Goal: Task Accomplishment & Management: Use online tool/utility

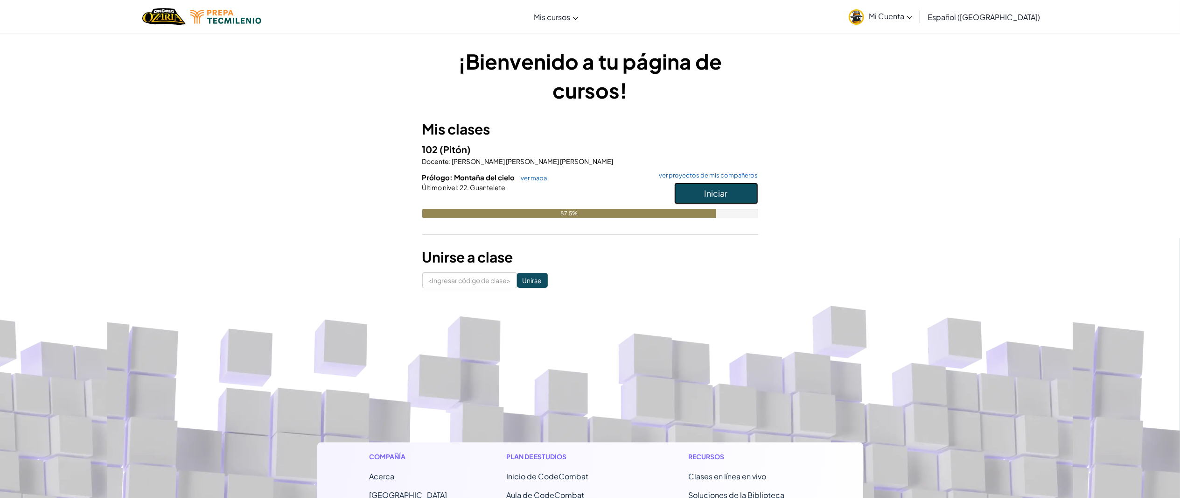
click at [745, 195] on button "Iniciar" at bounding box center [716, 193] width 84 height 21
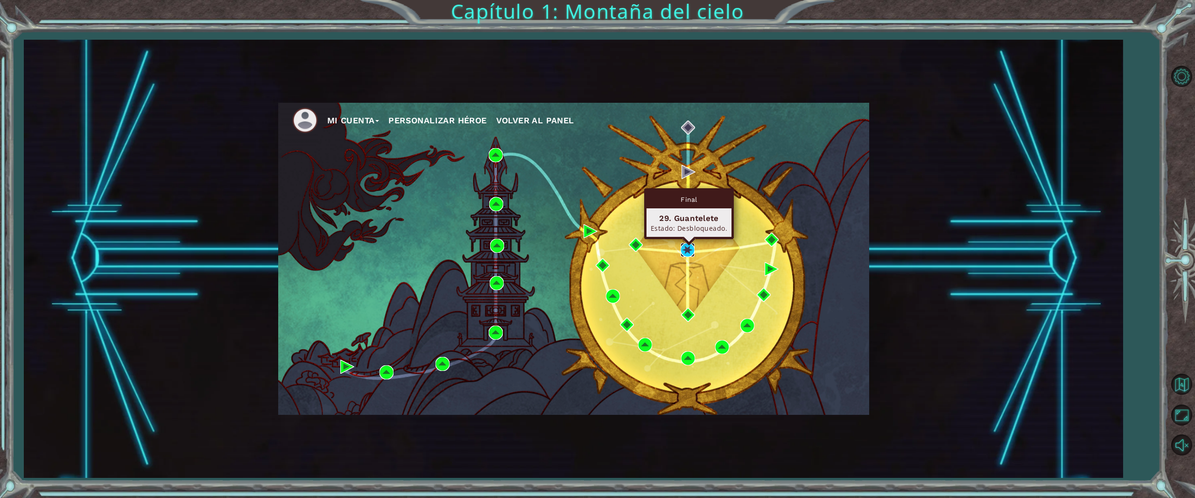
click at [689, 251] on img at bounding box center [688, 250] width 14 height 14
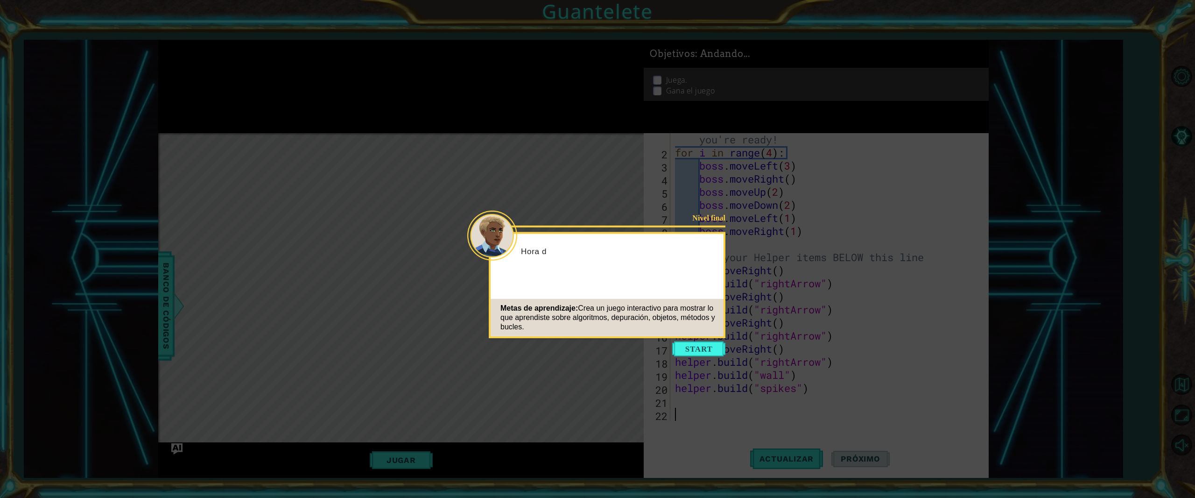
scroll to position [13, 0]
click at [716, 349] on button "Comenzar" at bounding box center [698, 348] width 53 height 15
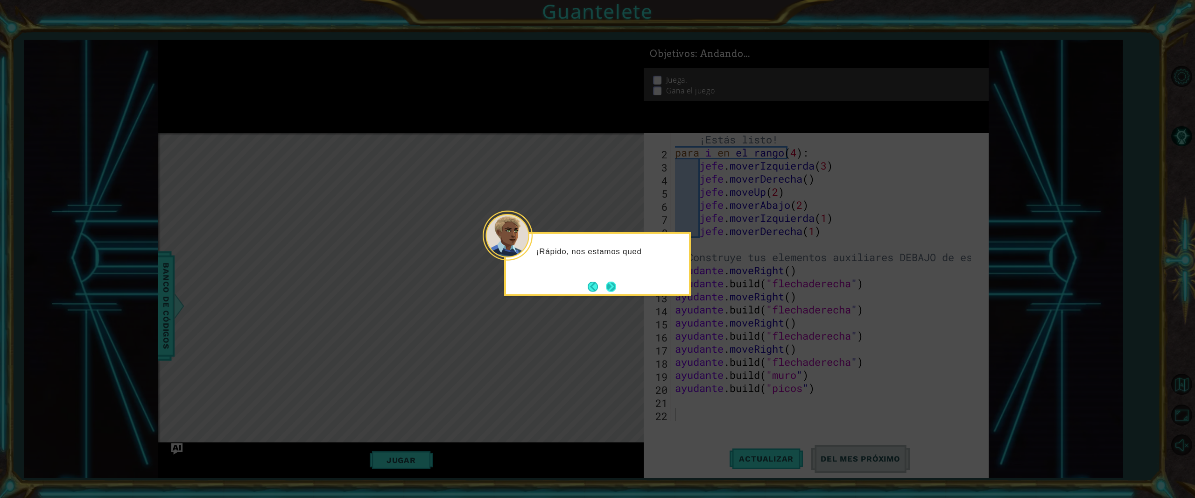
click at [612, 281] on button "Próximo" at bounding box center [611, 286] width 10 height 10
click at [612, 281] on button "Next" at bounding box center [611, 286] width 10 height 10
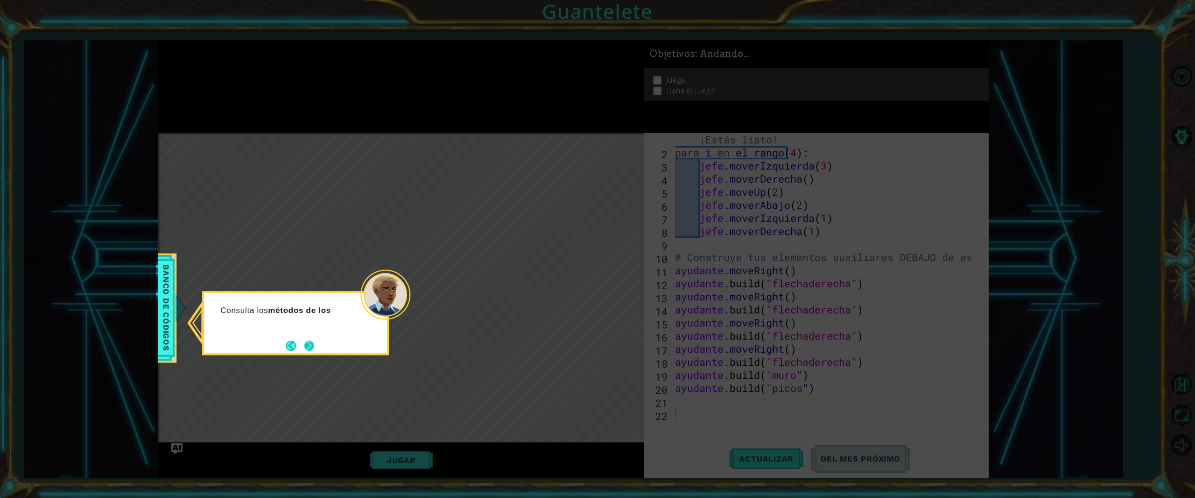
click at [305, 344] on button "Próximo" at bounding box center [309, 345] width 10 height 10
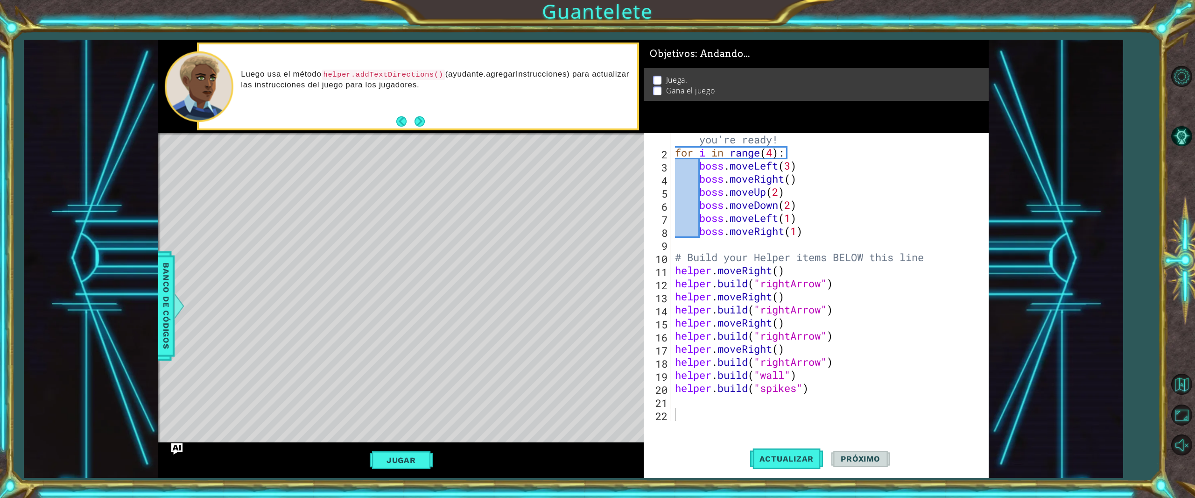
click at [1076, 214] on div "1 ההההההההההההההההההההההההההההההההההההההההההההההההההההההההההההההההההההההההההההה…" at bounding box center [573, 259] width 1099 height 438
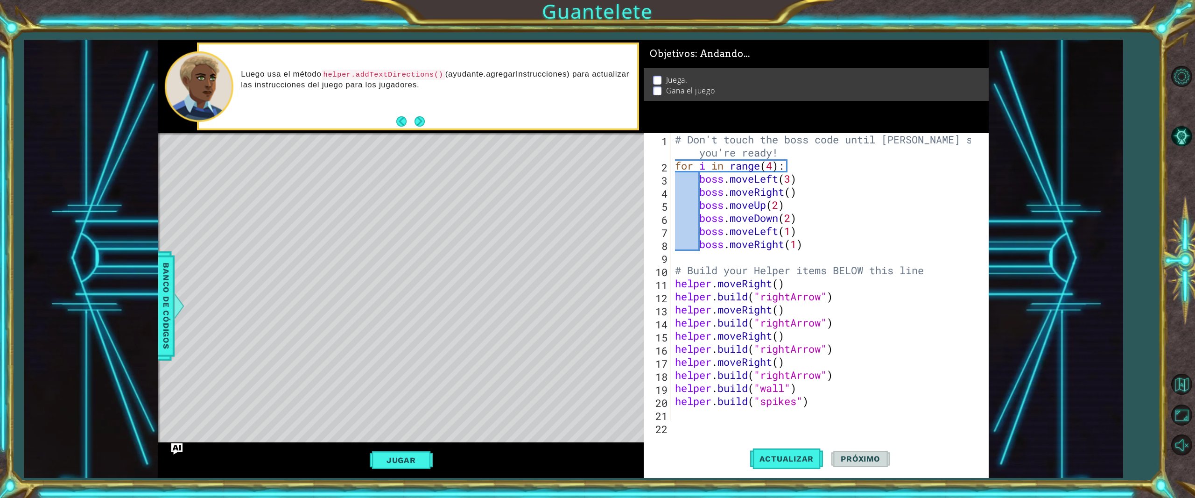
scroll to position [0, 0]
type textarea "boss.moveLeft(3)"
click at [941, 182] on div "# Don't touch the boss code until [PERSON_NAME] says you're ready! for i in ran…" at bounding box center [824, 296] width 302 height 327
click at [770, 420] on div "# Don't touch the boss code until [PERSON_NAME] says you're ready! for i in ran…" at bounding box center [824, 296] width 302 height 327
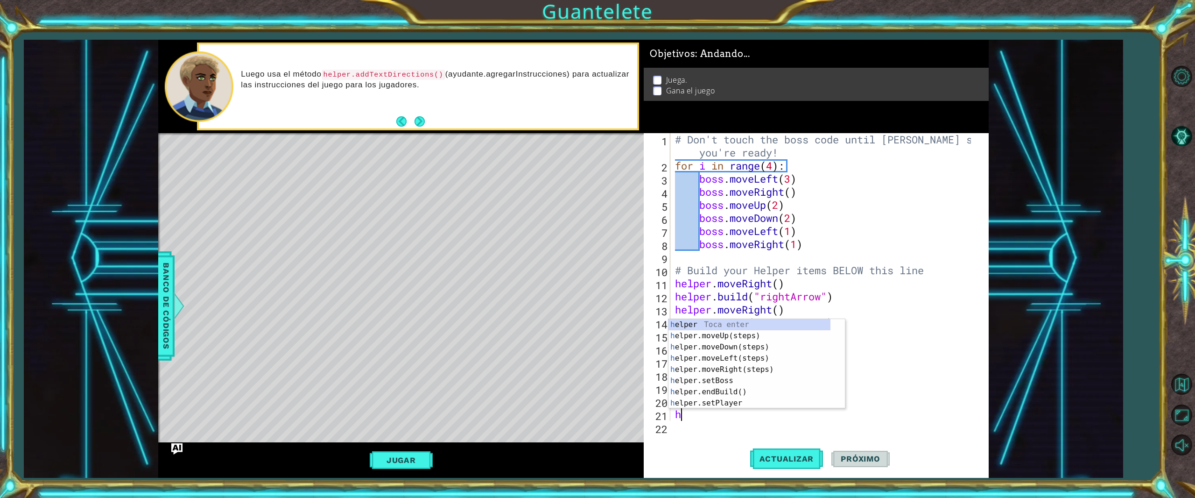
type textarea "he"
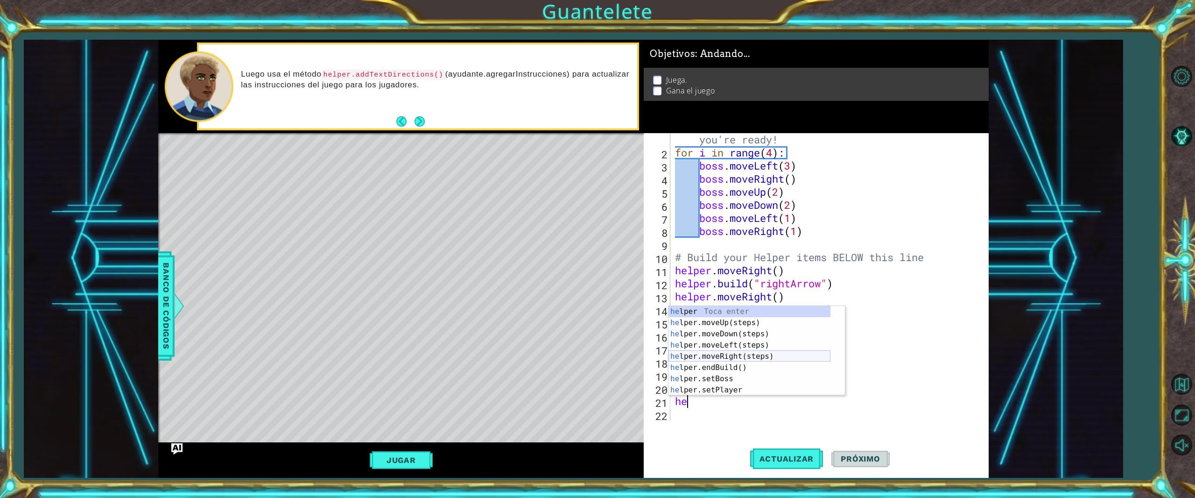
click at [766, 360] on div "he lper Toca enter he lper.moveUp(steps) Toca enter he lper.moveDown(steps) Toc…" at bounding box center [749, 362] width 162 height 112
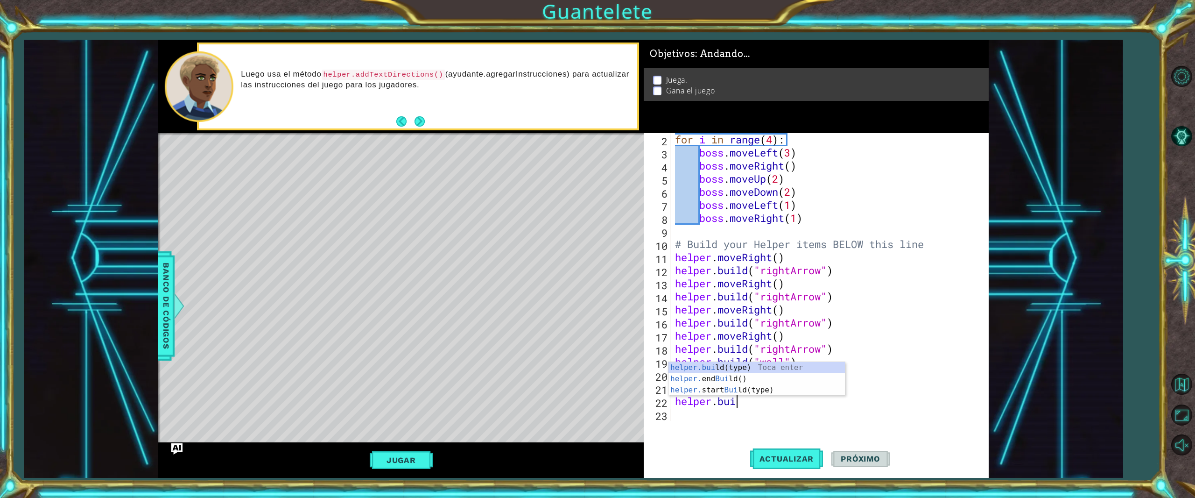
scroll to position [0, 2]
click at [758, 370] on div "[DOMAIN_NAME] (type) Toca enter helper. end Build () Toca enter helper. start B…" at bounding box center [756, 390] width 176 height 56
type textarea "[DOMAIN_NAME]("wall")"
click at [682, 418] on div "for i in range ( 4 ) : boss . moveLeft ( 3 ) boss . moveRight ( ) boss . moveUp…" at bounding box center [824, 290] width 302 height 314
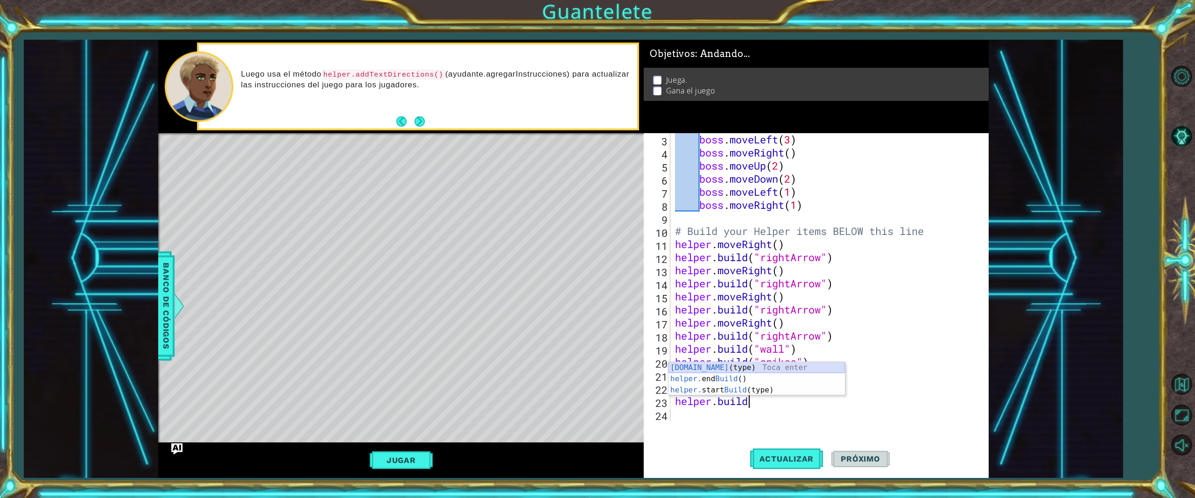
click at [758, 368] on div "[DOMAIN_NAME] (type) Toca enter helper. end Build () Toca enter helper. start B…" at bounding box center [756, 390] width 176 height 56
click at [912, 427] on div "[DOMAIN_NAME]("spikes") 3 4 5 6 7 8 9 10 11 12 13 14 15 16 17 18 19 20 21 22 23…" at bounding box center [816, 305] width 345 height 344
click at [414, 455] on button "Jugar" at bounding box center [401, 460] width 63 height 18
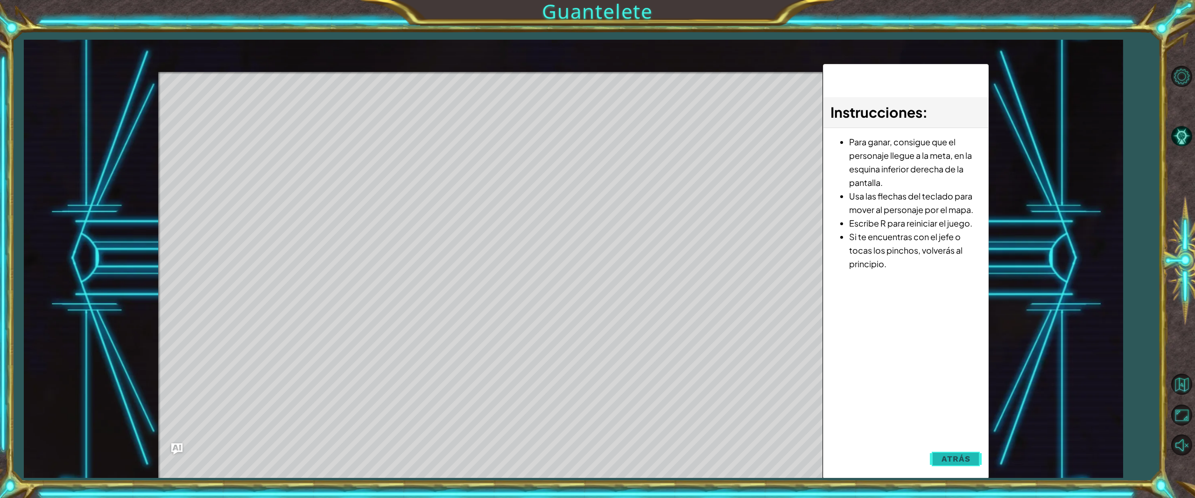
click at [975, 461] on button "Atrás" at bounding box center [956, 458] width 52 height 19
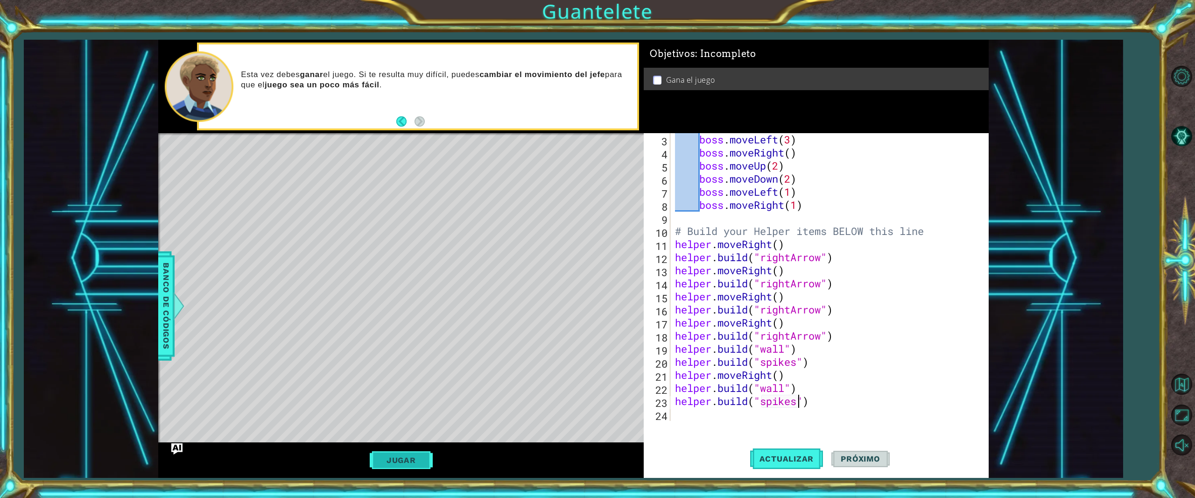
click at [425, 455] on button "Jugar" at bounding box center [401, 460] width 63 height 18
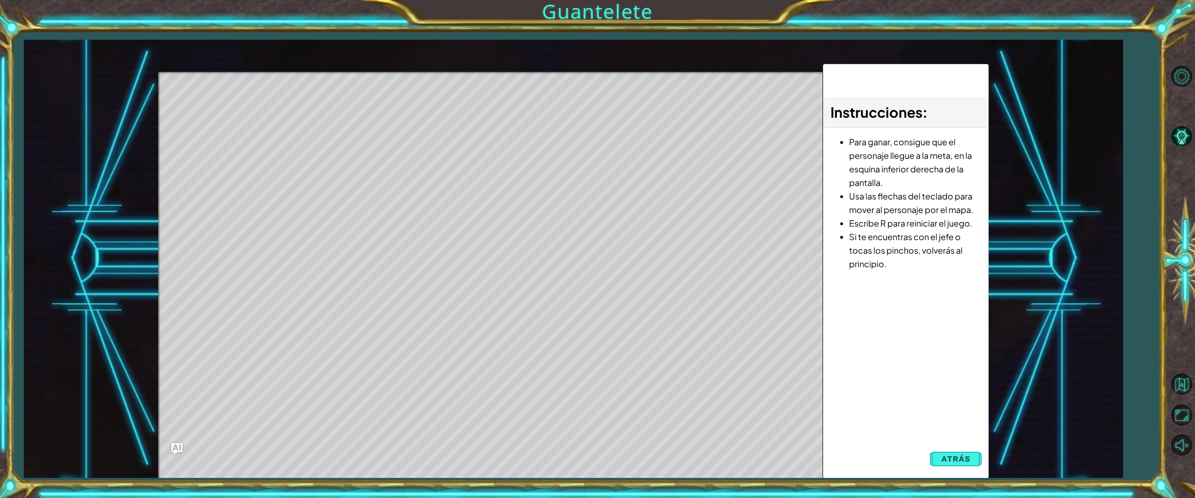
click at [966, 469] on div "Instrucciones : Para ganar, consigue que el personaje llegue a la meta, en la e…" at bounding box center [906, 271] width 166 height 414
click at [960, 461] on span "Atrás" at bounding box center [955, 458] width 28 height 9
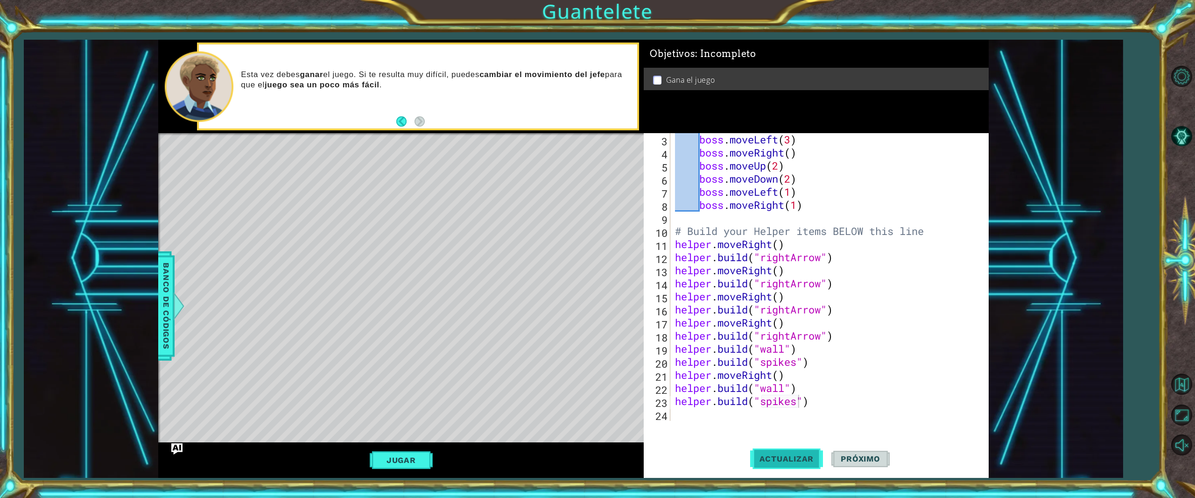
click at [804, 457] on span "Actualizar" at bounding box center [786, 458] width 73 height 9
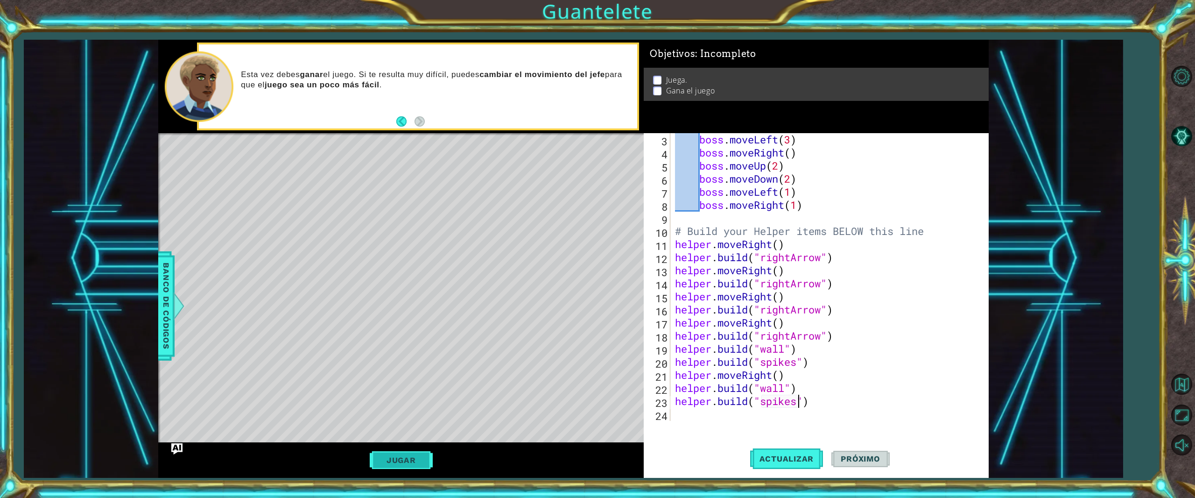
click at [425, 455] on button "Jugar" at bounding box center [401, 460] width 63 height 18
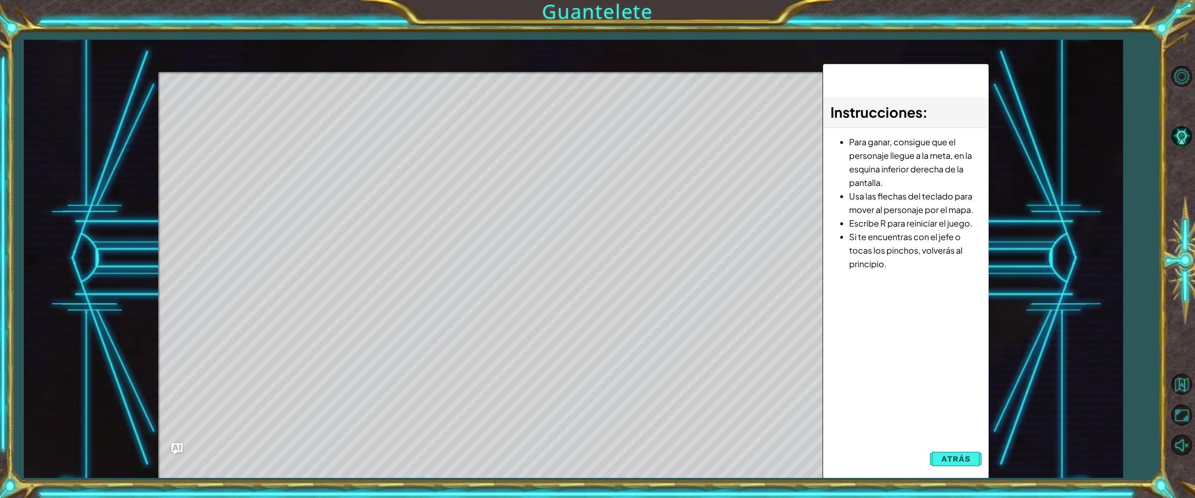
click at [958, 469] on div "Instrucciones : Para ganar, consigue que el personaje llegue a la meta, en la e…" at bounding box center [906, 271] width 166 height 414
click at [958, 458] on span "Atrás" at bounding box center [955, 458] width 28 height 9
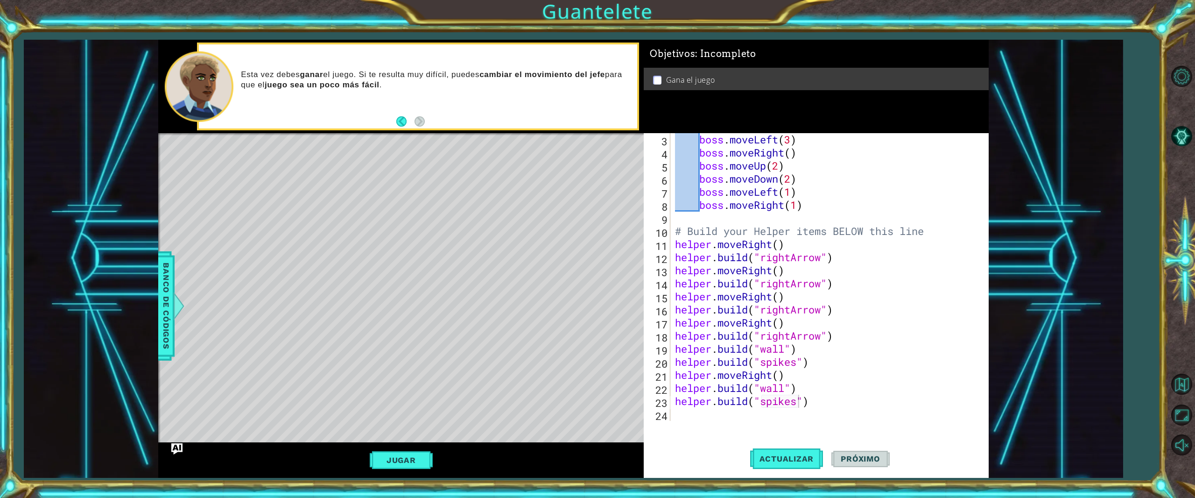
scroll to position [0, 0]
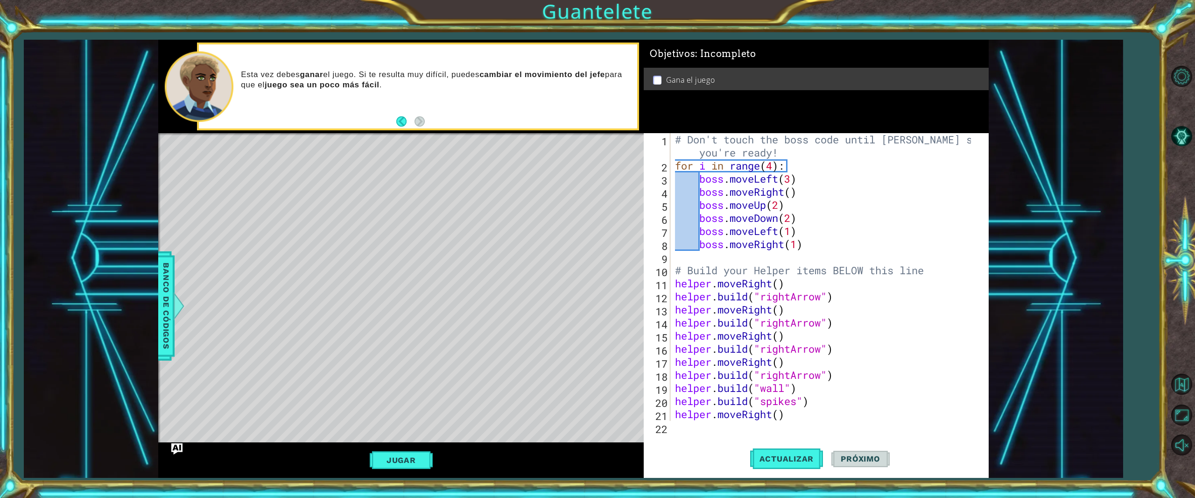
click at [681, 425] on div "[DOMAIN_NAME]("spikes") 1 2 3 4 5 6 7 8 9 10 11 12 13 14 15 16 17 18 19 20 21 2…" at bounding box center [816, 305] width 345 height 344
click at [676, 428] on div "[DOMAIN_NAME]("spikes") 1 2 3 4 5 6 7 8 9 10 11 12 13 14 15 16 17 18 19 20 21 2…" at bounding box center [816, 305] width 345 height 344
click at [793, 417] on div "# Don't touch the boss code until [PERSON_NAME] says you're ready! for i in ran…" at bounding box center [824, 296] width 302 height 327
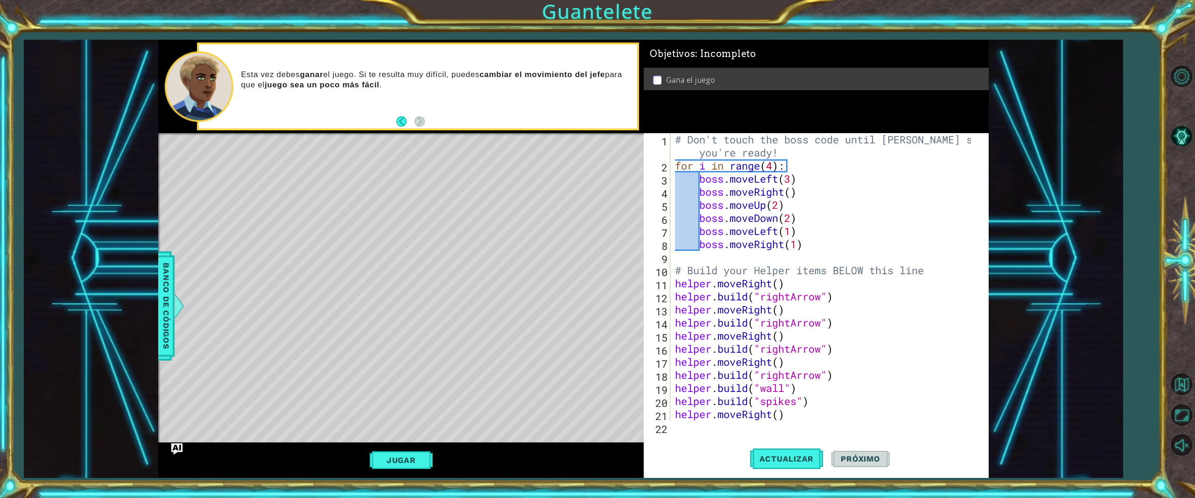
type textarea "helper.moveRight()"
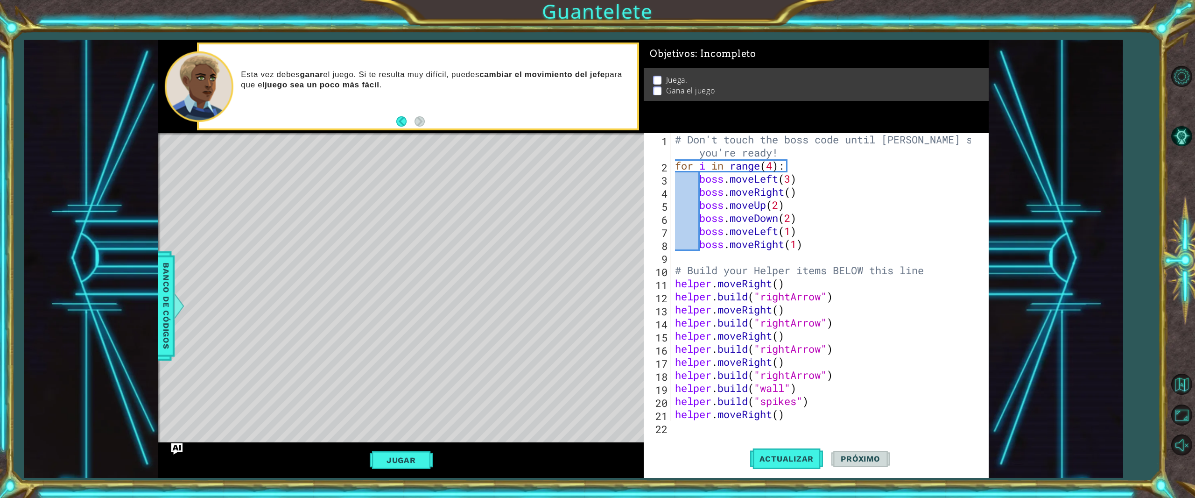
click at [734, 425] on div "1 2 3 4 5 6 7 8 9 10 11 12 13 14 15 16 17 18 19 20 21 22 # Don't touch the boss…" at bounding box center [816, 305] width 345 height 344
click at [675, 420] on div "# Don't touch the boss code until [PERSON_NAME] says you're ready! for i in ran…" at bounding box center [824, 296] width 302 height 327
type textarea "helper.moveRight()"
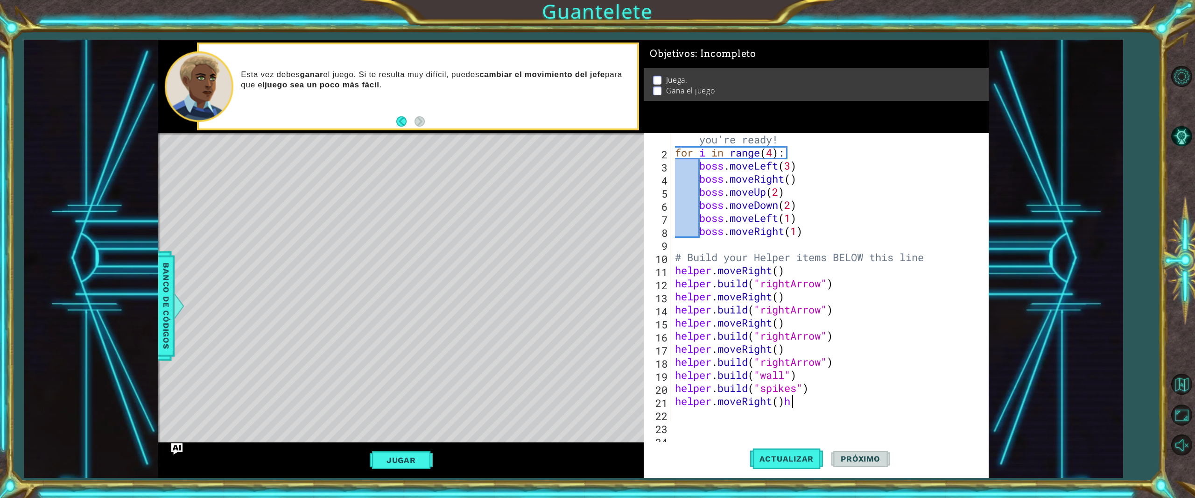
scroll to position [0, 4]
type textarea "helper.moveRight()"
click at [756, 382] on div "helper.[PERSON_NAME](type) Toca enter helper. end [PERSON_NAME]() Toca enter he…" at bounding box center [756, 403] width 176 height 56
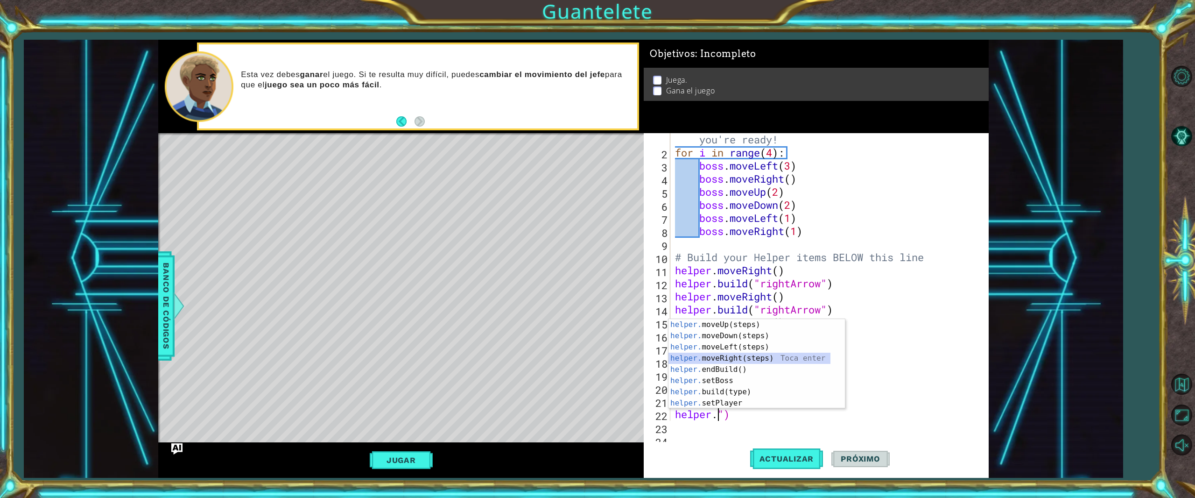
click at [748, 361] on div "helper. moveUp(steps) Toca enter helper. moveDown(steps) Toca enter helper. mov…" at bounding box center [749, 375] width 162 height 112
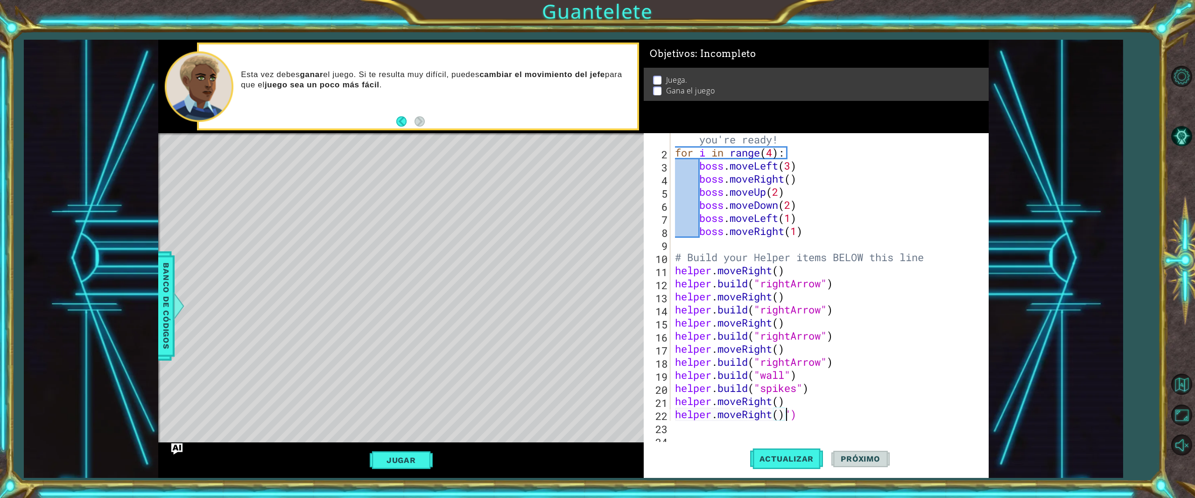
type textarea "helper.moveRight()")"
click at [685, 429] on div "helper.moveRight()") 1 2 3 4 5 6 7 8 9 10 11 12 13 14 15 16 17 18 19 20 21 22 2…" at bounding box center [816, 305] width 345 height 344
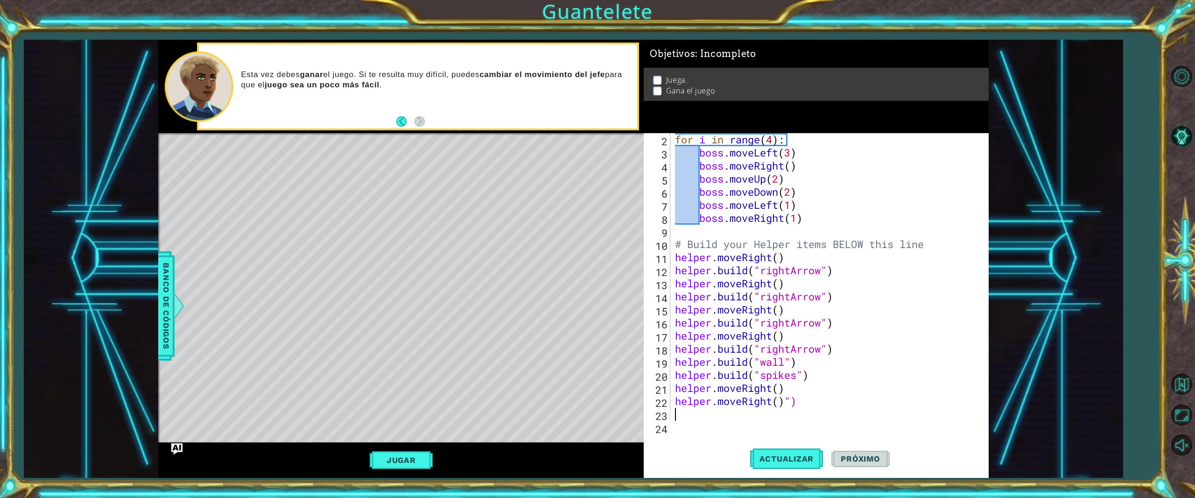
click at [808, 410] on div "for i in range ( 4 ) : boss . moveLeft ( 3 ) boss . moveRight ( ) boss . moveUp…" at bounding box center [824, 290] width 302 height 314
click at [800, 398] on div "for i in range ( 4 ) : boss . moveLeft ( 3 ) boss . moveRight ( ) boss . moveUp…" at bounding box center [824, 290] width 302 height 314
type textarea "[DOMAIN_NAME]"
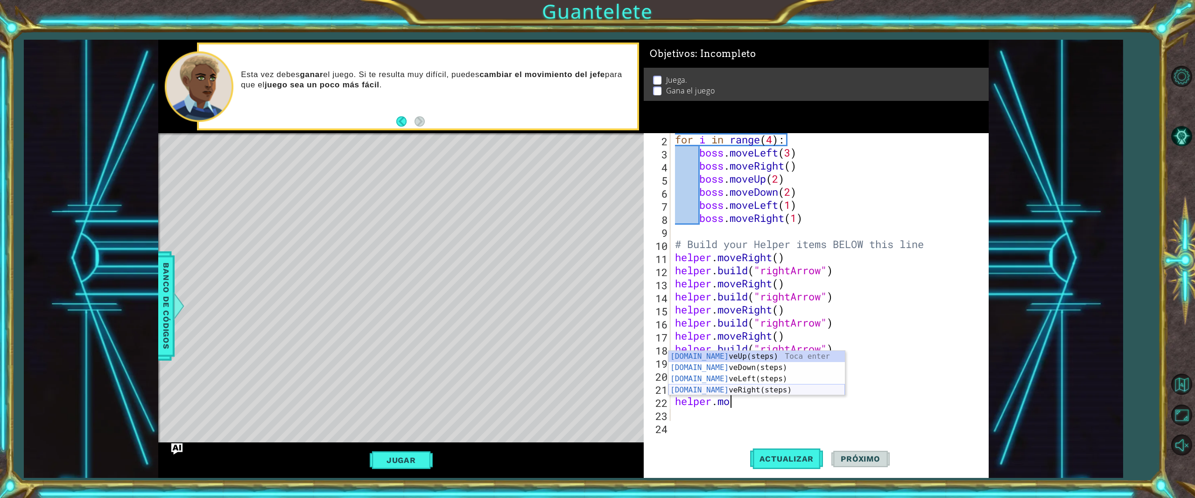
click at [727, 386] on div "[DOMAIN_NAME] veUp(steps) Toca enter [DOMAIN_NAME] veDown(steps) Toca enter [DO…" at bounding box center [756, 384] width 176 height 67
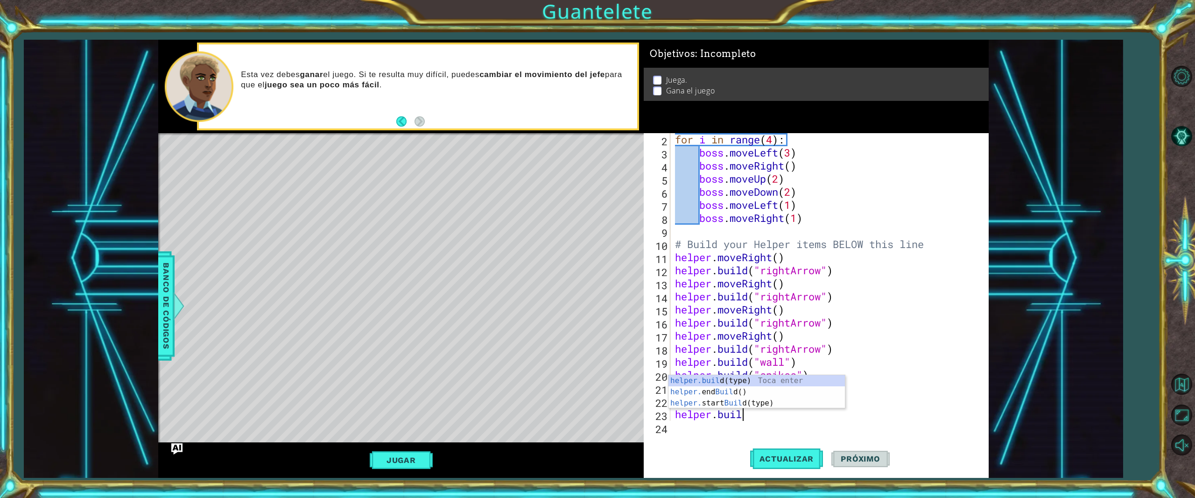
scroll to position [0, 2]
click at [726, 383] on div "helper.buil d(type) Toca enter helper. end Buil d() Toca enter helper. start Bu…" at bounding box center [756, 403] width 176 height 56
type textarea "[DOMAIN_NAME]("spikes")"
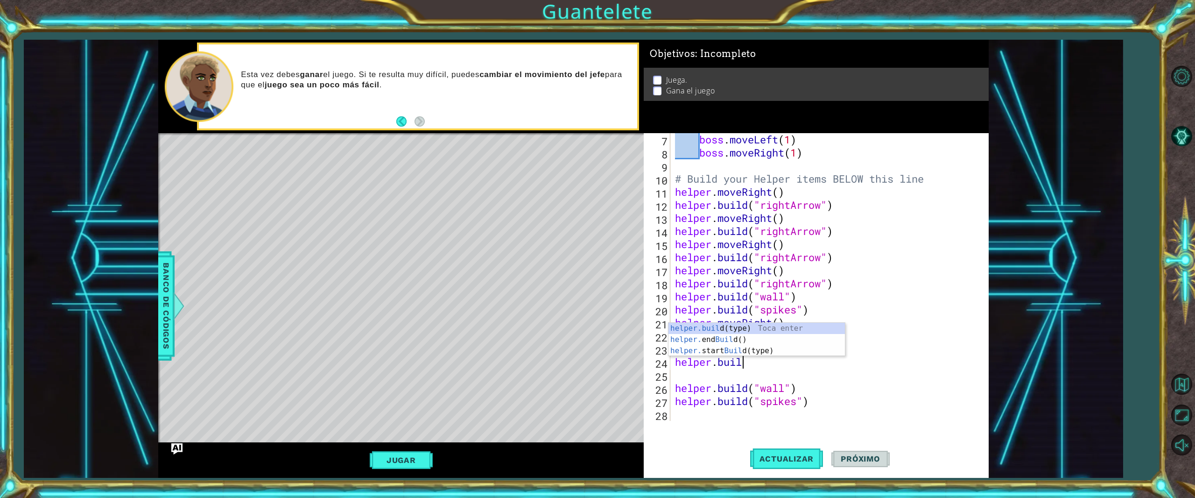
scroll to position [0, 2]
click at [755, 324] on div "[DOMAIN_NAME] (type) Toca enter helper. end Build () Toca enter helper. start B…" at bounding box center [756, 351] width 176 height 56
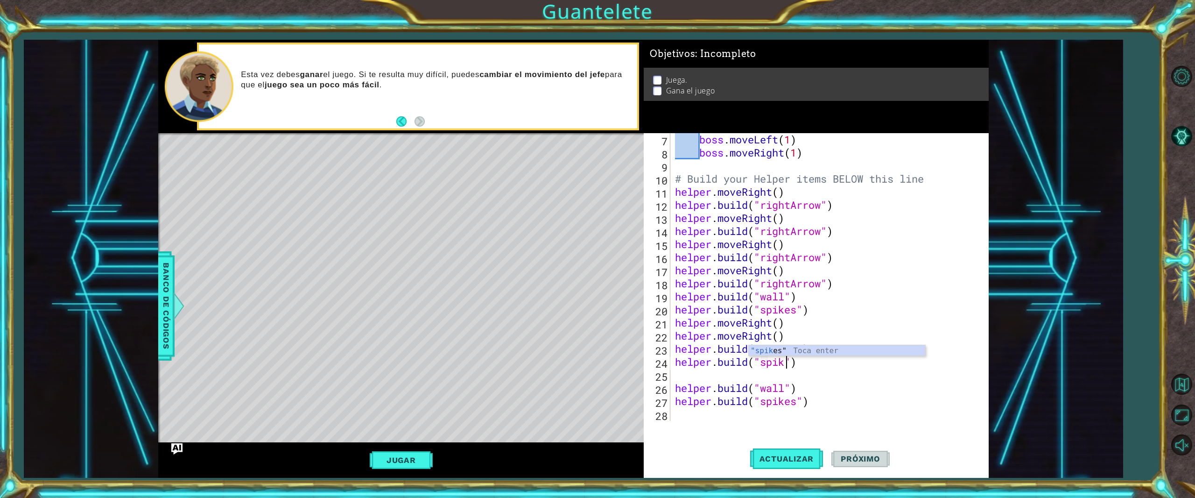
scroll to position [0, 5]
click at [814, 406] on div "boss . moveLeft ( 1 ) boss . moveRight ( 1 ) # Build your Helper items BELOW th…" at bounding box center [824, 290] width 302 height 314
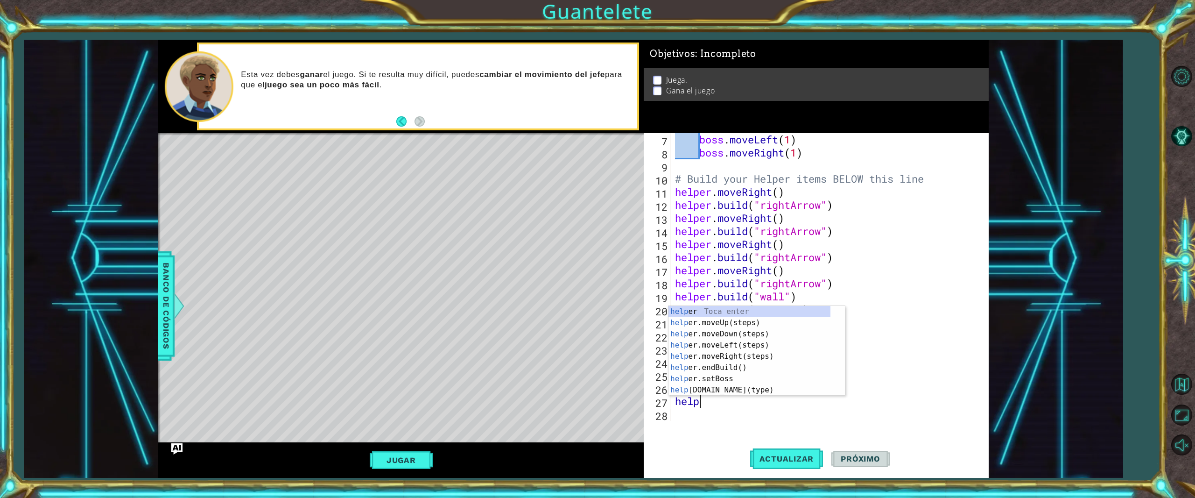
scroll to position [0, 0]
type textarea "h"
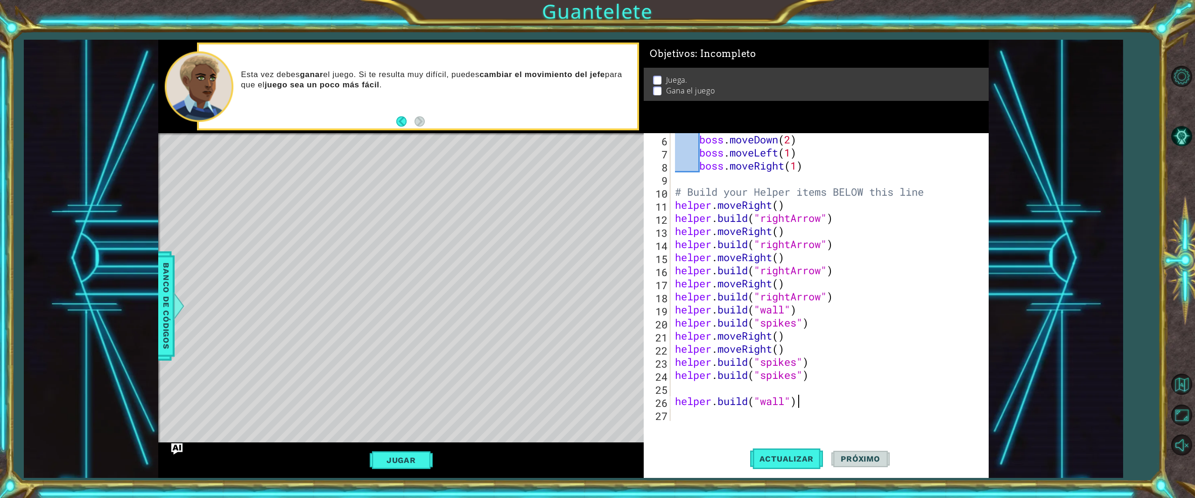
scroll to position [78, 0]
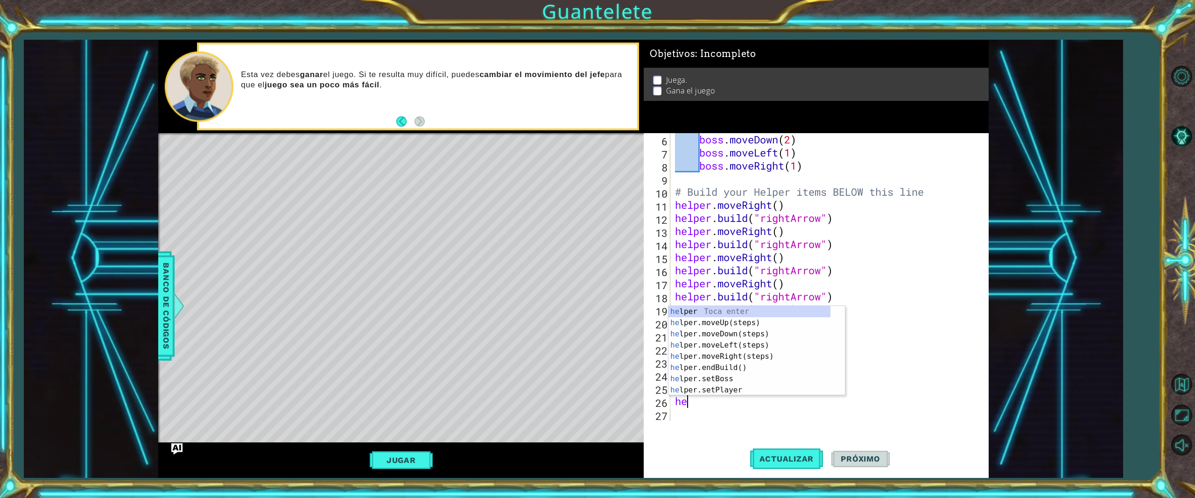
type textarea "h"
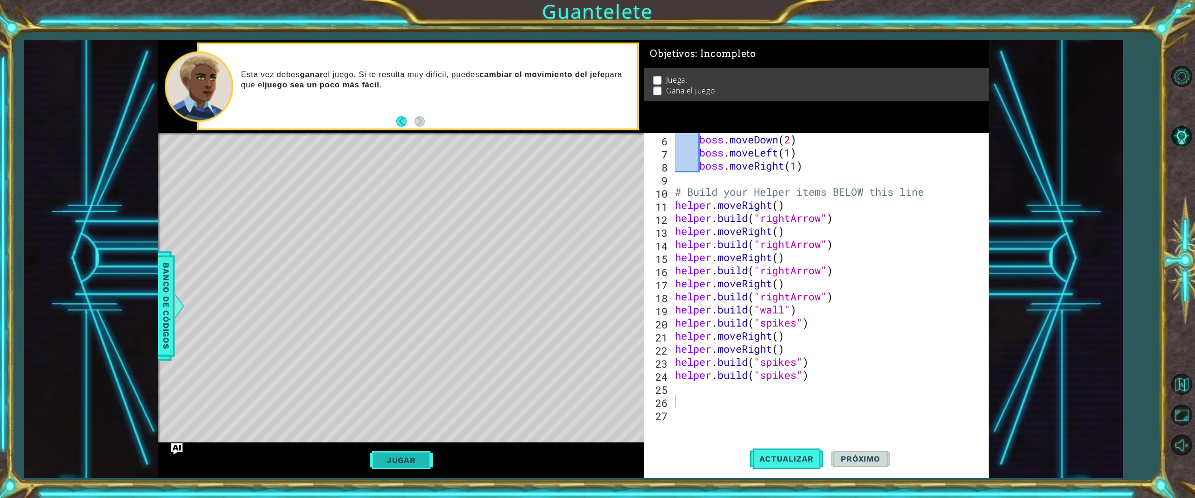
click at [399, 460] on button "Jugar" at bounding box center [401, 460] width 63 height 18
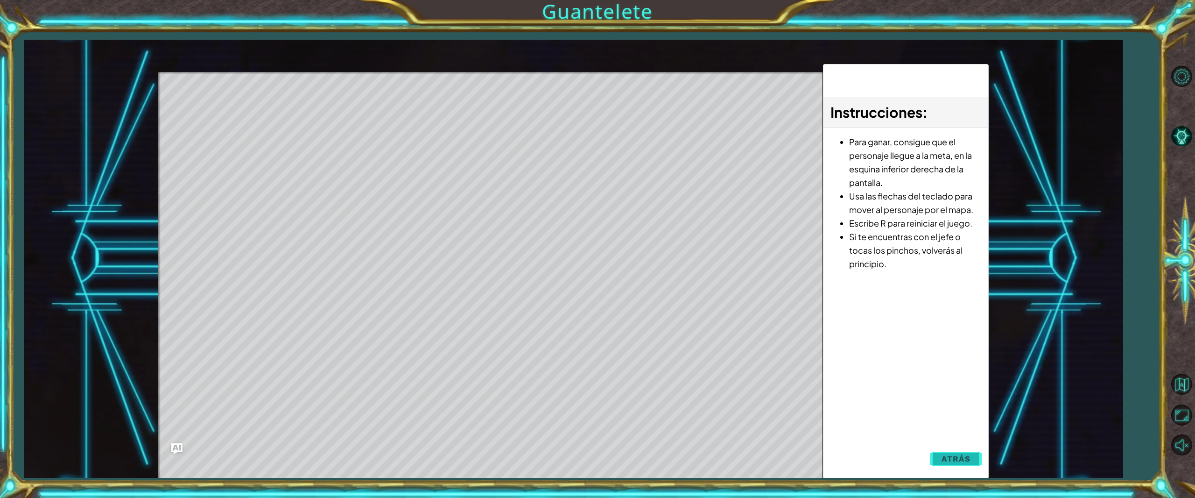
click at [948, 459] on span "Atrás" at bounding box center [955, 458] width 28 height 9
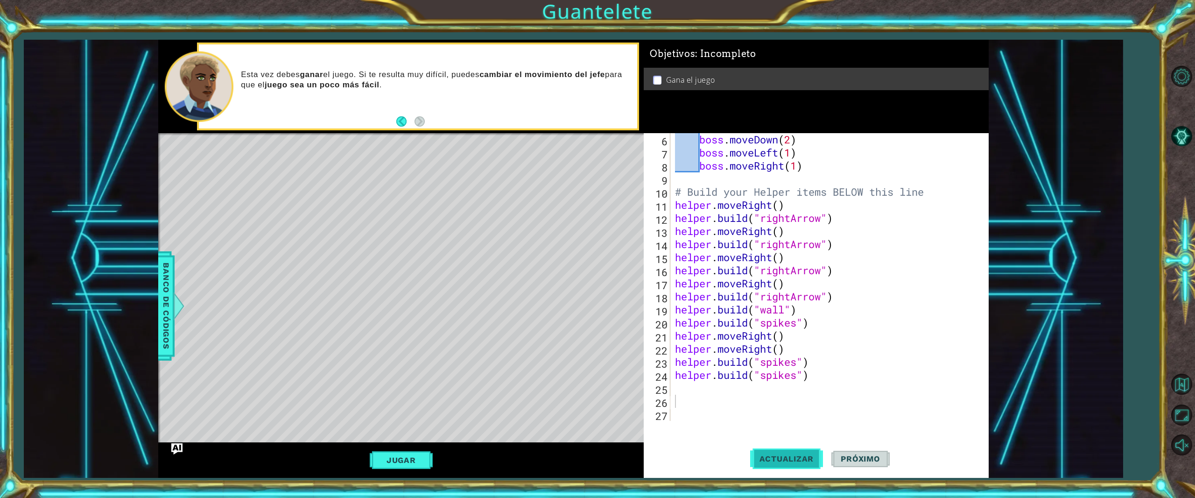
click at [800, 453] on button "Actualizar" at bounding box center [786, 459] width 73 height 35
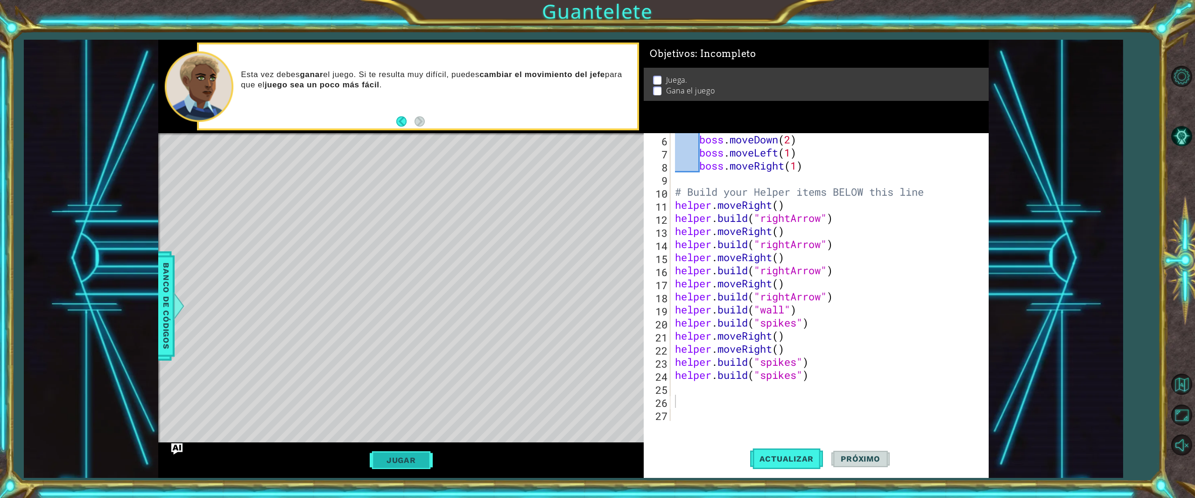
click at [411, 457] on button "Jugar" at bounding box center [401, 460] width 63 height 18
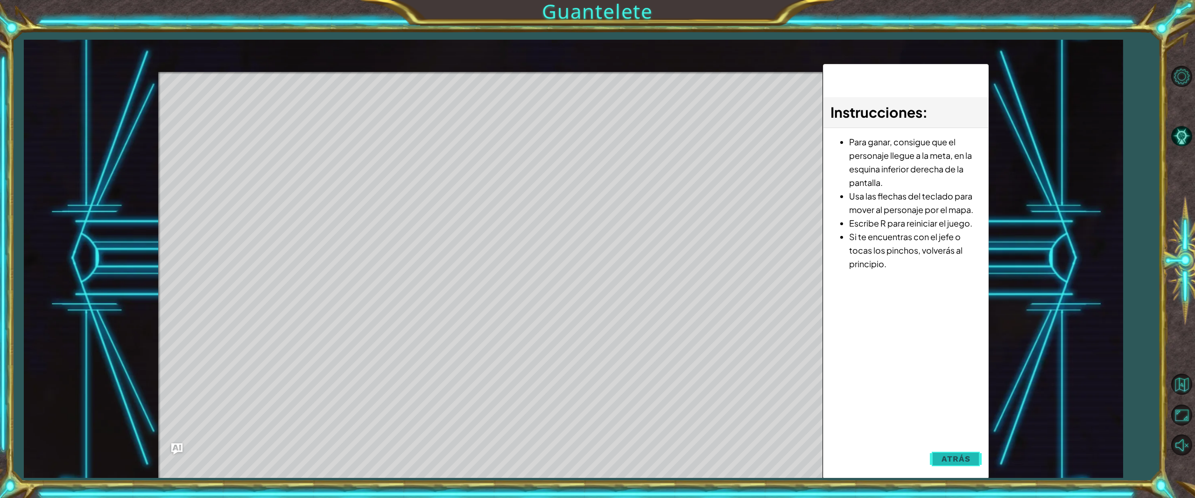
click at [975, 456] on button "Atrás" at bounding box center [956, 458] width 52 height 19
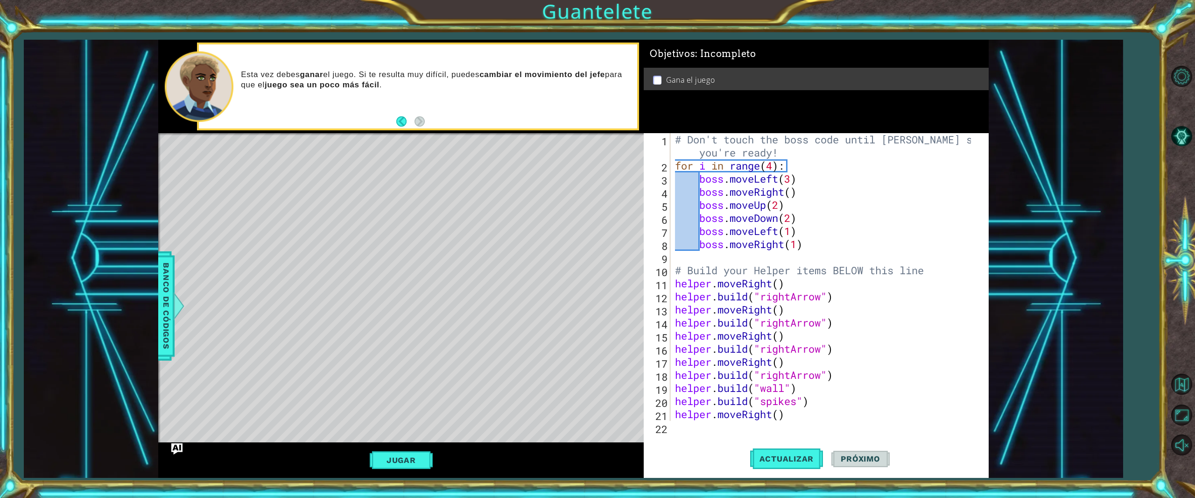
scroll to position [0, 0]
click at [794, 164] on div "# Don't touch the boss code until [PERSON_NAME] says you're ready! for i in ran…" at bounding box center [824, 296] width 302 height 327
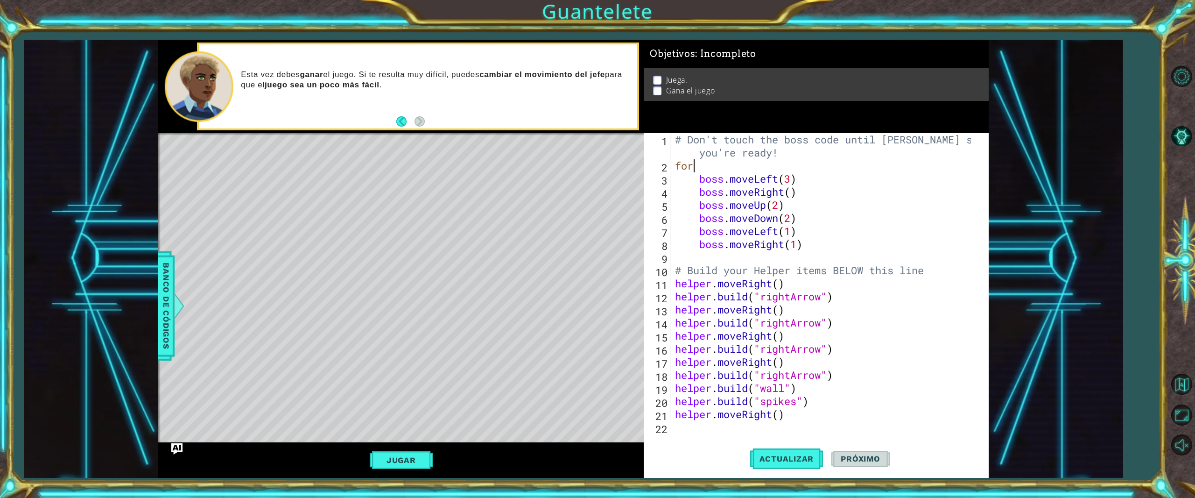
type textarea "f"
type textarea "# Don't touch the boss code until [PERSON_NAME] says you're ready!"
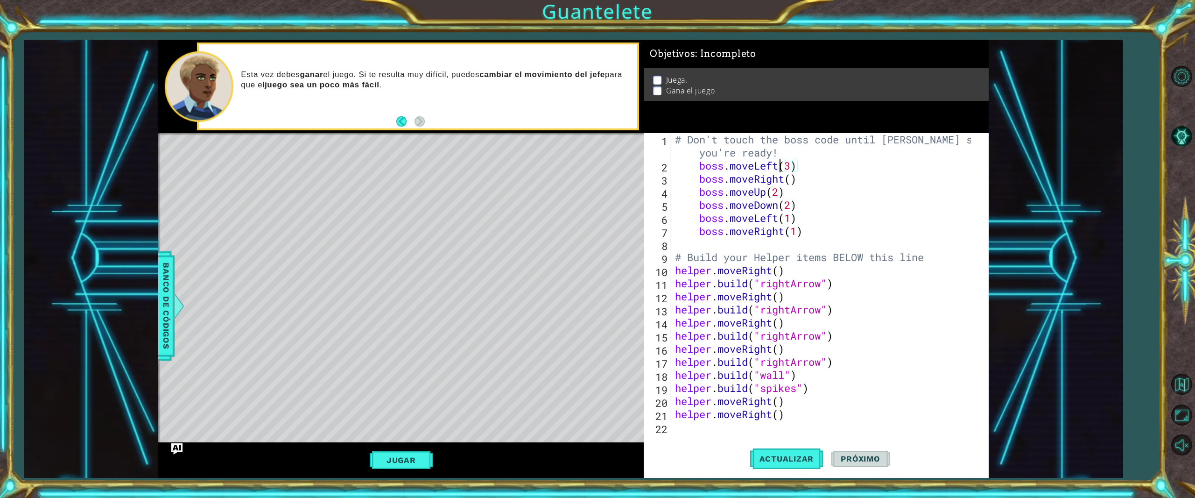
click at [777, 168] on div "# Don't touch the boss code until [PERSON_NAME] says you're ready! boss . moveL…" at bounding box center [824, 296] width 302 height 327
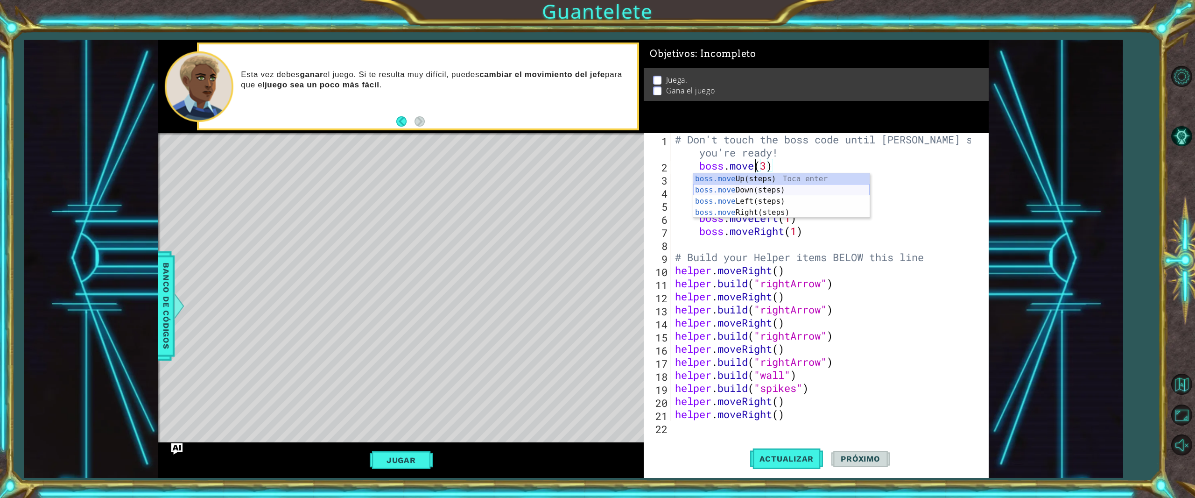
click at [767, 190] on div "boss.move Up(steps) Toca enter boss.move Down(steps) Toca enter boss.move Left(…" at bounding box center [781, 206] width 176 height 67
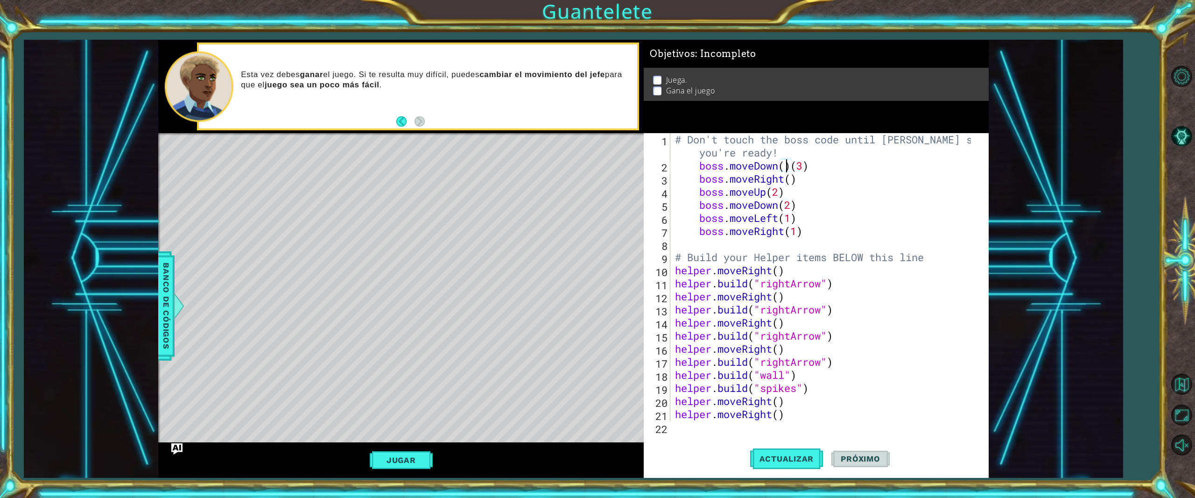
scroll to position [0, 5]
click at [820, 168] on div "# Don't touch the boss code until [PERSON_NAME] says you're ready! boss . moveD…" at bounding box center [824, 296] width 302 height 327
click at [800, 168] on div "# Don't touch the boss code until [PERSON_NAME] says you're ready! boss . moveD…" at bounding box center [824, 296] width 302 height 327
type textarea "boss.moveDown(2)"
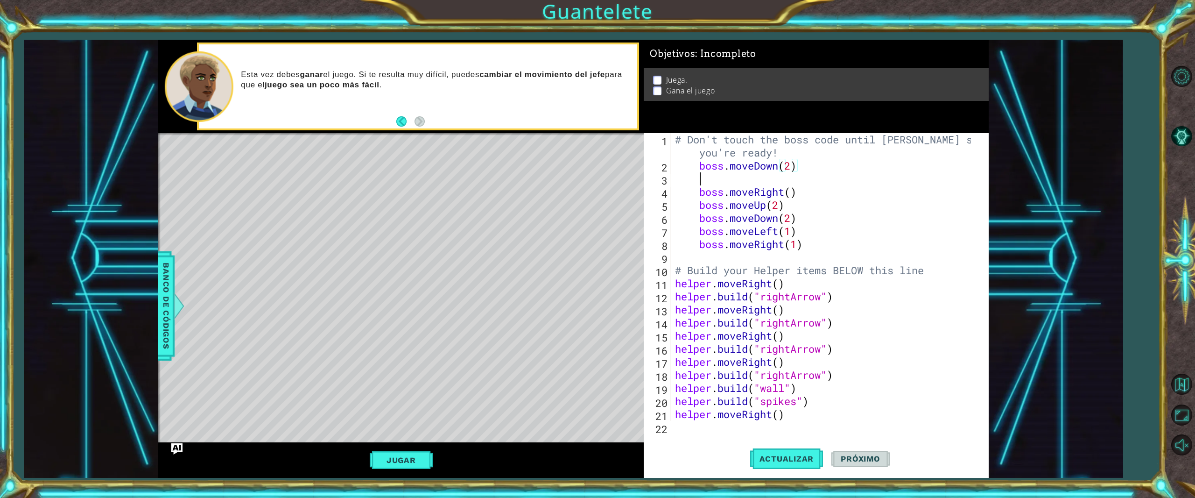
scroll to position [0, 0]
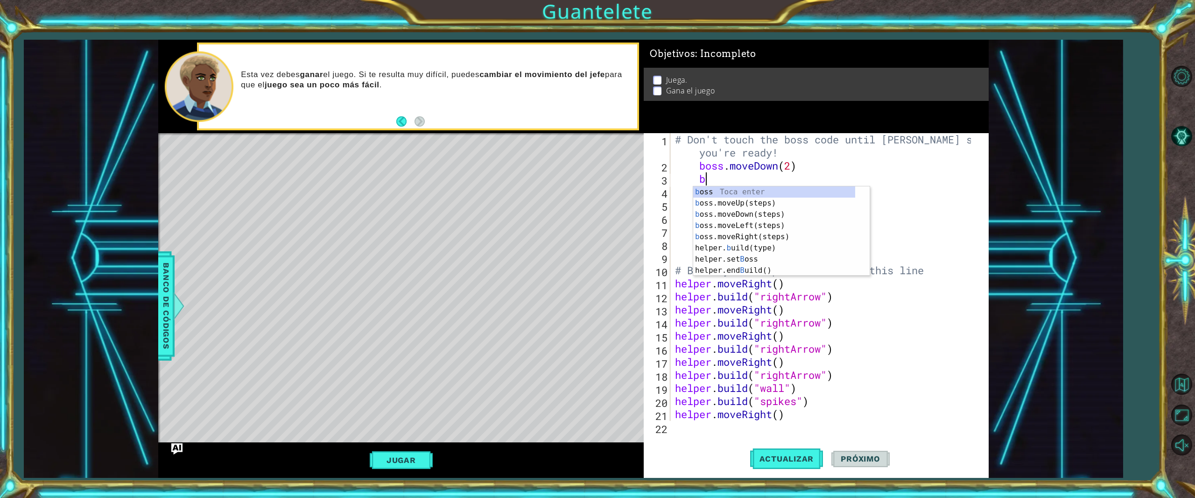
type textarea "bo"
click at [753, 226] on div "bo ss Toca enter bo ss.moveUp(steps) Toca enter bo ss.moveDown(steps) Toca ente…" at bounding box center [781, 236] width 176 height 101
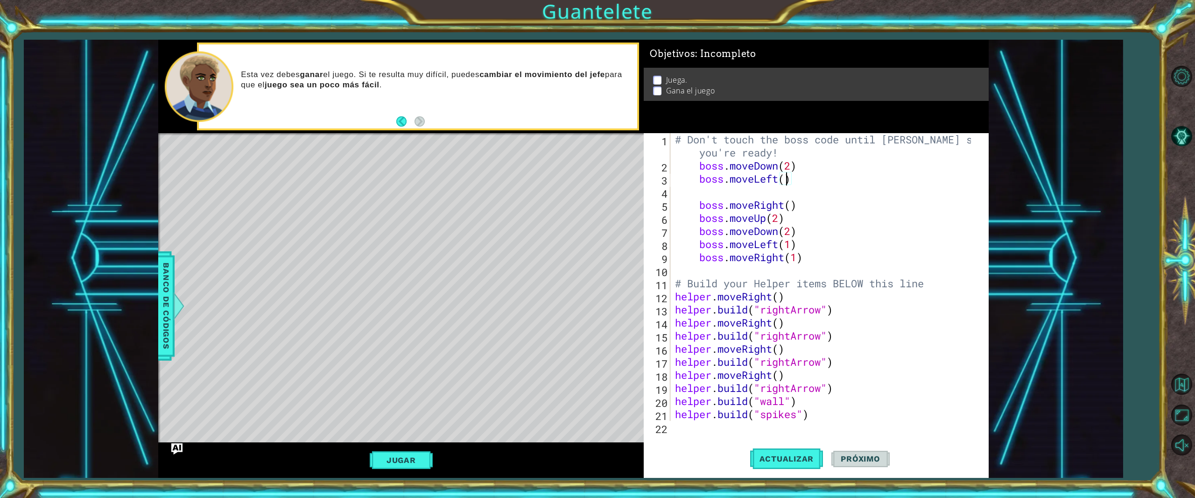
click at [785, 183] on div "# Don't touch the boss code until [PERSON_NAME] says you're ready! boss . moveD…" at bounding box center [824, 296] width 302 height 327
click at [790, 202] on div "# Don't touch the boss code until [PERSON_NAME] says you're ready! boss . moveD…" at bounding box center [824, 296] width 302 height 327
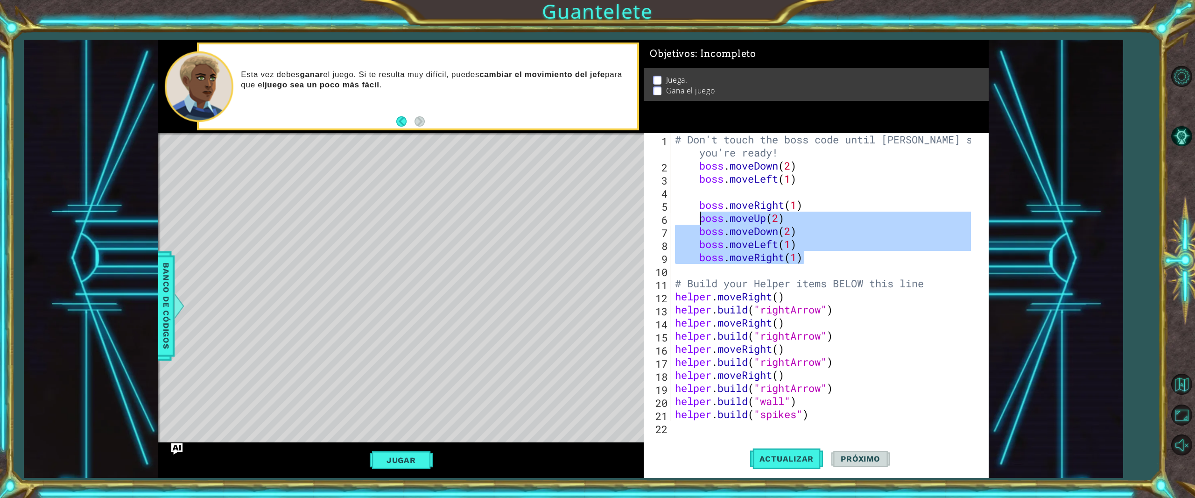
drag, startPoint x: 811, startPoint y: 254, endPoint x: 695, endPoint y: 218, distance: 121.8
click at [695, 218] on div "# Don't touch the boss code until [PERSON_NAME] says you're ready! boss . moveD…" at bounding box center [824, 296] width 302 height 327
type textarea "boss.moveUp(2) boss.moveDown(2)"
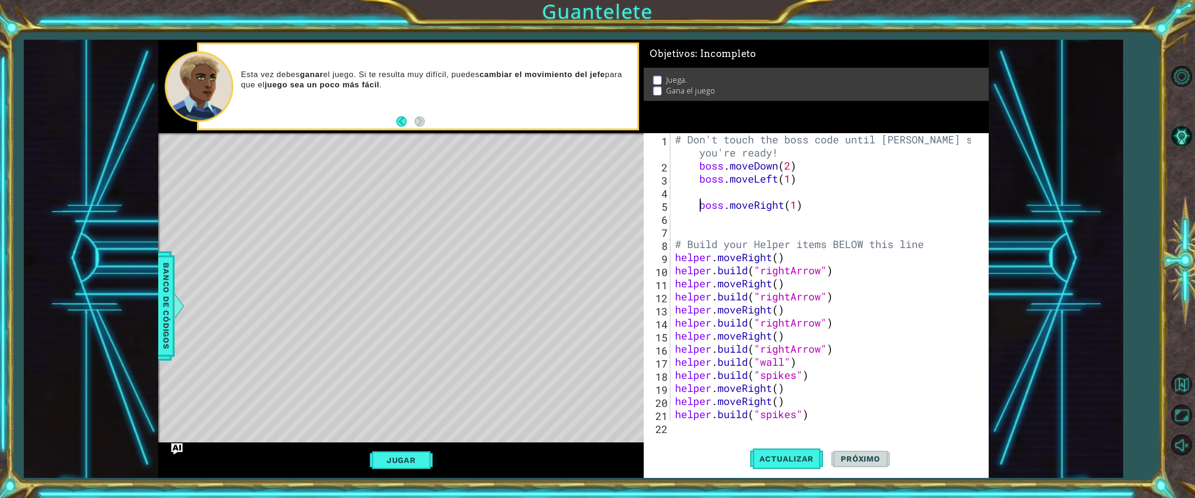
click at [701, 204] on div "# Don't touch the boss code until [PERSON_NAME] says you're ready! boss . moveD…" at bounding box center [824, 296] width 302 height 327
type textarea "boss.moveRight(1)"
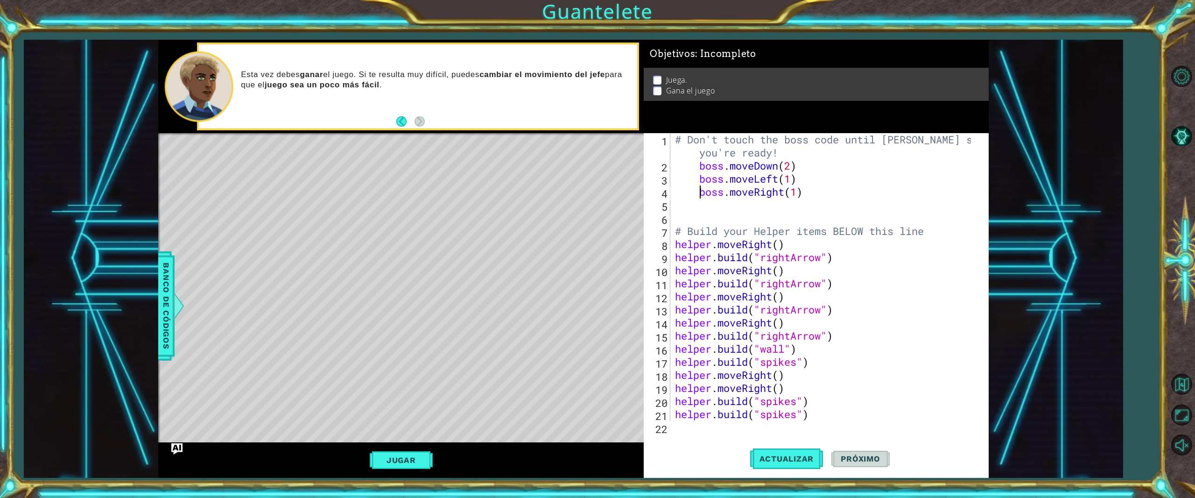
click at [691, 218] on div "# Don't touch the boss code until [PERSON_NAME] says you're ready! boss . moveD…" at bounding box center [824, 296] width 302 height 327
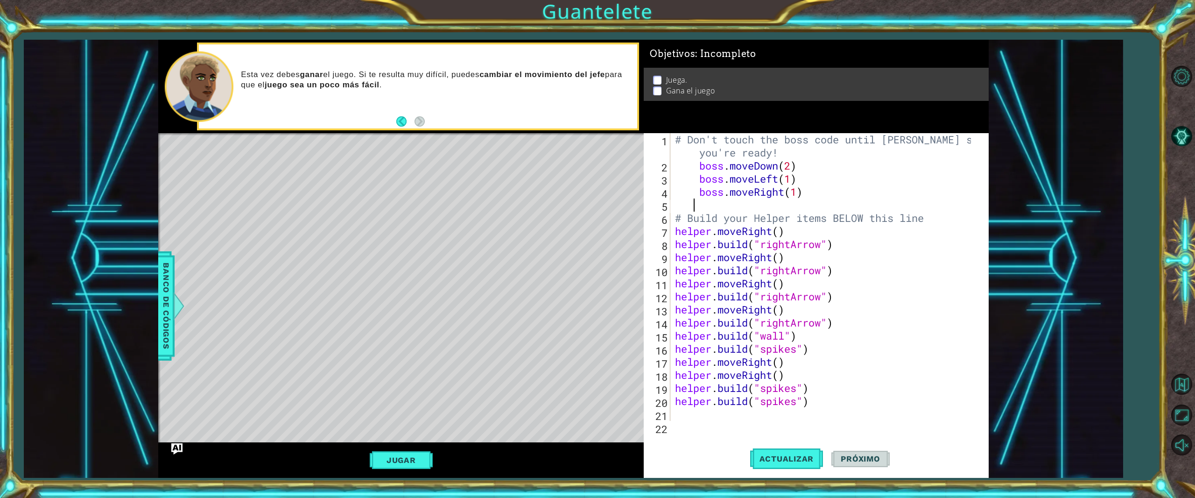
click at [938, 222] on div "# Don't touch the boss code until [PERSON_NAME] says you're ready! boss . moveD…" at bounding box center [824, 296] width 302 height 327
type textarea "# Build your Helper items BELOW this line"
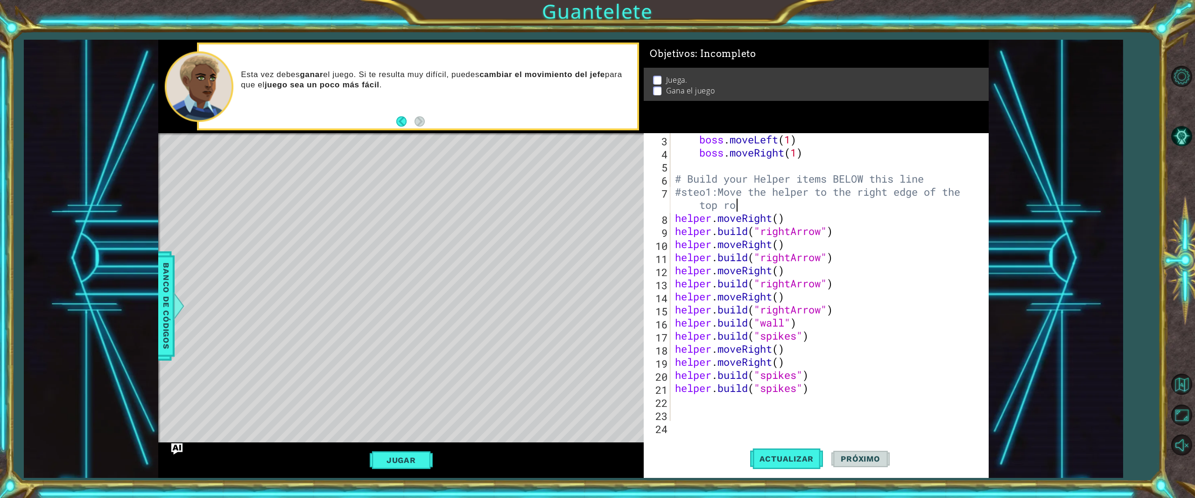
scroll to position [0, 15]
click at [710, 191] on div "boss . moveLeft ( 1 ) boss . moveRight ( 1 ) # Build your Helper items BELOW th…" at bounding box center [824, 290] width 302 height 314
click at [693, 192] on div "boss . moveLeft ( 1 ) boss . moveRight ( 1 ) # Build your Helper items BELOW th…" at bounding box center [824, 290] width 302 height 314
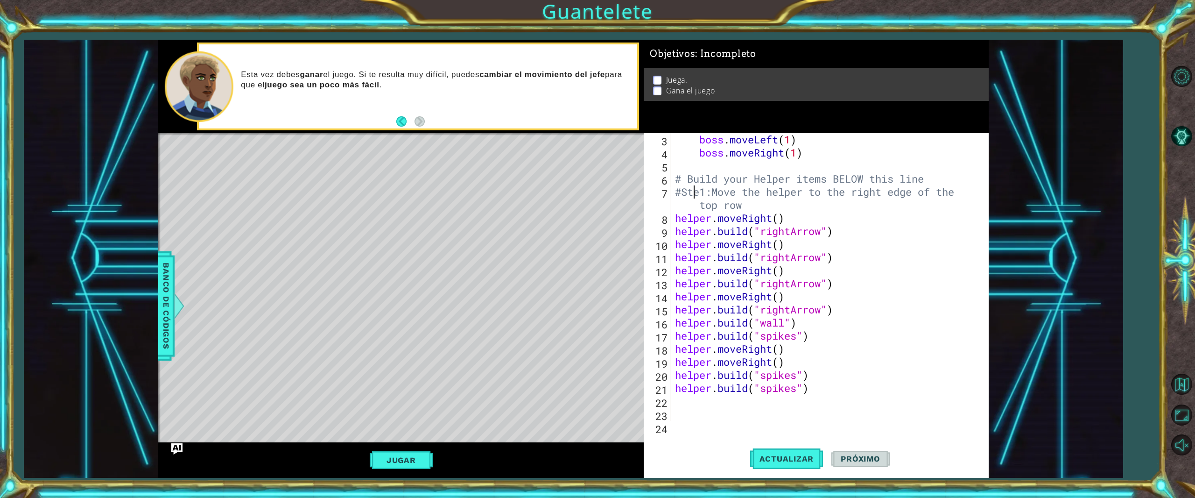
click at [693, 192] on div "boss . moveLeft ( 1 ) boss . moveRight ( 1 ) # Build your Helper items BELOW th…" at bounding box center [824, 290] width 302 height 314
click at [698, 190] on div "boss . moveLeft ( 1 ) boss . moveRight ( 1 ) # Build your Helper items BELOW th…" at bounding box center [824, 290] width 302 height 314
click at [934, 183] on div "boss . moveLeft ( 1 ) boss . moveRight ( 1 ) # Build your Helper items BELOW th…" at bounding box center [824, 290] width 302 height 314
type textarea "# Build your Helper items BELOW this line"
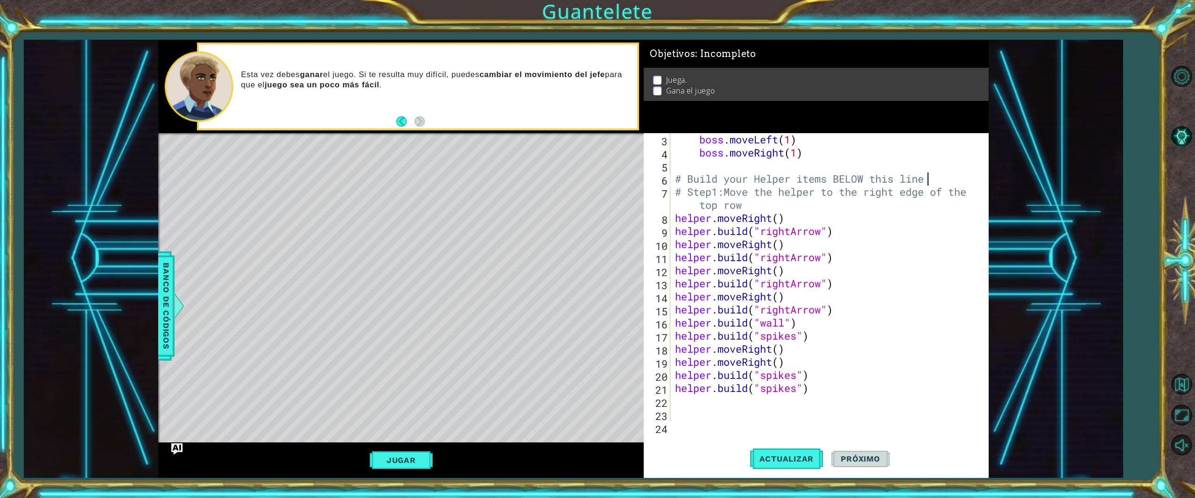
scroll to position [0, 0]
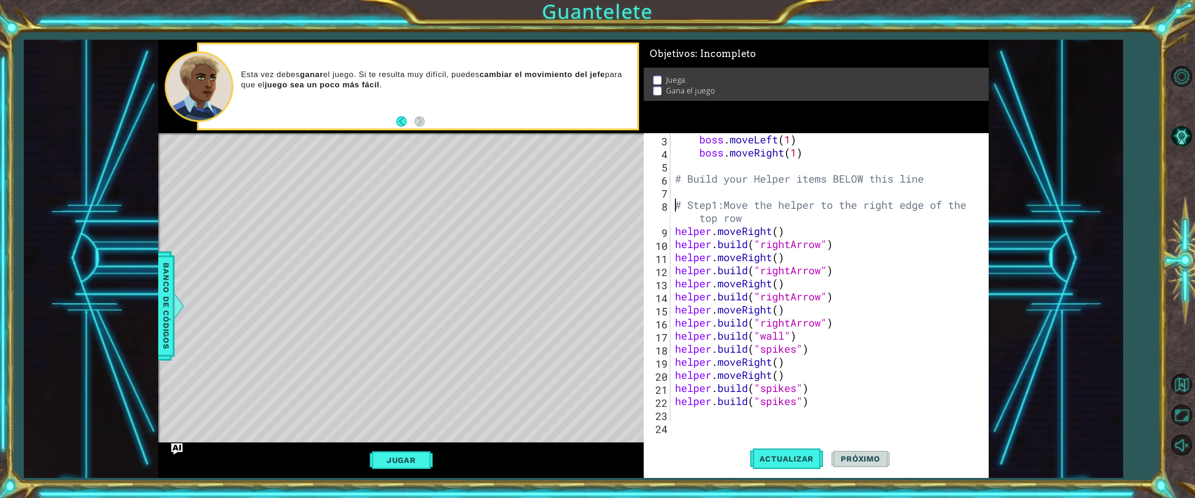
click at [675, 202] on div "boss . moveLeft ( 1 ) boss . moveRight ( 1 ) # Build your Helper items BELOW th…" at bounding box center [824, 290] width 302 height 314
click at [801, 233] on div "boss . moveLeft ( 1 ) boss . moveRight ( 1 ) # Build your Helper items BELOW th…" at bounding box center [824, 290] width 302 height 314
type textarea "helper.moveRight()"
drag, startPoint x: 830, startPoint y: 410, endPoint x: 714, endPoint y: 296, distance: 162.4
drag, startPoint x: 714, startPoint y: 296, endPoint x: 829, endPoint y: 386, distance: 145.7
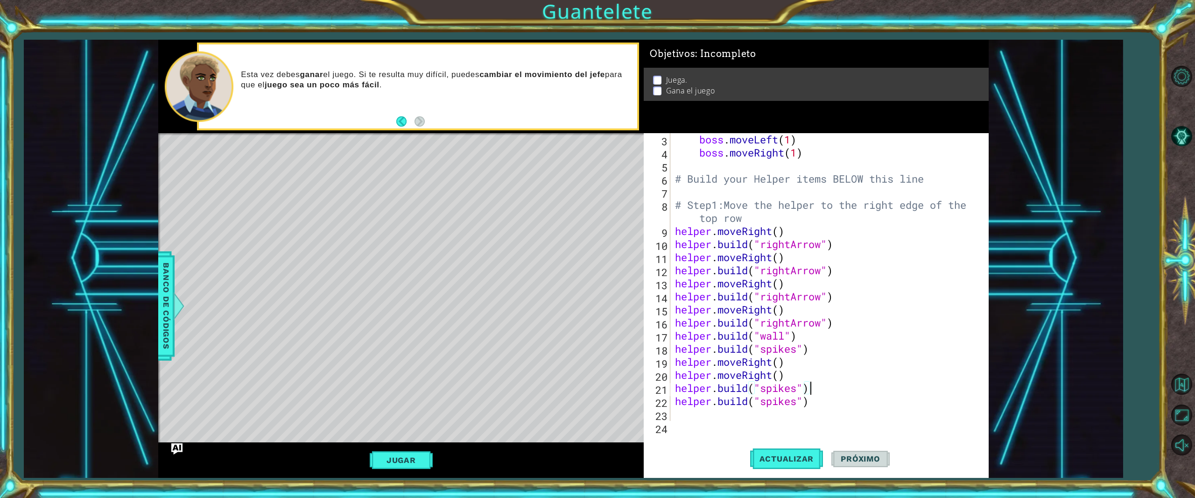
click at [829, 386] on div "boss . moveLeft ( 1 ) boss . moveRight ( 1 ) # Build your Helper items BELOW th…" at bounding box center [824, 290] width 302 height 314
drag, startPoint x: 818, startPoint y: 407, endPoint x: 701, endPoint y: 270, distance: 180.4
drag, startPoint x: 701, startPoint y: 270, endPoint x: 840, endPoint y: 395, distance: 187.1
click at [840, 395] on div "boss . moveLeft ( 1 ) boss . moveRight ( 1 ) # Build your Helper items BELOW th…" at bounding box center [824, 290] width 302 height 314
drag, startPoint x: 816, startPoint y: 401, endPoint x: 714, endPoint y: 354, distance: 112.6
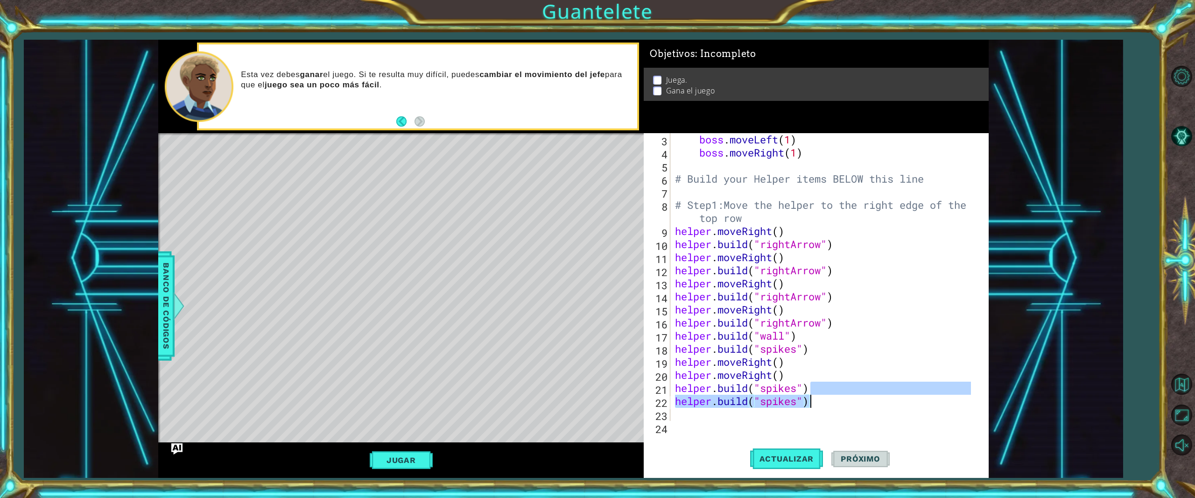
drag, startPoint x: 714, startPoint y: 354, endPoint x: 872, endPoint y: 430, distance: 175.6
click at [872, 430] on div "[DOMAIN_NAME]("spikes") [DOMAIN_NAME]("spikes") 3 4 5 6 7 8 9 10 11 12 13 14 15…" at bounding box center [816, 305] width 345 height 344
drag, startPoint x: 813, startPoint y: 396, endPoint x: 833, endPoint y: 393, distance: 20.7
drag, startPoint x: 833, startPoint y: 393, endPoint x: 830, endPoint y: 398, distance: 5.7
click at [830, 398] on div "boss . moveLeft ( 1 ) boss . moveRight ( 1 ) # Build your Helper items BELOW th…" at bounding box center [824, 290] width 302 height 314
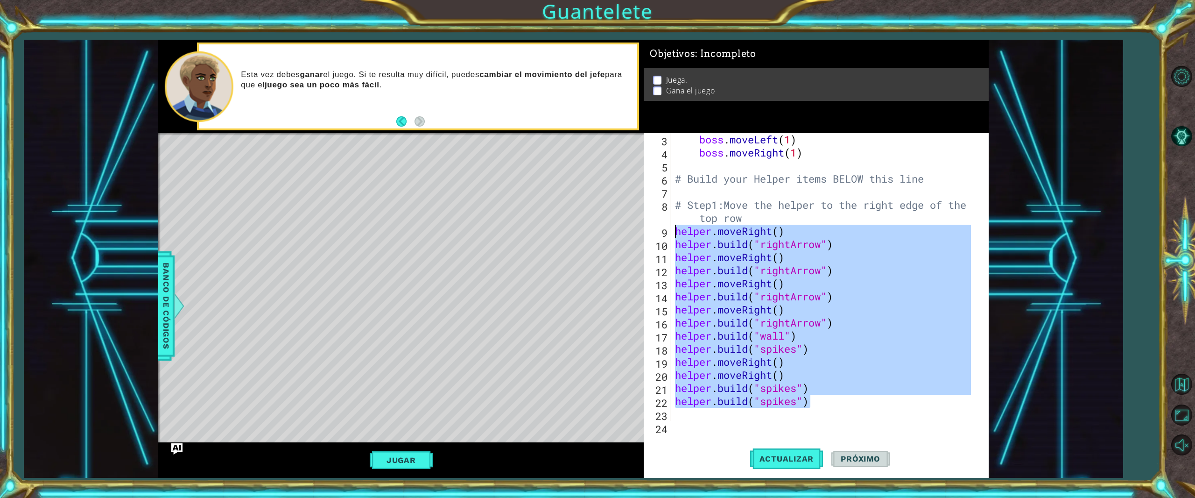
drag, startPoint x: 824, startPoint y: 401, endPoint x: 674, endPoint y: 239, distance: 221.0
click at [674, 239] on div "boss . moveLeft ( 1 ) boss . moveRight ( 1 ) # Build your Helper items BELOW th…" at bounding box center [824, 290] width 302 height 314
type textarea "[DOMAIN_NAME]("rightArrow") helper.moveRight()"
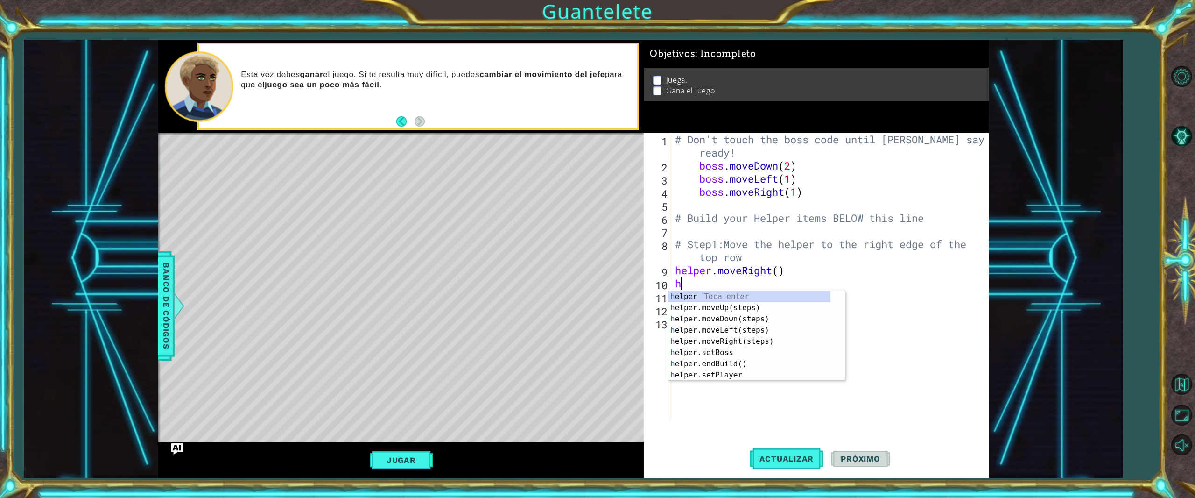
type textarea "he"
click at [723, 338] on div "he lper Toca enter he lper.moveUp(steps) Toca enter he lper.moveDown(steps) Toc…" at bounding box center [749, 347] width 162 height 112
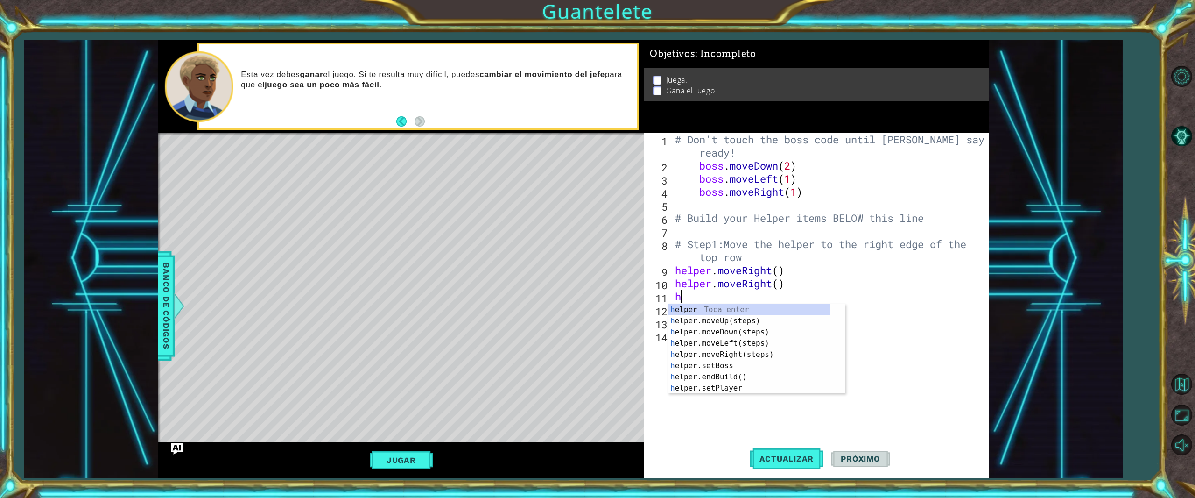
type textarea "he"
click at [729, 358] on div "he lper Toca enter he lper.moveUp(steps) Toca enter he lper.moveDown(steps) Toc…" at bounding box center [749, 360] width 162 height 112
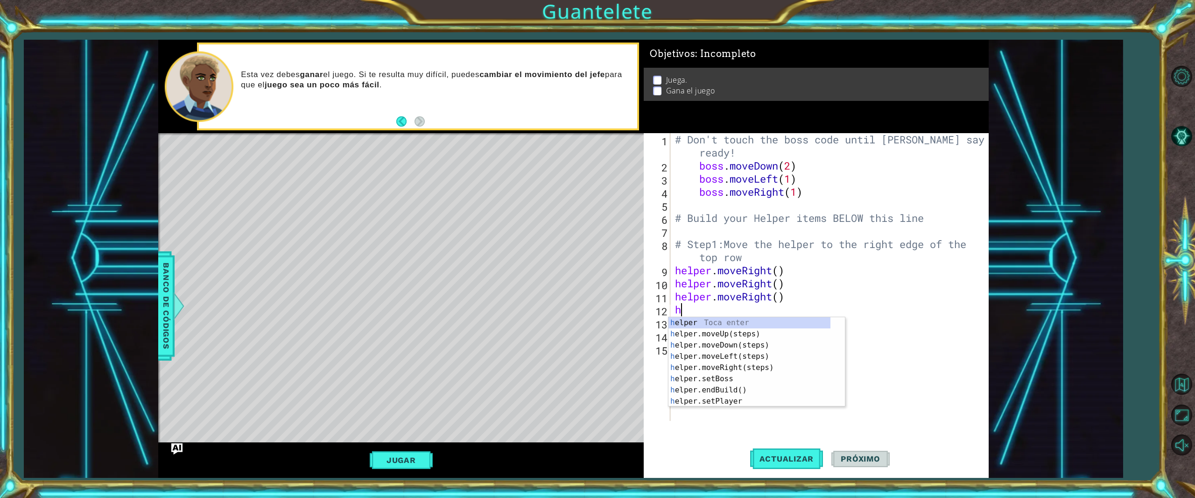
type textarea "he"
click at [736, 365] on div "he lper Toca enter he lper.moveUp(steps) Toca enter he lper.moveDown(steps) Toc…" at bounding box center [749, 373] width 162 height 112
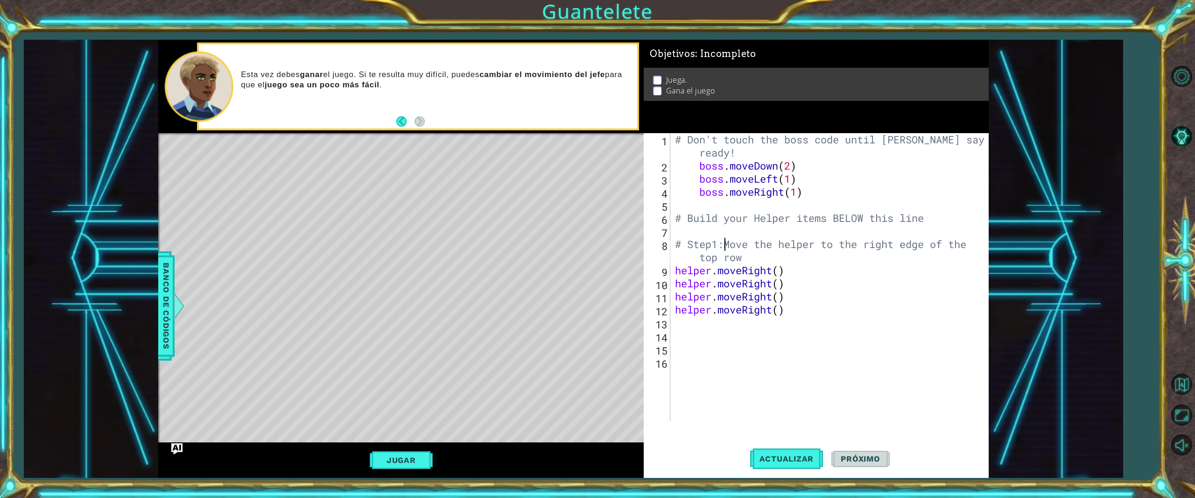
click at [725, 250] on div "# Don't touch the boss code until [PERSON_NAME] says you're ready! boss . moveD…" at bounding box center [831, 296] width 317 height 327
click at [794, 267] on div "# Don't touch the boss code until [PERSON_NAME] says you're ready! boss . moveD…" at bounding box center [831, 296] width 317 height 327
type textarea "helper.moveRight() #"
click at [711, 312] on div "# Don't touch the boss code until [PERSON_NAME] says you're ready! boss . moveD…" at bounding box center [831, 296] width 317 height 327
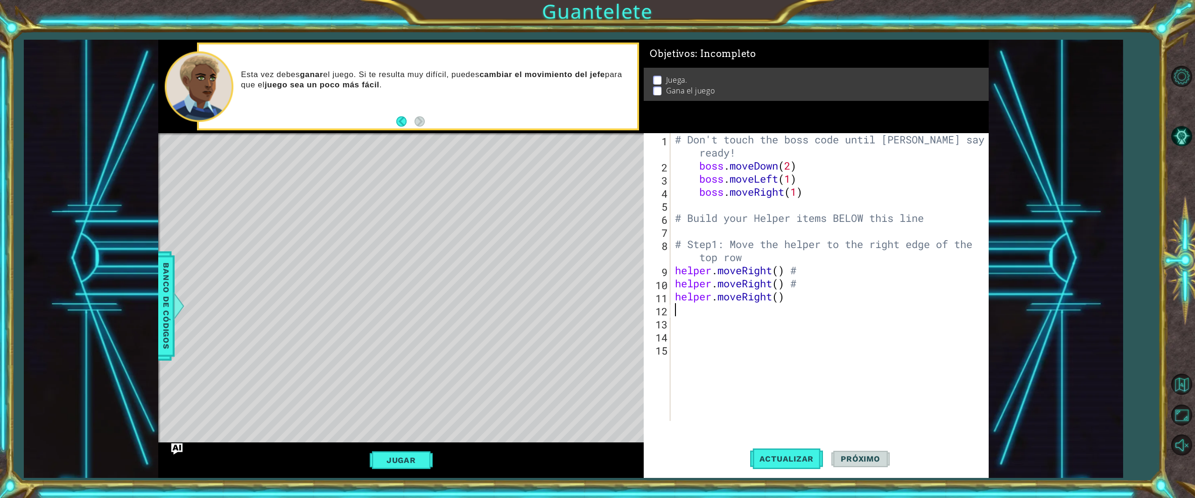
scroll to position [0, 0]
type textarea "h"
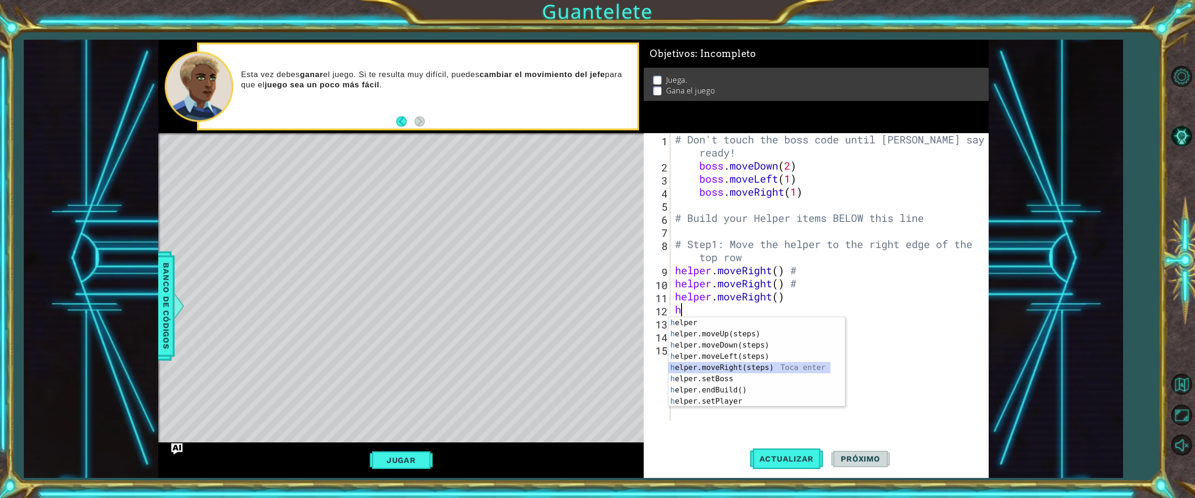
click at [736, 367] on div "h elper Toca enter h elper.moveUp(steps) Toca enter h elper.moveDown(steps) Toc…" at bounding box center [749, 373] width 162 height 112
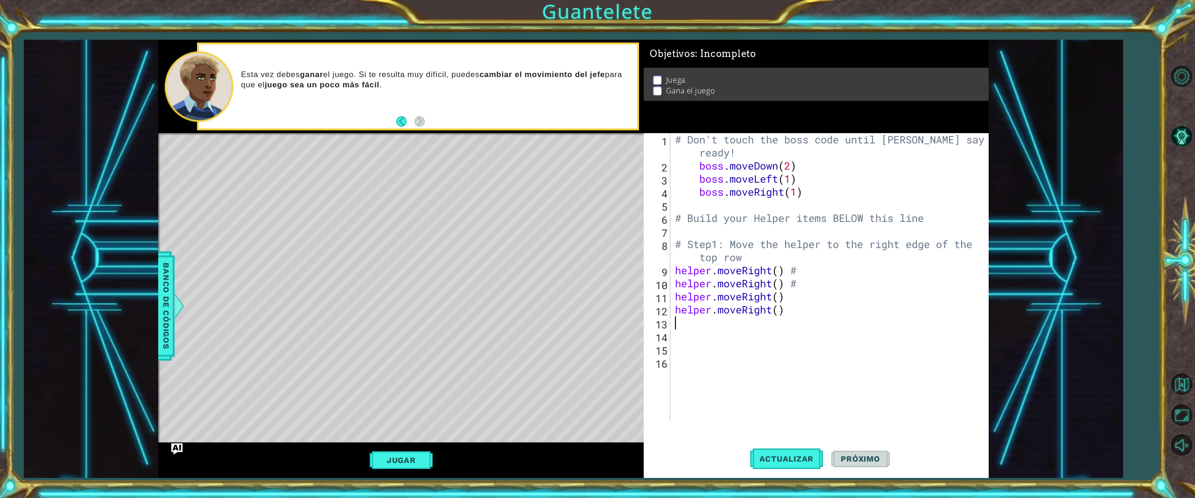
type textarea "h"
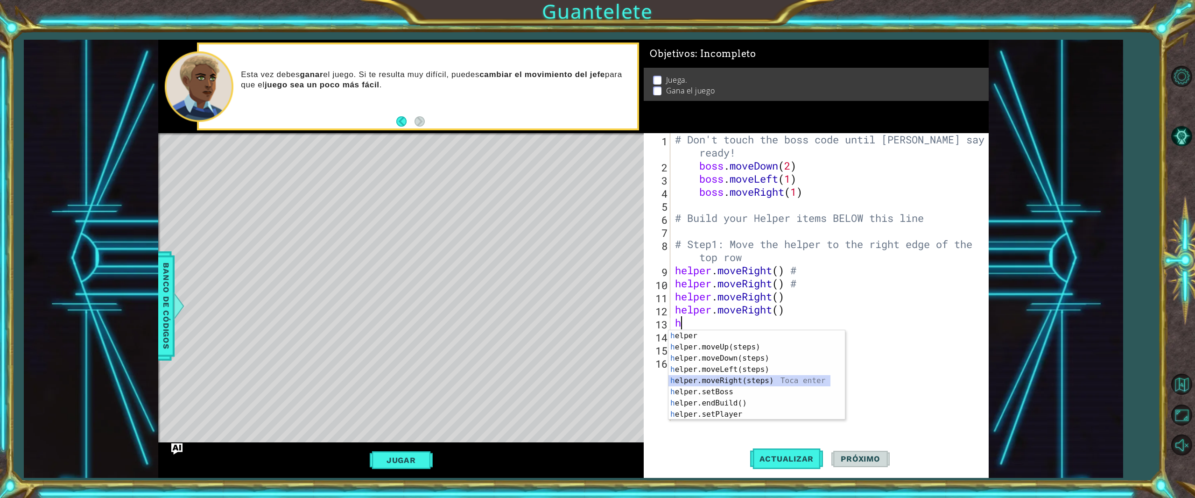
click at [740, 380] on div "h elper Toca enter h elper.moveUp(steps) Toca enter h elper.moveDown(steps) Toc…" at bounding box center [749, 386] width 162 height 112
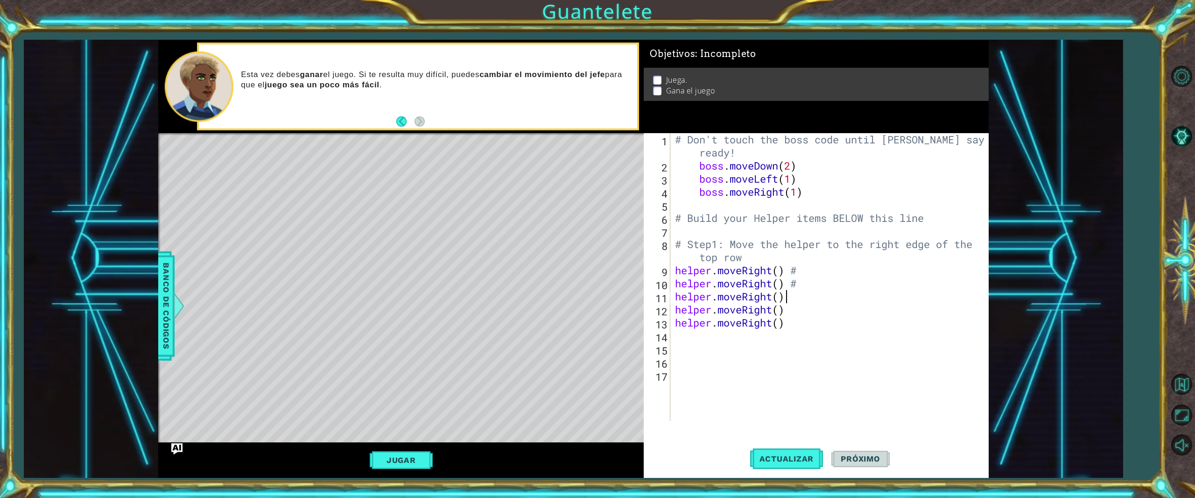
click at [801, 296] on div "# Don't touch the boss code until [PERSON_NAME] says you're ready! boss . moveD…" at bounding box center [831, 296] width 317 height 327
click at [810, 272] on div "# Don't touch the boss code until [PERSON_NAME] says you're ready! boss . moveD…" at bounding box center [831, 296] width 317 height 327
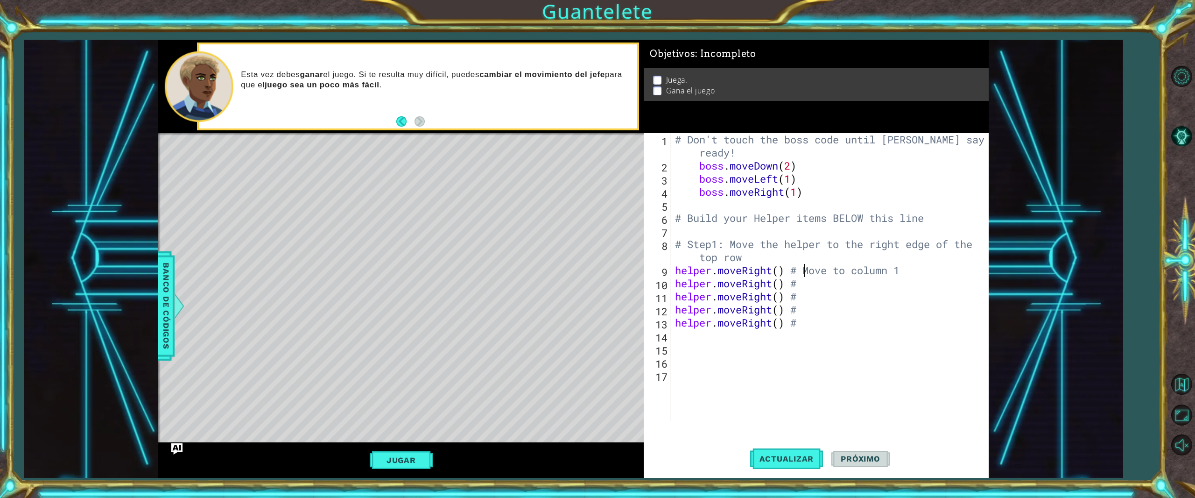
click at [805, 281] on div "# Don't touch the boss code until [PERSON_NAME] says you're ready! boss . moveD…" at bounding box center [831, 296] width 317 height 327
type textarea "helper.moveRight() #"
type textarea "M"
click at [811, 324] on div "# Don't touch the boss code until [PERSON_NAME] says you're ready! boss . moveD…" at bounding box center [831, 296] width 317 height 327
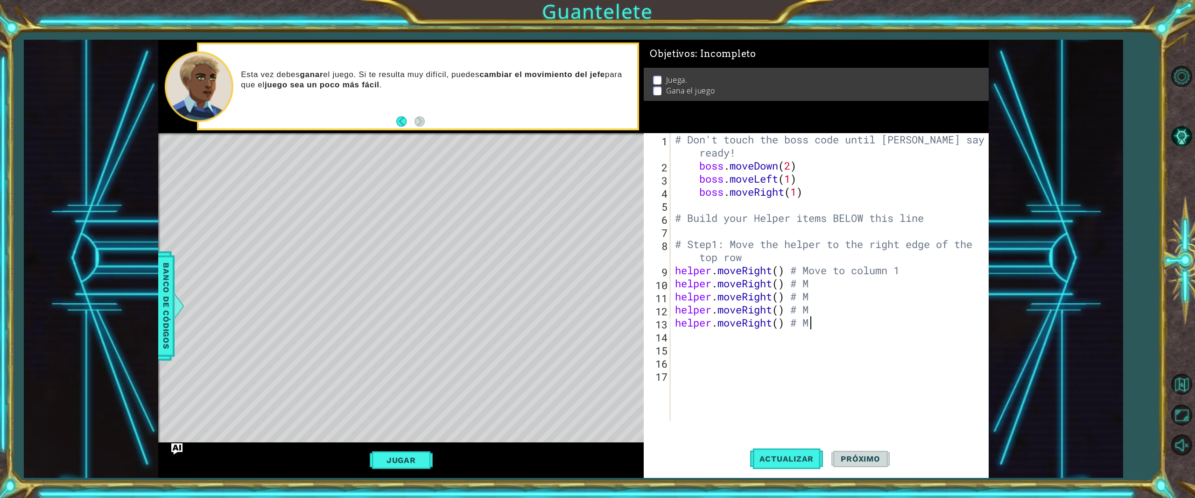
scroll to position [0, 5]
click at [822, 286] on div "# Don't touch the boss code until [PERSON_NAME] says you're ready! boss . moveD…" at bounding box center [831, 296] width 317 height 327
click at [822, 299] on div "# Don't touch the boss code until [PERSON_NAME] says you're ready! boss . moveD…" at bounding box center [831, 296] width 317 height 327
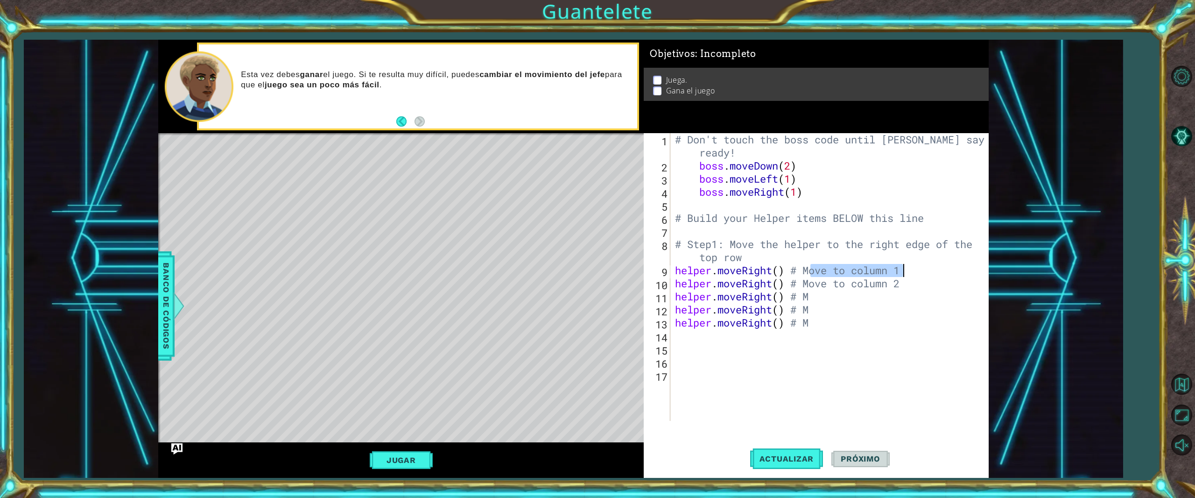
drag, startPoint x: 811, startPoint y: 270, endPoint x: 907, endPoint y: 267, distance: 96.2
click at [907, 267] on div "# Don't touch the boss code until [PERSON_NAME] says you're ready! boss . moveD…" at bounding box center [831, 296] width 317 height 327
click at [831, 298] on div "# Don't touch the boss code until [PERSON_NAME] says you're ready! boss . moveD…" at bounding box center [831, 296] width 317 height 327
paste textarea "ove to column 1"
click at [833, 316] on div "# Don't touch the boss code until [PERSON_NAME] says you're ready! boss . moveD…" at bounding box center [831, 296] width 317 height 327
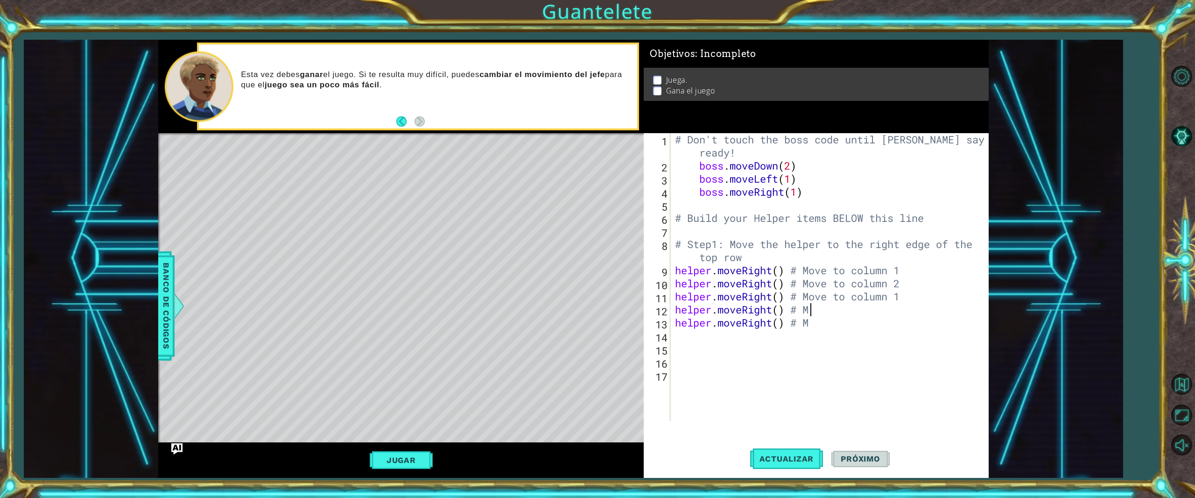
paste textarea "ove to column 1"
click at [836, 328] on div "# Don't touch the boss code until [PERSON_NAME] says you're ready! boss . moveD…" at bounding box center [831, 296] width 317 height 327
paste textarea "ove to column 1"
type textarea "helper.moveRight() # Move to column 5 (right edge)"
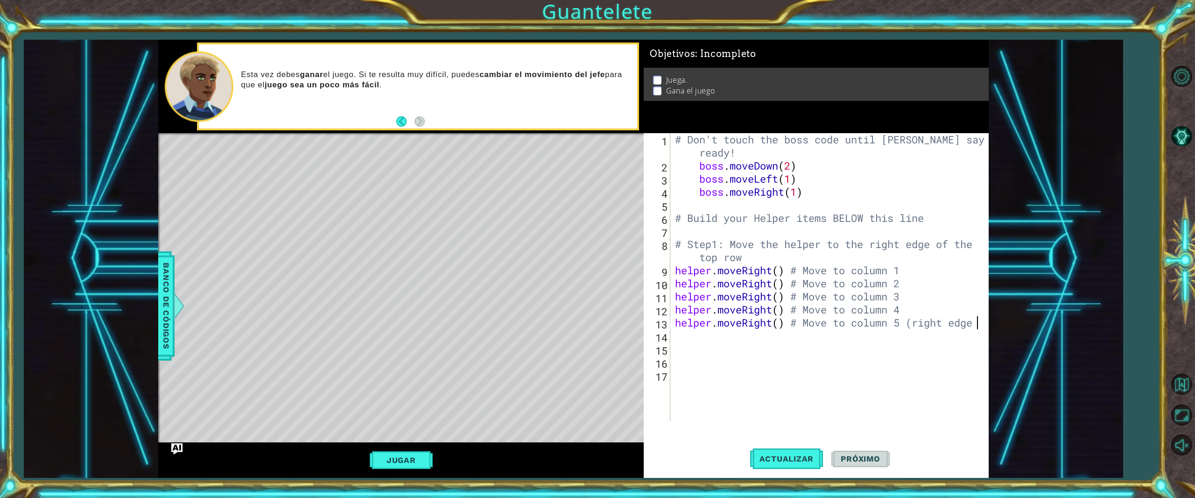
scroll to position [0, 13]
click at [696, 351] on div "# Don't touch the boss code until [PERSON_NAME] says you're ready! boss . moveD…" at bounding box center [831, 296] width 317 height 327
type textarea "Move the helper down to the target square"
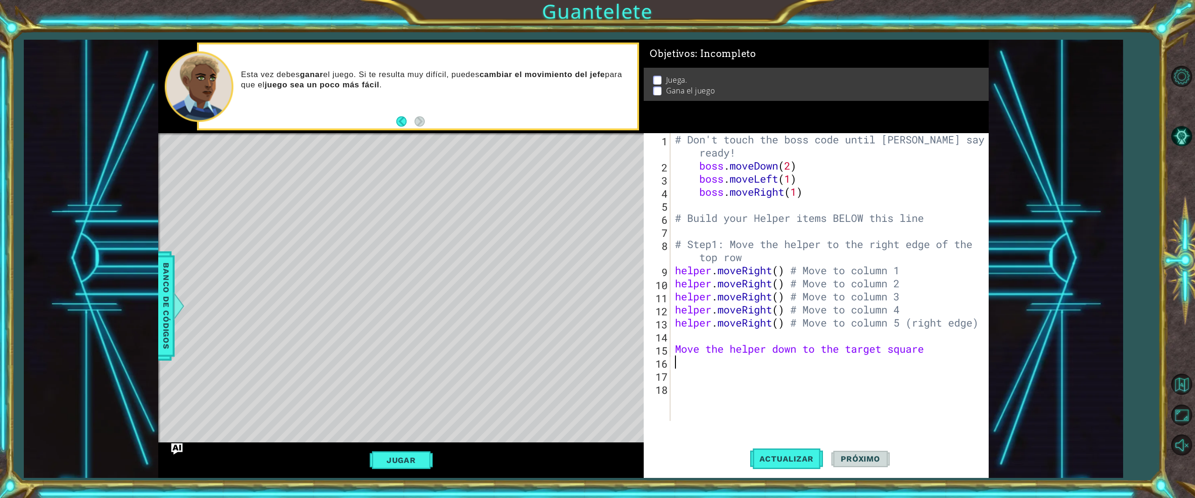
type textarea "h"
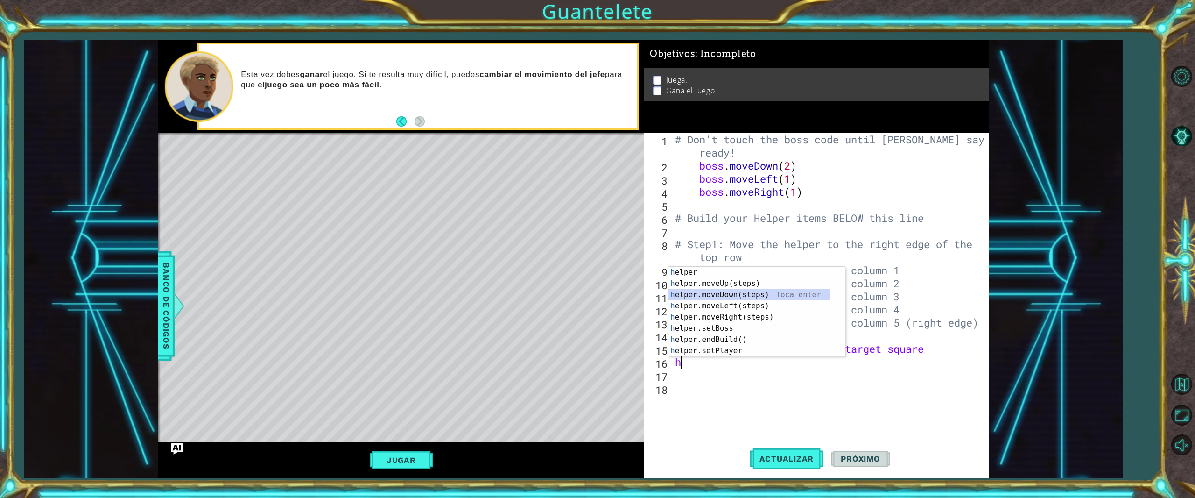
click at [727, 295] on div "h elper Toca enter h elper.moveUp(steps) Toca enter h elper.moveDown(steps) Toc…" at bounding box center [749, 323] width 162 height 112
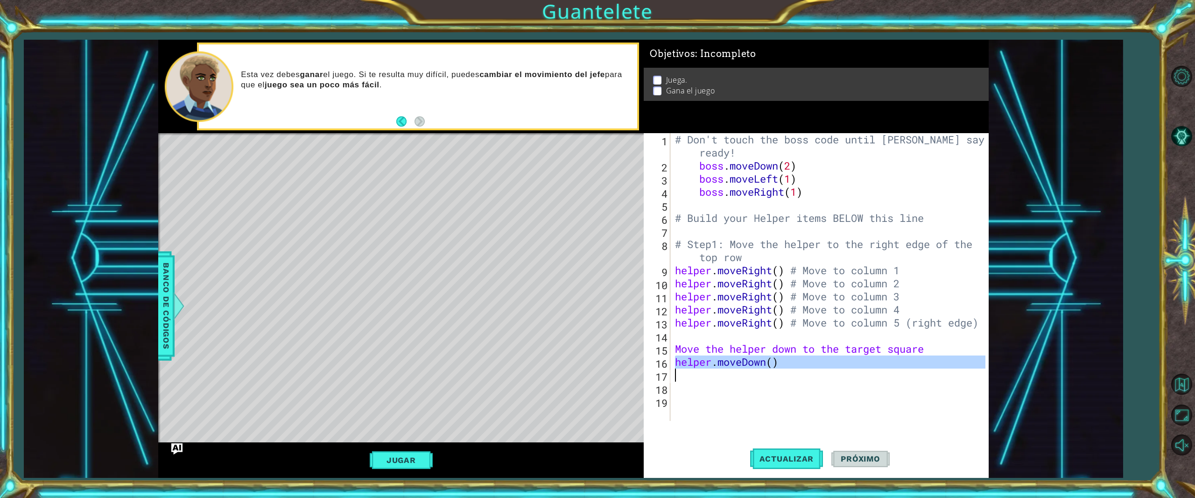
drag, startPoint x: 669, startPoint y: 364, endPoint x: 772, endPoint y: 372, distance: 103.0
click at [772, 372] on div "1 2 3 4 5 6 7 8 9 10 11 12 13 14 15 16 17 18 19 # Don't touch the boss code unt…" at bounding box center [815, 277] width 342 height 288
type textarea "helper.moveDown()"
click at [712, 372] on div "# Don't touch the boss code until [PERSON_NAME] says you're ready! boss . moveD…" at bounding box center [829, 277] width 312 height 288
drag, startPoint x: 671, startPoint y: 362, endPoint x: 687, endPoint y: 364, distance: 16.4
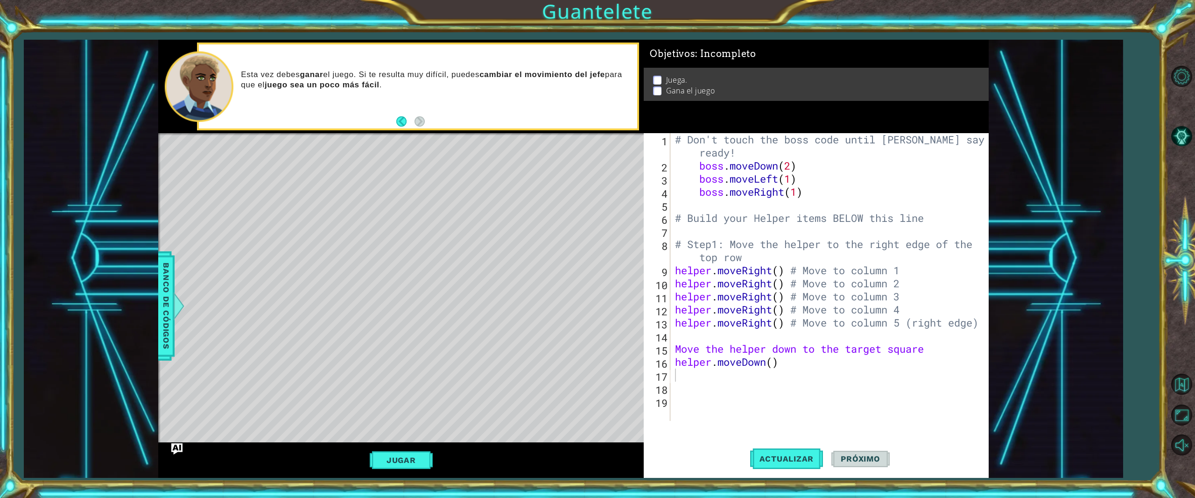
click at [687, 364] on div "1 2 3 4 5 6 7 8 9 10 11 12 13 14 15 16 17 18 19 # Don't touch the boss code unt…" at bounding box center [815, 277] width 342 height 288
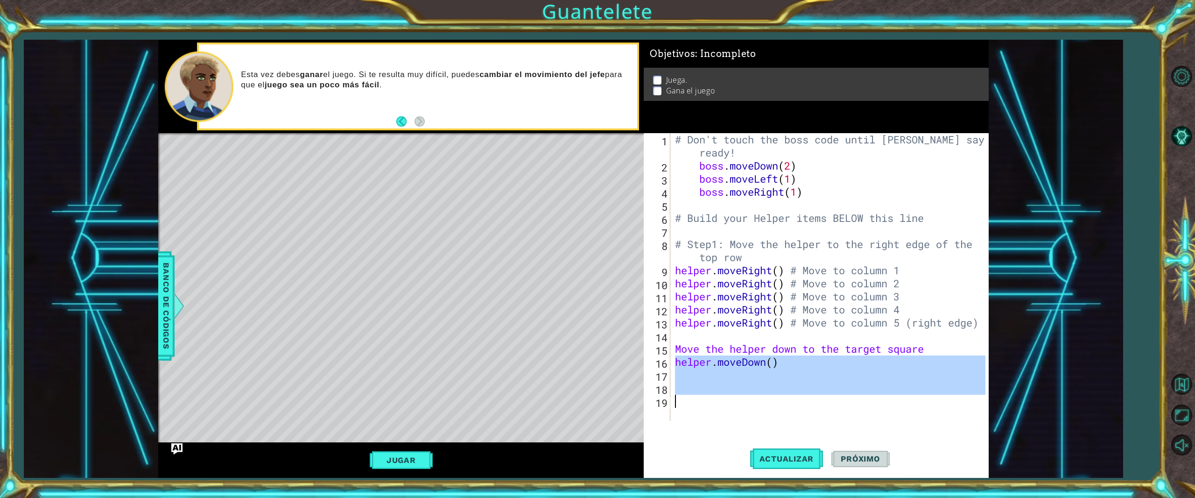
drag, startPoint x: 673, startPoint y: 364, endPoint x: 712, endPoint y: 410, distance: 60.6
click at [712, 410] on div "# Don't touch the boss code until [PERSON_NAME] says you're ready! boss . moveD…" at bounding box center [831, 296] width 317 height 327
paste textarea "Code Area"
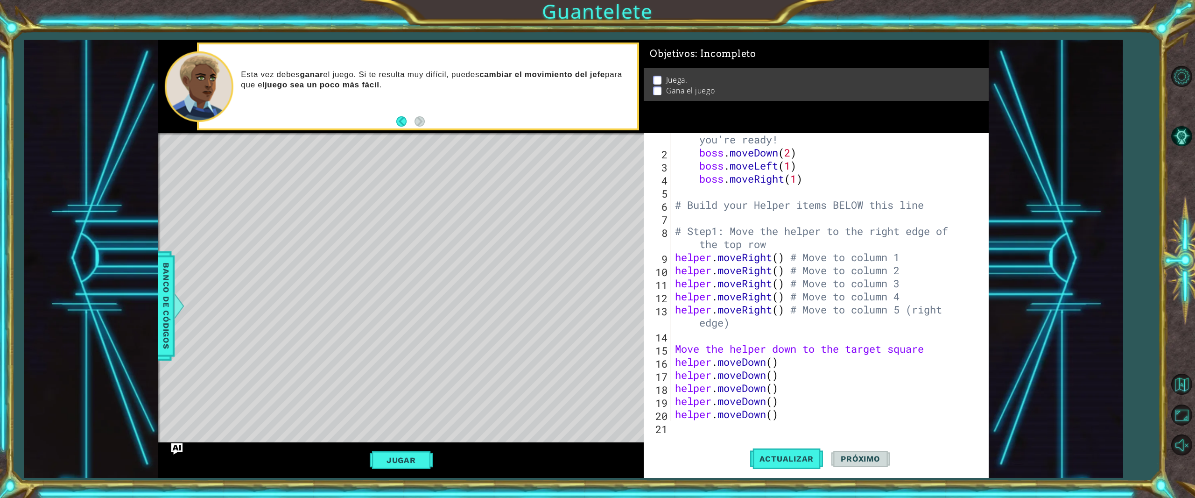
scroll to position [26, 0]
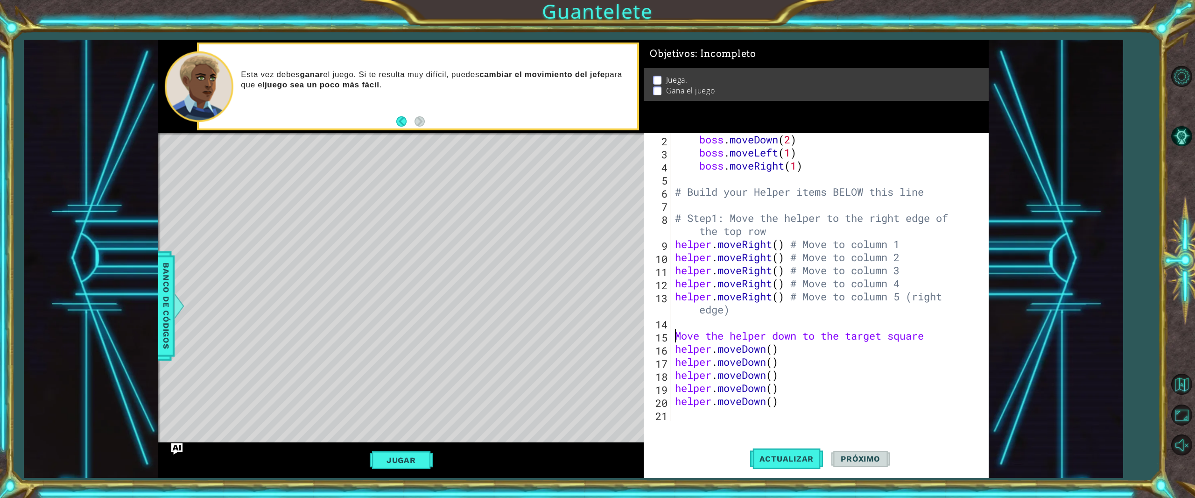
click at [673, 337] on div "boss . moveDown ( 2 ) boss . moveLeft ( 1 ) boss . moveRight ( 1 ) # Build your…" at bounding box center [822, 277] width 298 height 288
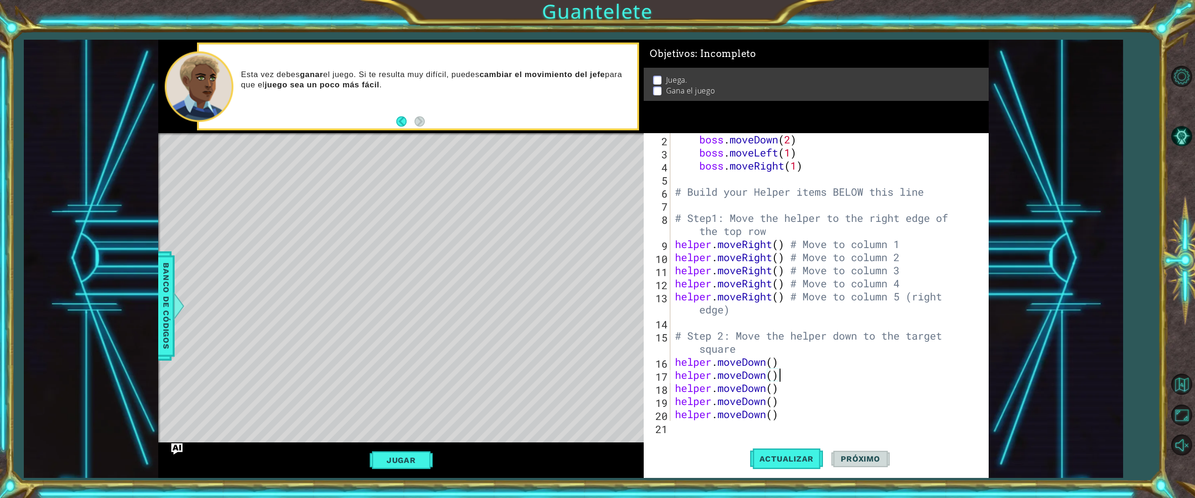
click at [787, 369] on div "boss . moveDown ( 2 ) boss . moveLeft ( 1 ) boss . moveRight ( 1 ) # Build your…" at bounding box center [824, 290] width 302 height 314
click at [787, 364] on div "boss . moveDown ( 2 ) boss . moveLeft ( 1 ) boss . moveRight ( 1 ) # Build your…" at bounding box center [824, 290] width 302 height 314
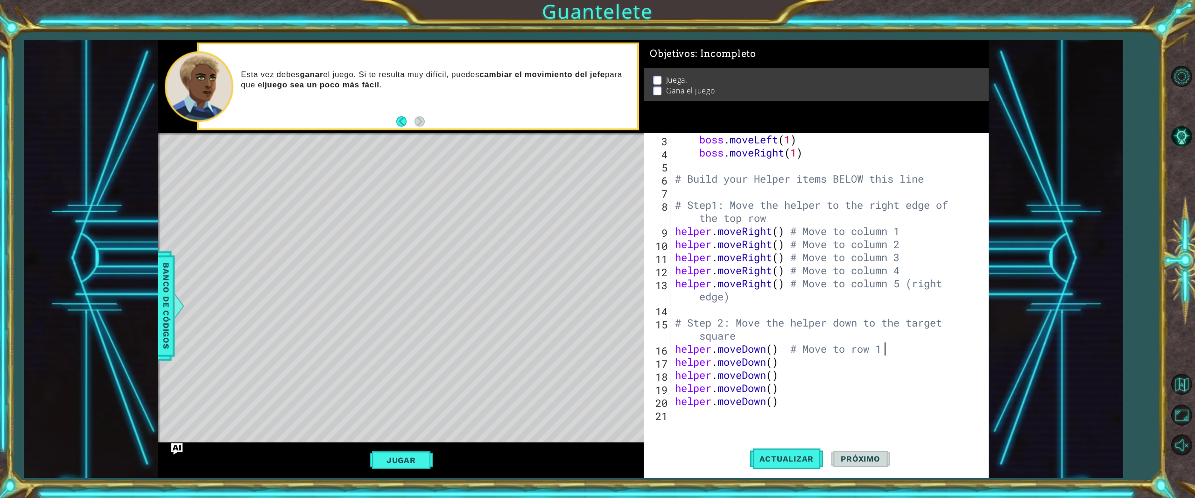
scroll to position [0, 8]
drag, startPoint x: 884, startPoint y: 349, endPoint x: 792, endPoint y: 344, distance: 92.0
click at [792, 344] on div "boss . moveLeft ( 1 ) boss . moveRight ( 1 ) # Build your Helper items BELOW th…" at bounding box center [824, 290] width 302 height 314
type textarea "helper.moveDown() # Move to row 1"
click at [896, 355] on div "boss . moveLeft ( 1 ) boss . moveRight ( 1 ) # Build your Helper items BELOW th…" at bounding box center [822, 277] width 298 height 288
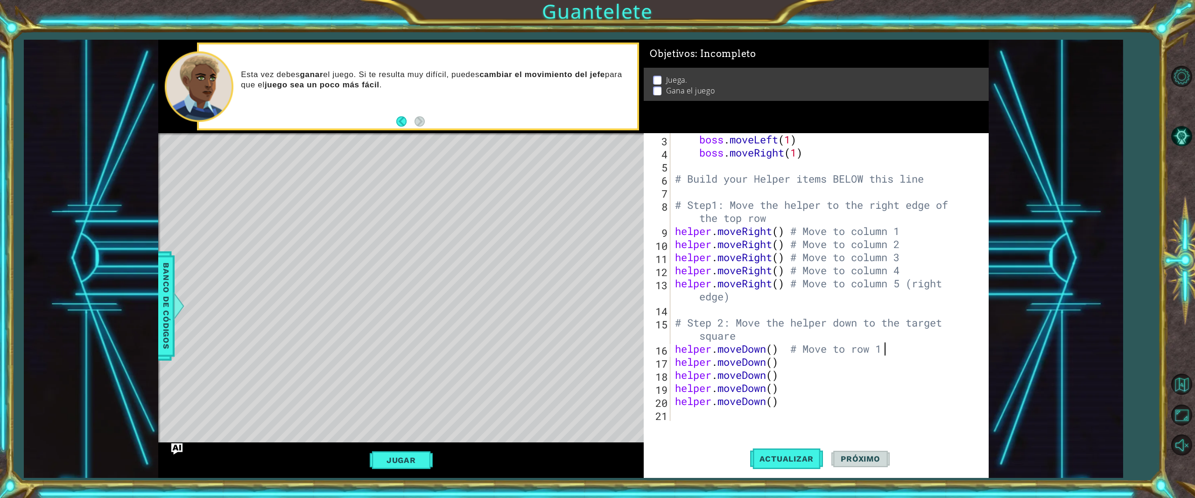
scroll to position [0, 0]
paste textarea "# Move to row 1"
click at [778, 365] on div "boss . moveLeft ( 1 ) boss . moveRight ( 1 ) # Build your Helper items BELOW th…" at bounding box center [824, 290] width 302 height 314
click at [828, 379] on div "boss . moveLeft ( 1 ) boss . moveRight ( 1 ) # Build your Helper items BELOW th…" at bounding box center [824, 290] width 302 height 314
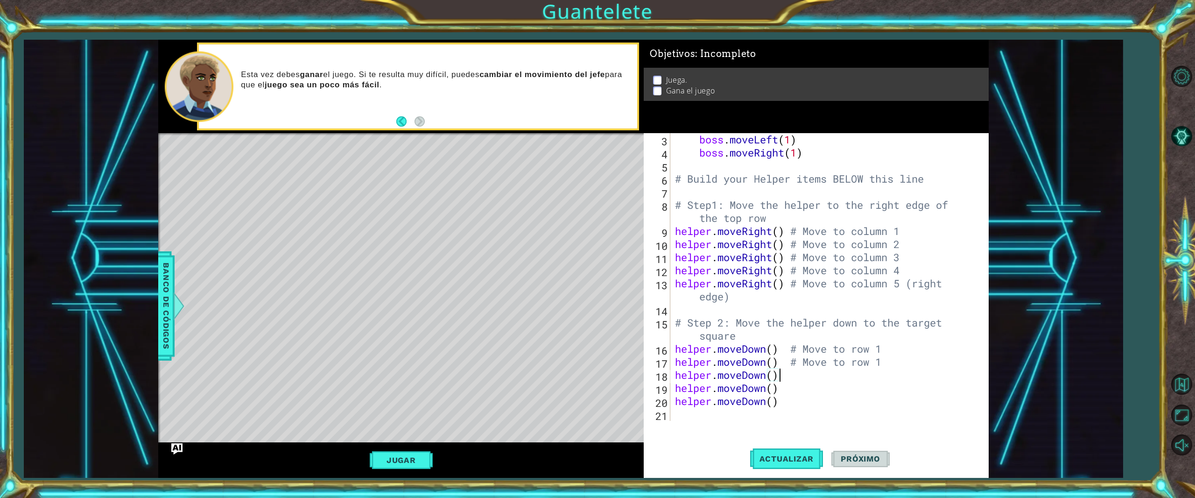
click at [796, 376] on div "boss . moveLeft ( 1 ) boss . moveRight ( 1 ) # Build your Helper items BELOW th…" at bounding box center [824, 290] width 302 height 314
paste textarea "# Move to row 1"
type textarea "helper.moveDown()"
paste textarea "# Move to row 1"
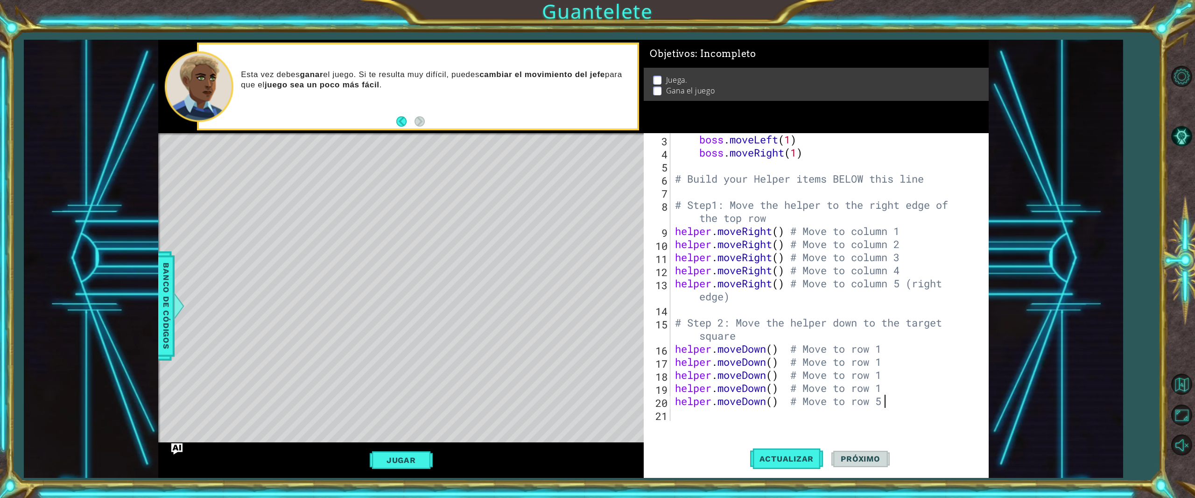
scroll to position [0, 8]
click at [886, 393] on div "boss . moveLeft ( 1 ) boss . moveRight ( 1 ) # Build your Helper items BELOW th…" at bounding box center [824, 290] width 302 height 314
click at [891, 373] on div "boss . moveLeft ( 1 ) boss . moveRight ( 1 ) # Build your Helper items BELOW th…" at bounding box center [824, 290] width 302 height 314
click at [895, 401] on div "boss . moveLeft ( 1 ) boss . moveRight ( 1 ) # Build your Helper items BELOW th…" at bounding box center [824, 290] width 302 height 314
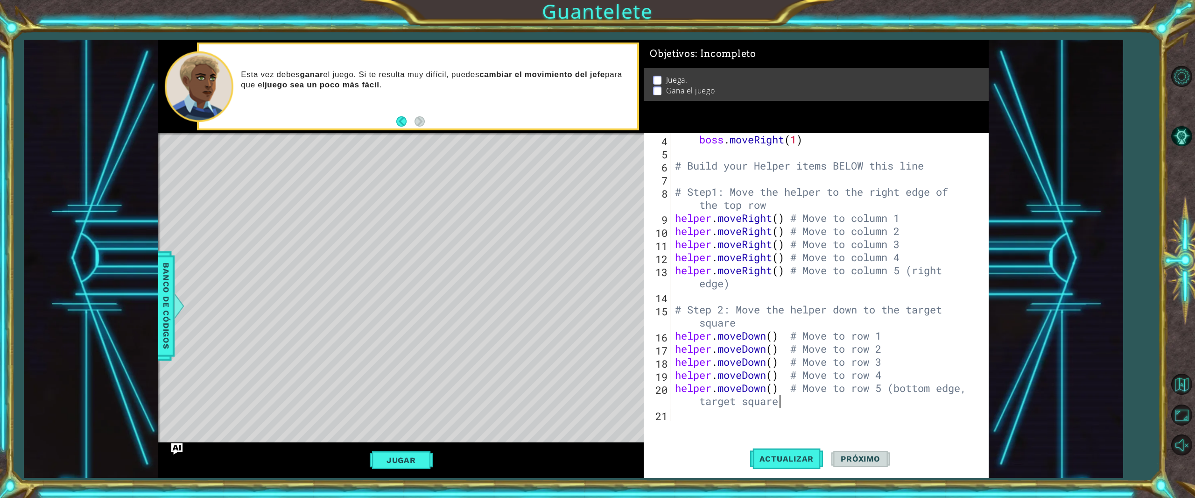
scroll to position [0, 17]
click at [408, 460] on button "Jugar" at bounding box center [401, 460] width 63 height 18
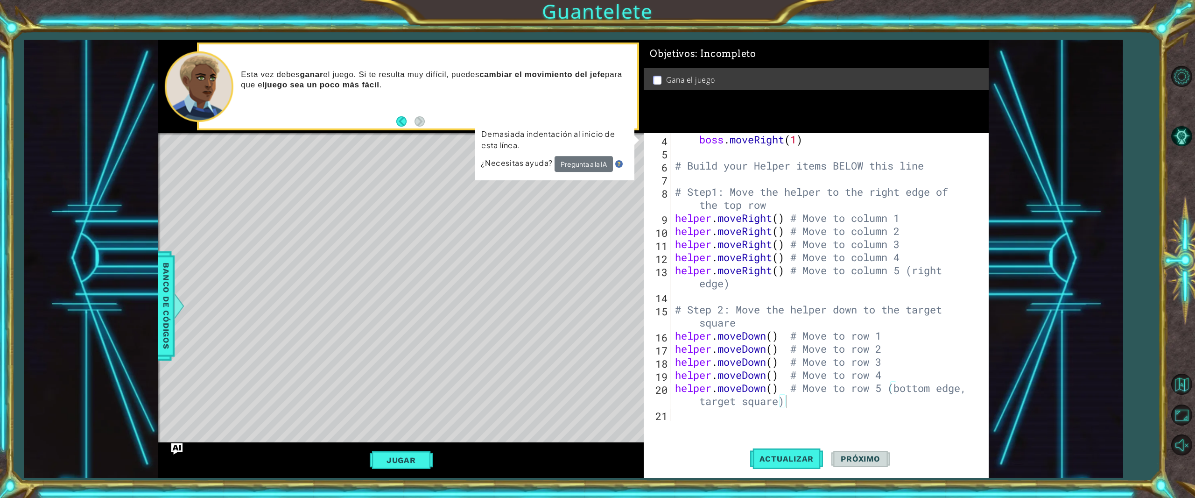
scroll to position [0, 0]
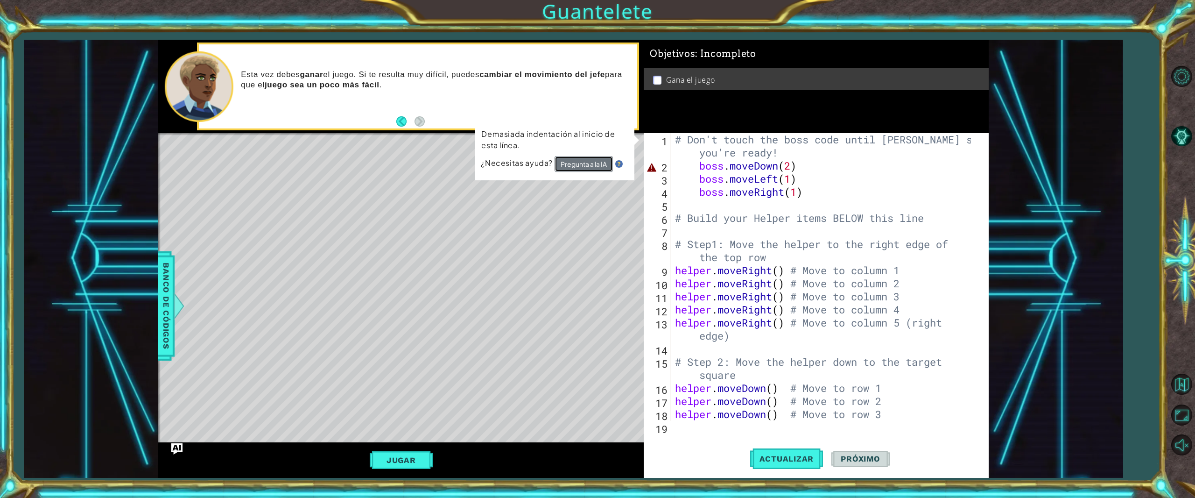
click at [590, 169] on button "Pregunta a la IA" at bounding box center [584, 164] width 58 height 16
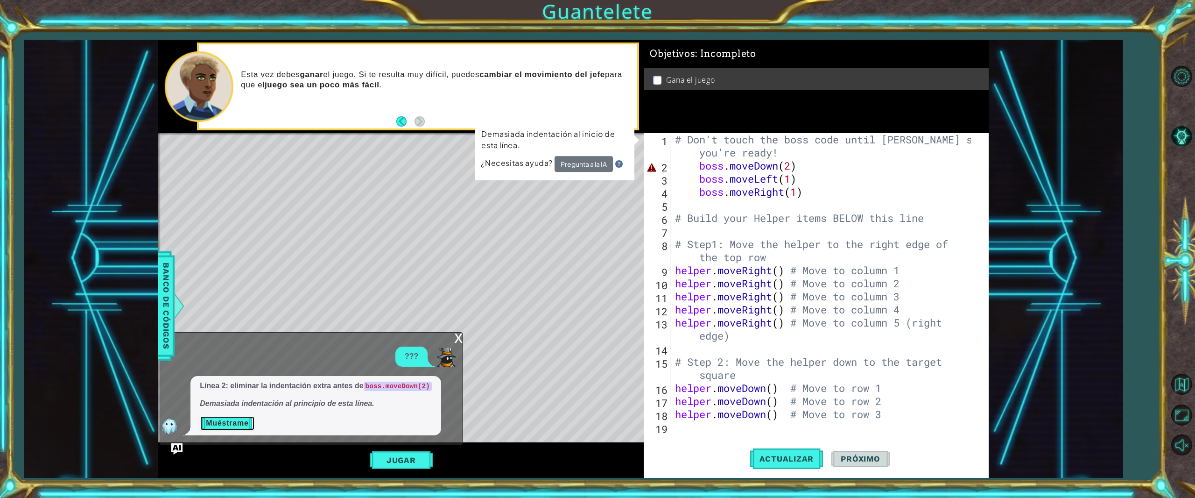
click at [232, 423] on button "Muéstrame" at bounding box center [227, 422] width 55 height 15
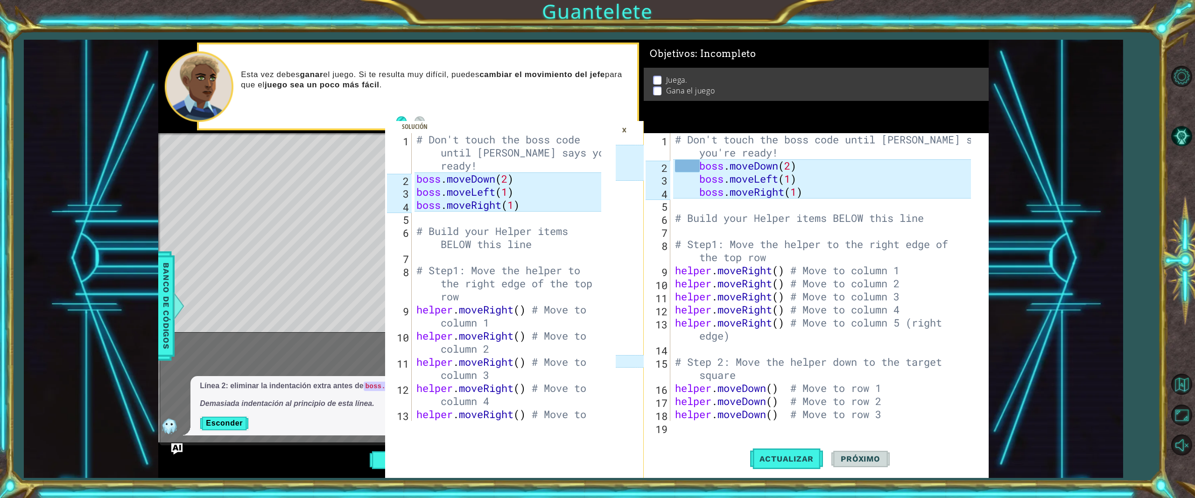
click at [908, 175] on div "# Don't touch the boss code until [PERSON_NAME] says you're ready! boss . moveD…" at bounding box center [824, 296] width 302 height 327
click at [627, 131] on div "×" at bounding box center [624, 130] width 14 height 16
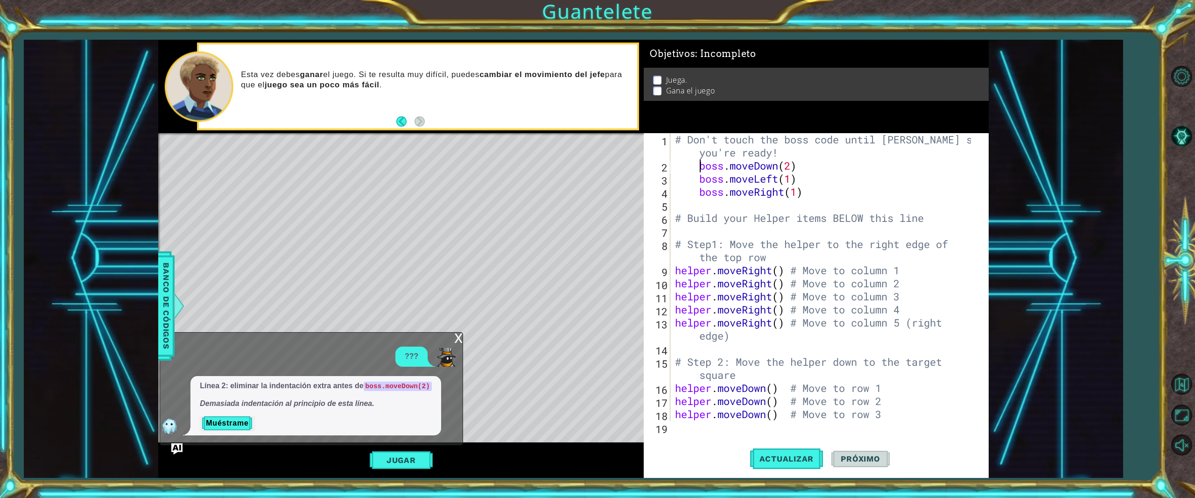
click at [697, 166] on div "# Don't touch the boss code until [PERSON_NAME] says you're ready! boss . moveD…" at bounding box center [824, 296] width 302 height 327
type textarea "boss.moveRight(1)"
click at [398, 462] on button "Jugar" at bounding box center [401, 460] width 63 height 18
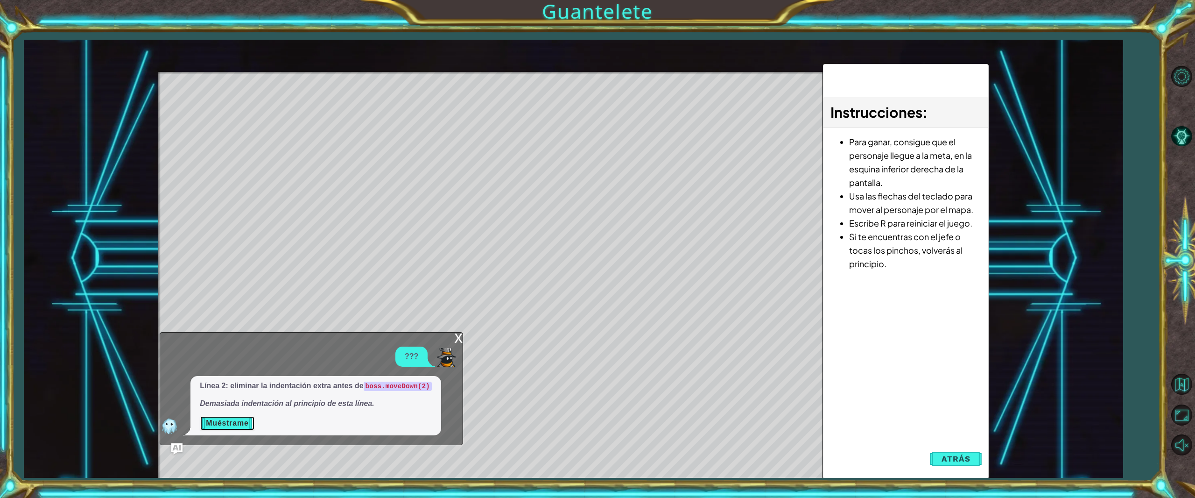
click at [240, 422] on button "Muéstrame" at bounding box center [227, 422] width 55 height 15
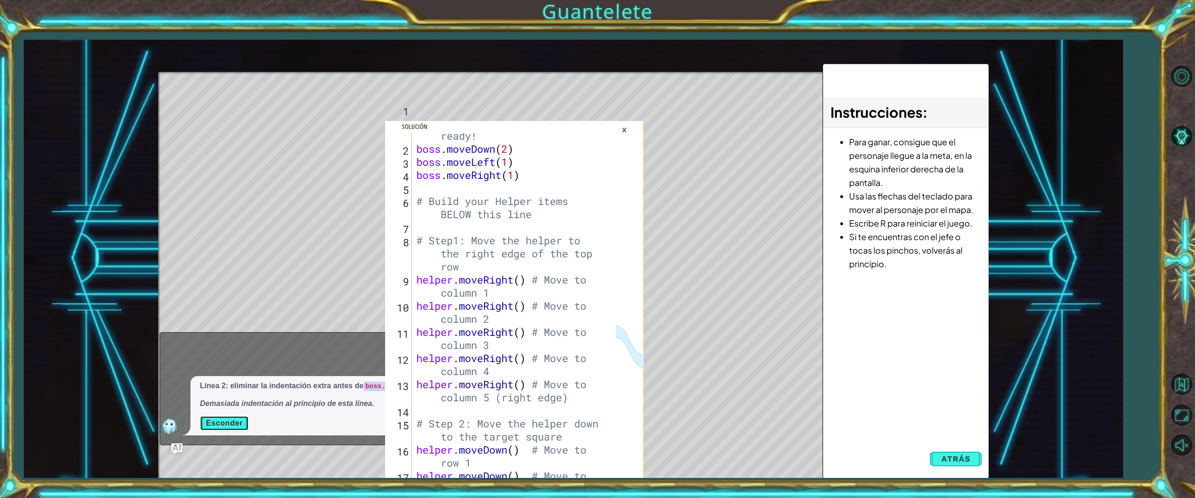
scroll to position [0, 0]
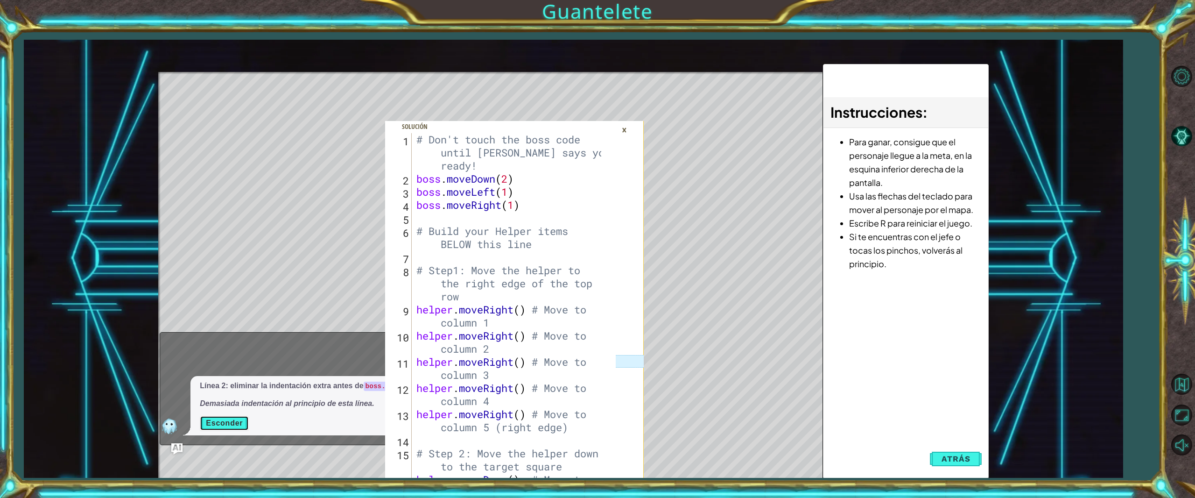
click at [225, 422] on button "Esconder" at bounding box center [224, 422] width 49 height 15
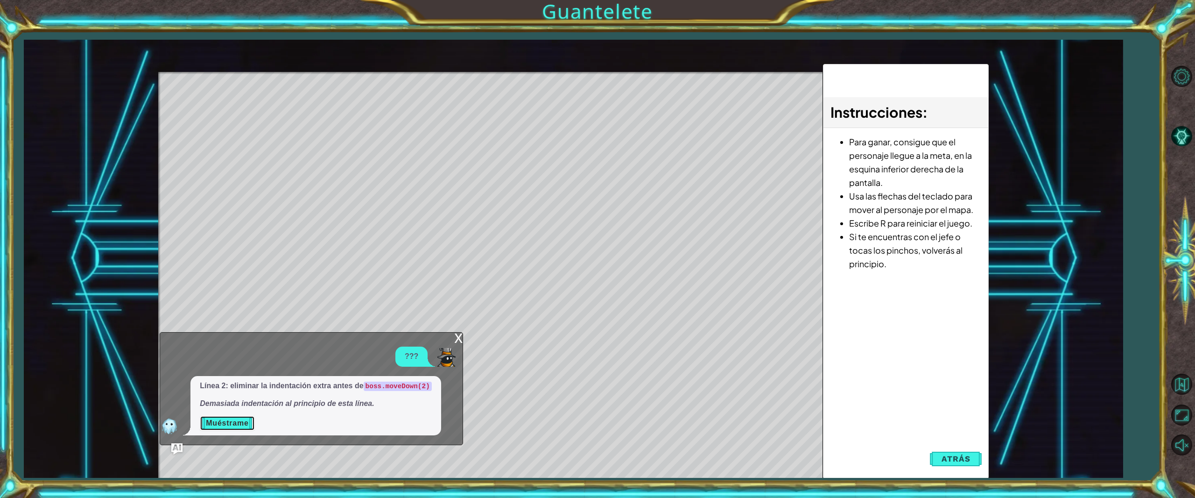
click at [225, 422] on button "Muéstrame" at bounding box center [227, 422] width 55 height 15
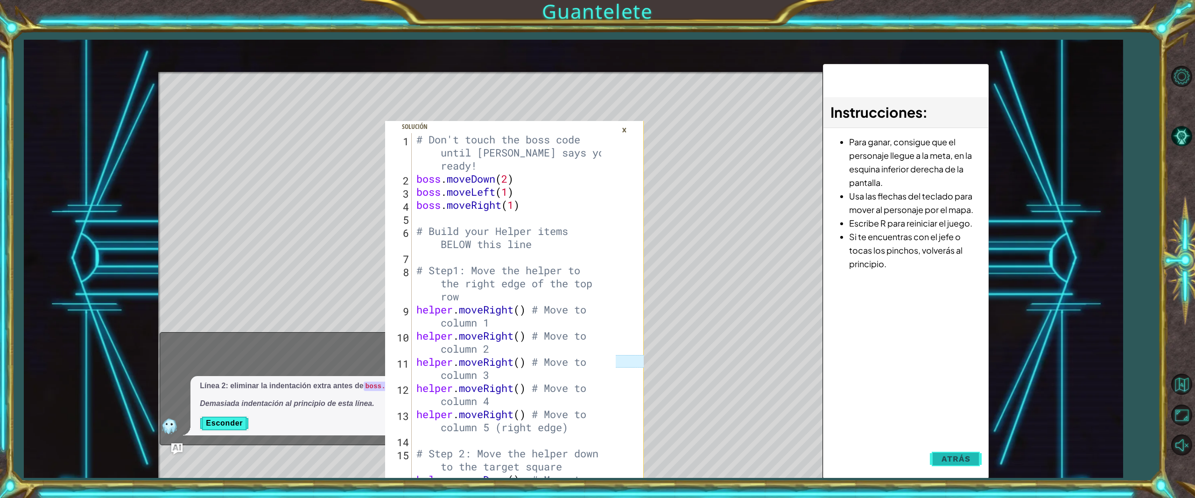
click at [976, 456] on button "Atrás" at bounding box center [956, 458] width 52 height 19
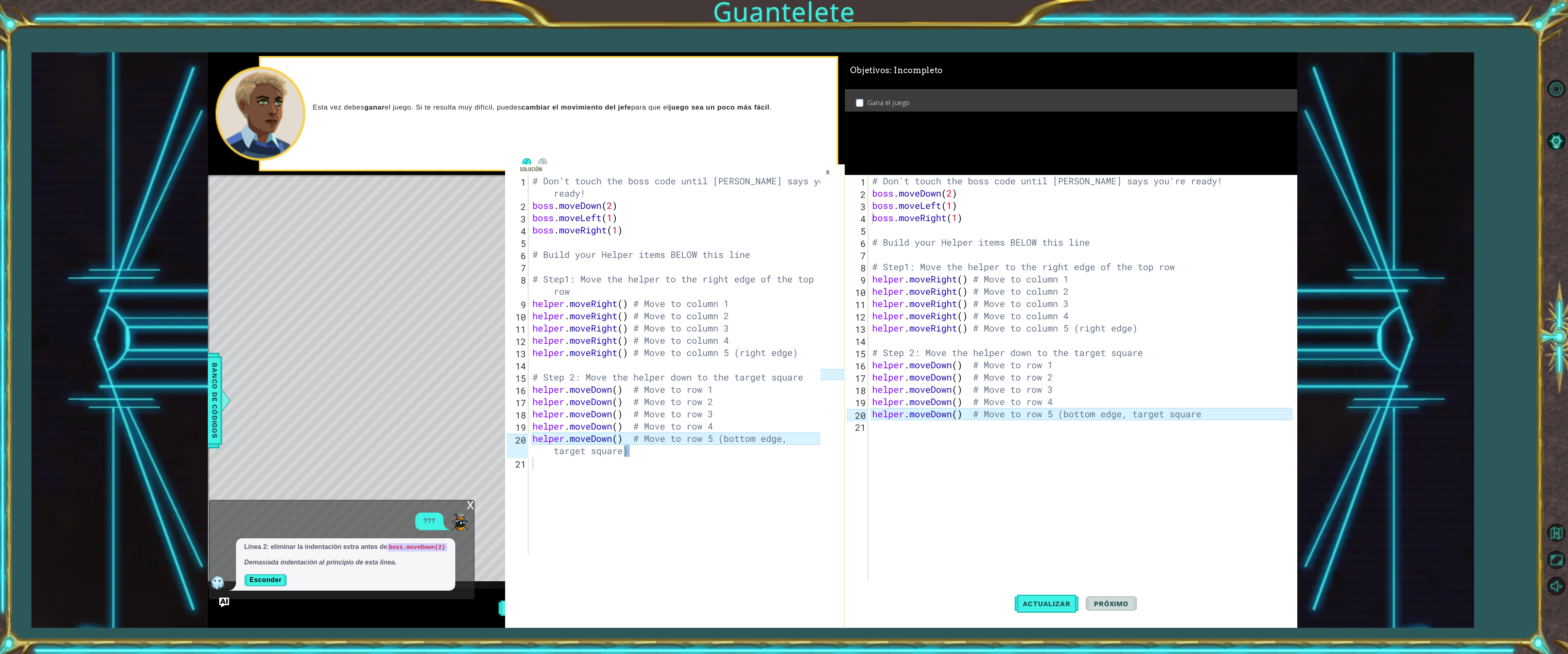
drag, startPoint x: 735, startPoint y: 8, endPoint x: 977, endPoint y: 511, distance: 558.2
click at [977, 435] on div "# Don't touch the boss code until [PERSON_NAME] says you're ready! boss . moveD…" at bounding box center [1084, 396] width 427 height 441
click at [1032, 416] on div "# Don't touch the boss code until [PERSON_NAME] says you're ready! boss . moveD…" at bounding box center [1084, 396] width 427 height 441
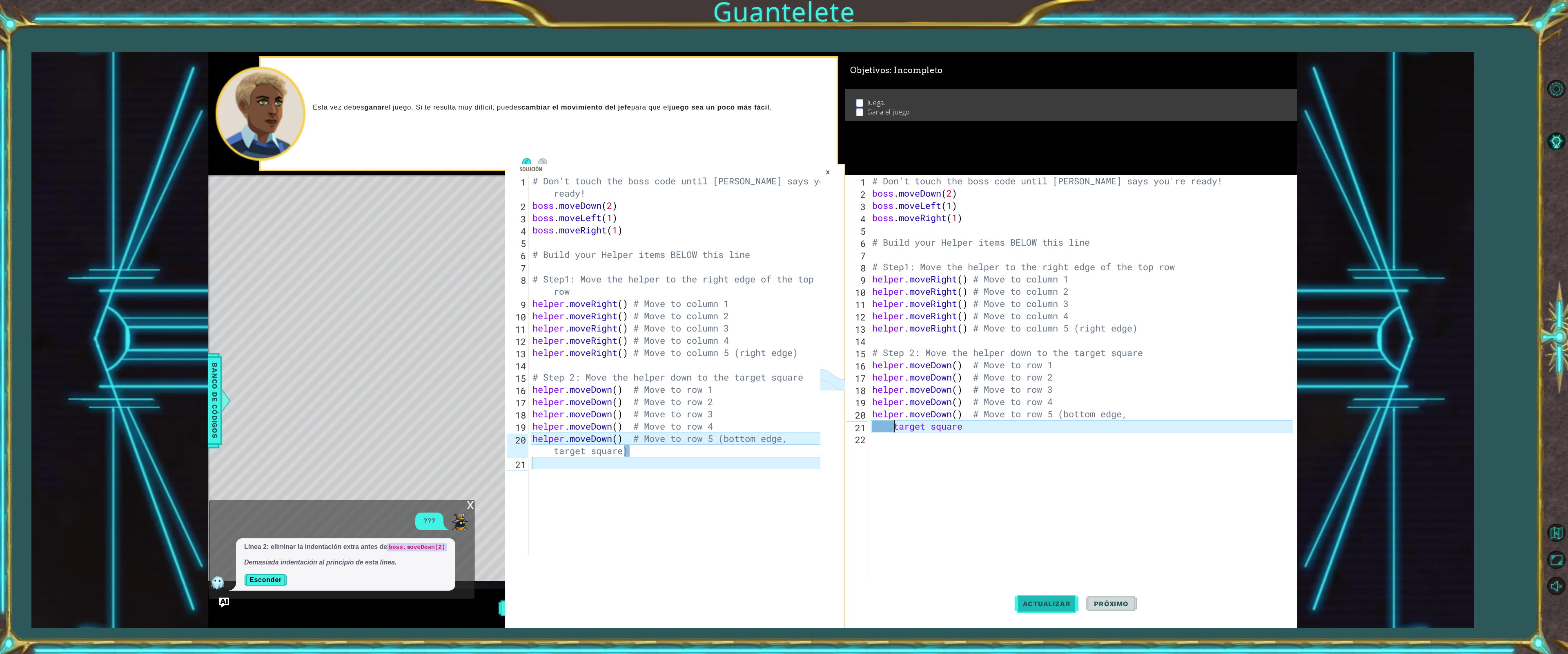
click at [1032, 435] on span "Actualizar" at bounding box center [1046, 603] width 64 height 8
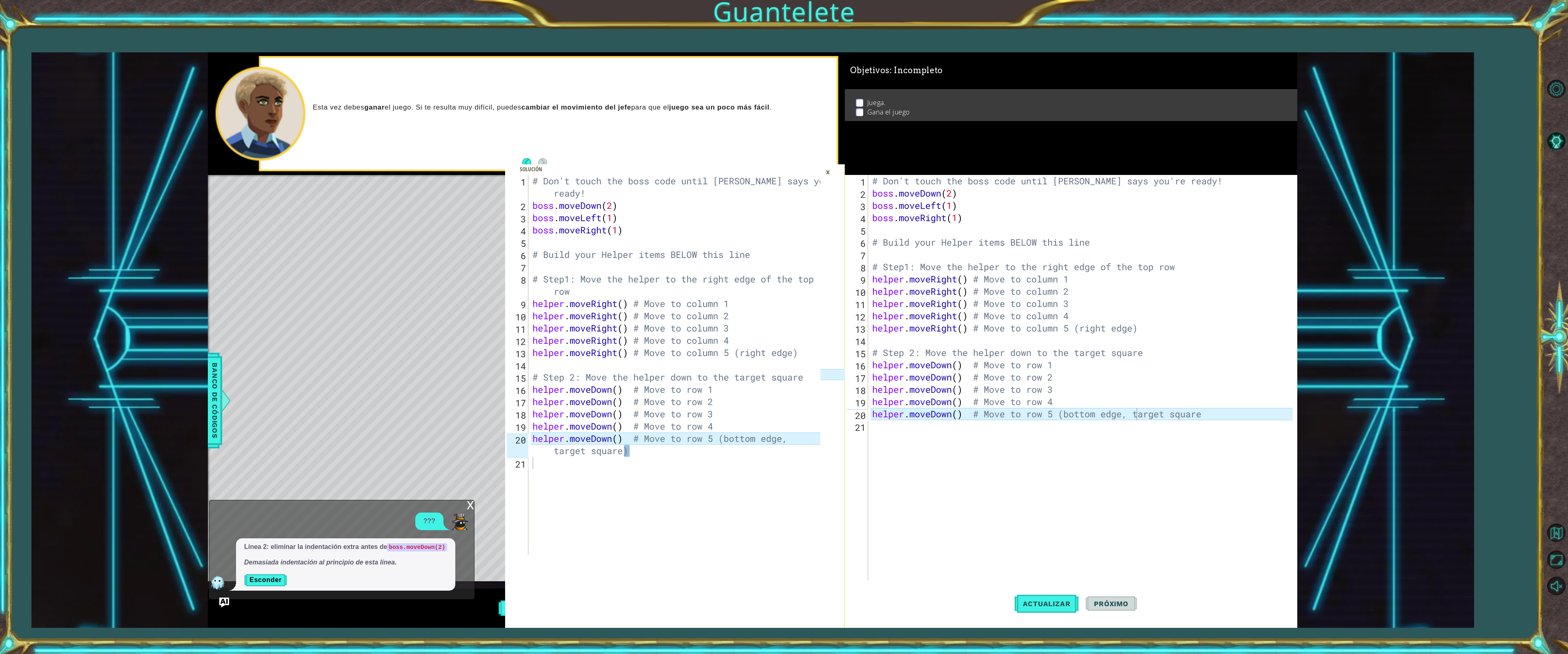
click at [473, 435] on div "x" at bounding box center [471, 503] width 7 height 8
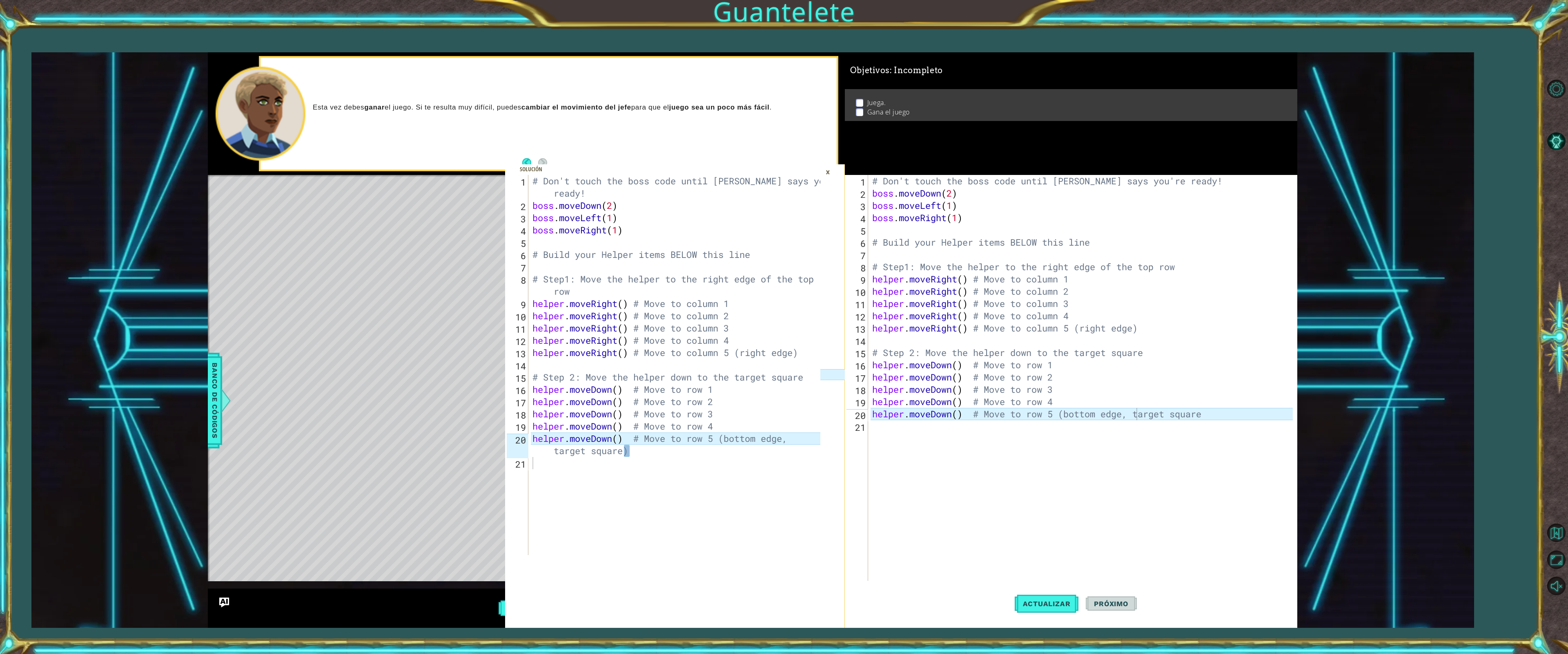
click at [604, 435] on span at bounding box center [675, 396] width 340 height 463
click at [830, 175] on div "×" at bounding box center [828, 172] width 12 height 14
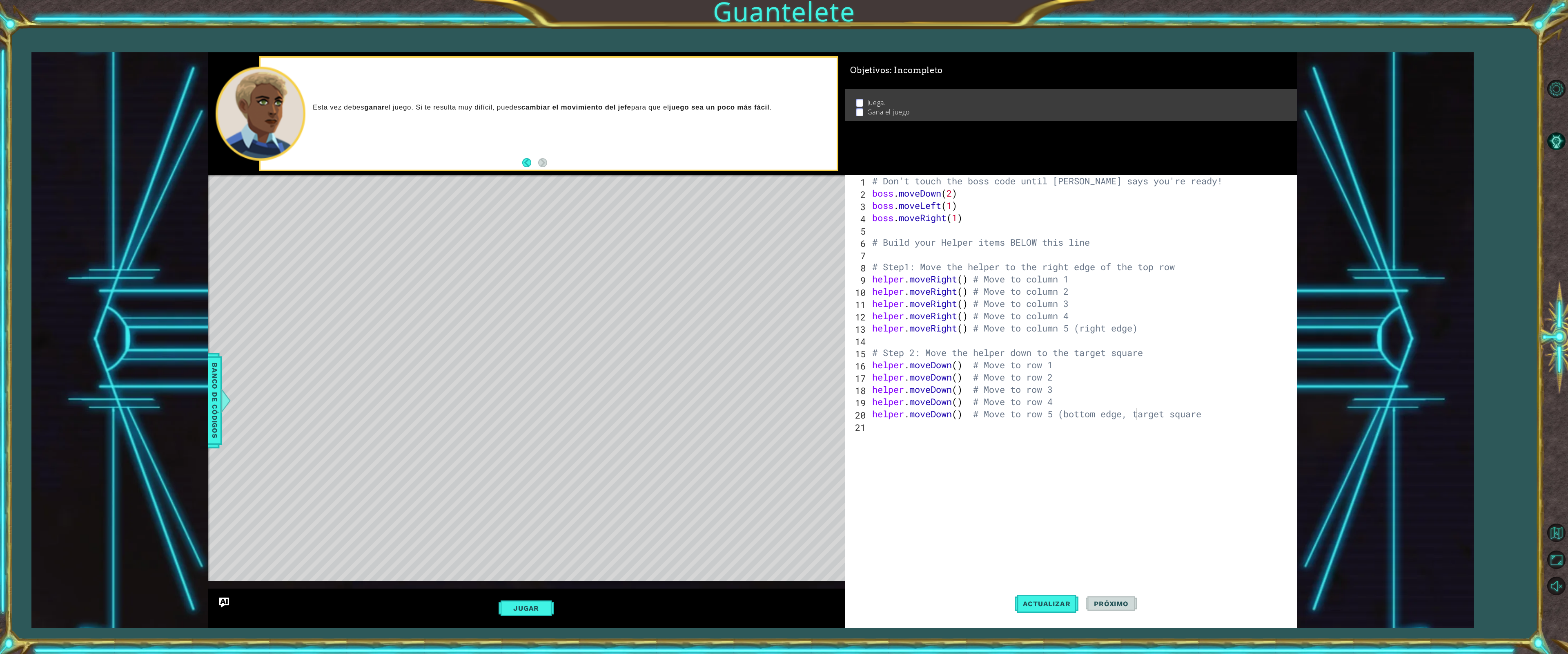
click at [554, 435] on div "Jugar" at bounding box center [527, 608] width 637 height 39
click at [547, 435] on button "Jugar" at bounding box center [526, 608] width 55 height 16
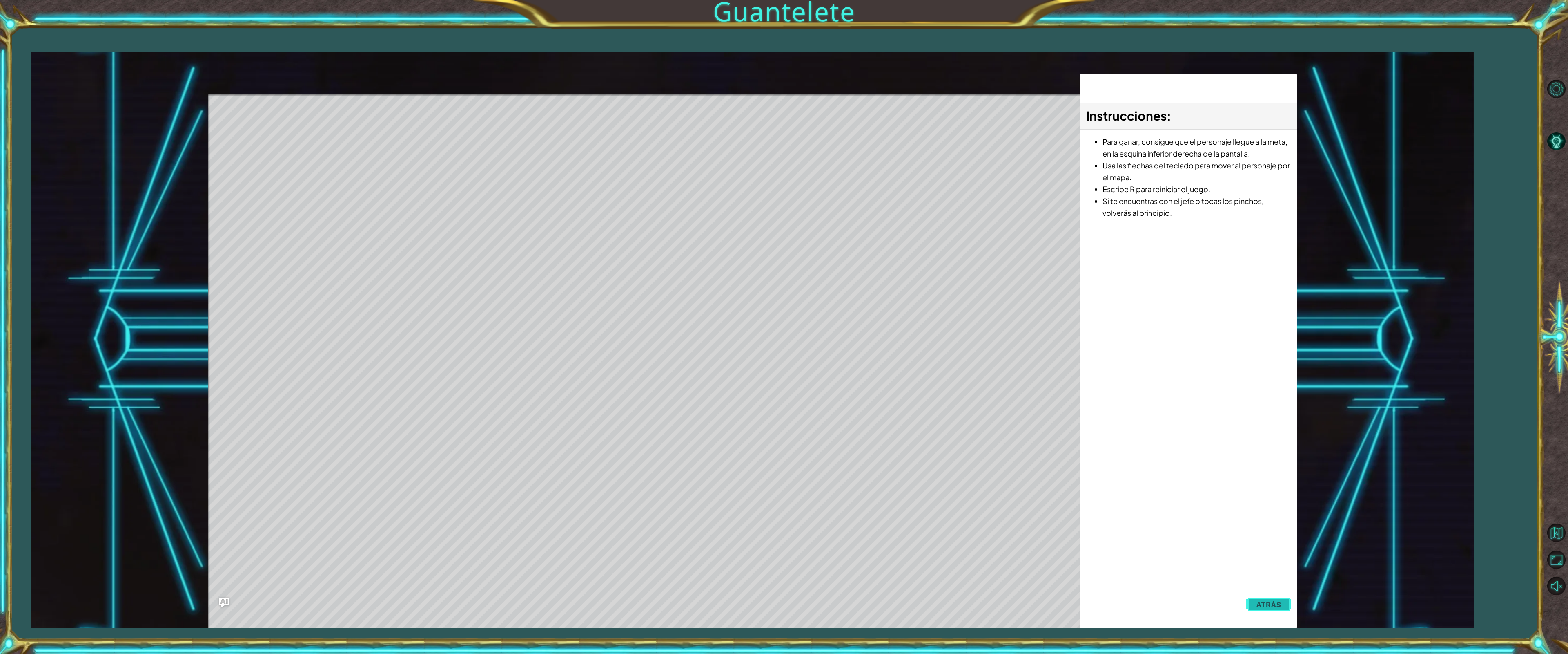
click at [1032, 435] on button "Atrás" at bounding box center [1270, 604] width 46 height 17
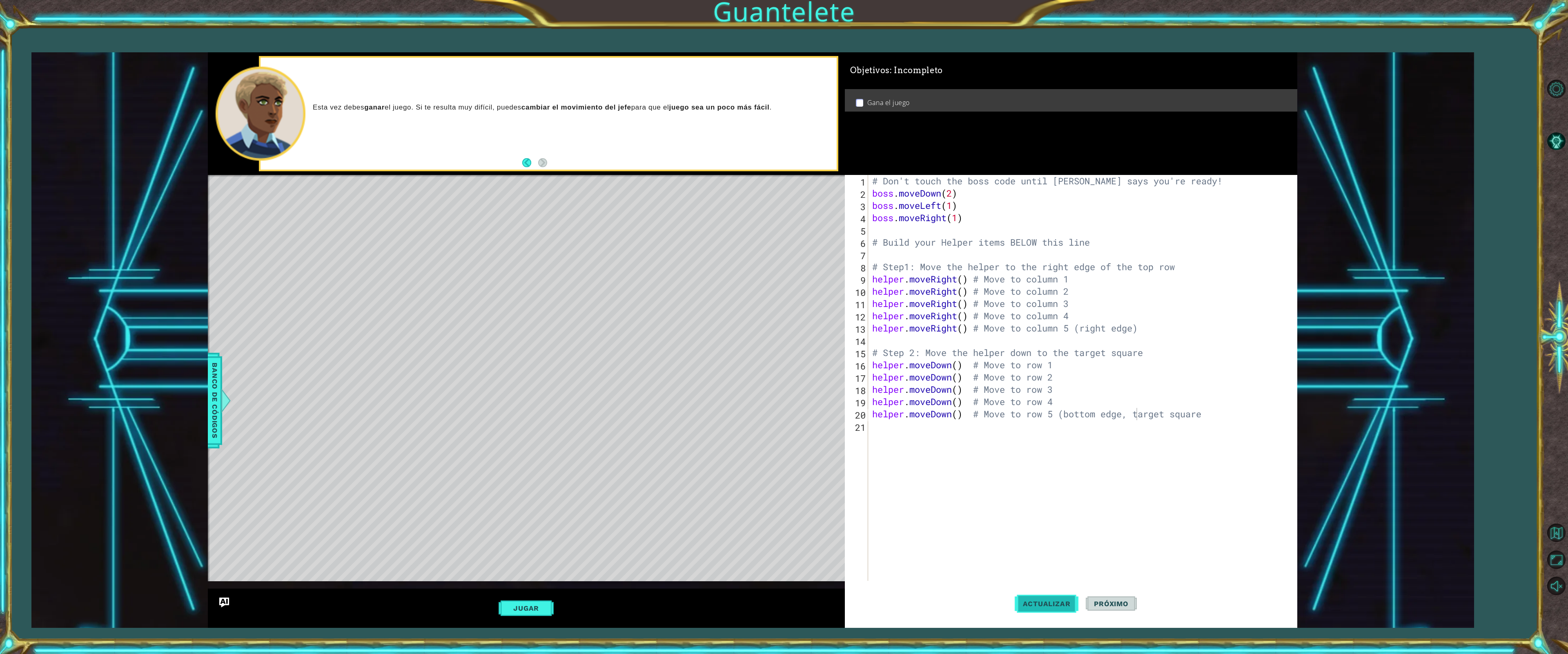
click at [1032, 435] on span "Actualizar" at bounding box center [1046, 603] width 64 height 8
click at [1028, 435] on button "Actualizar" at bounding box center [1046, 603] width 64 height 46
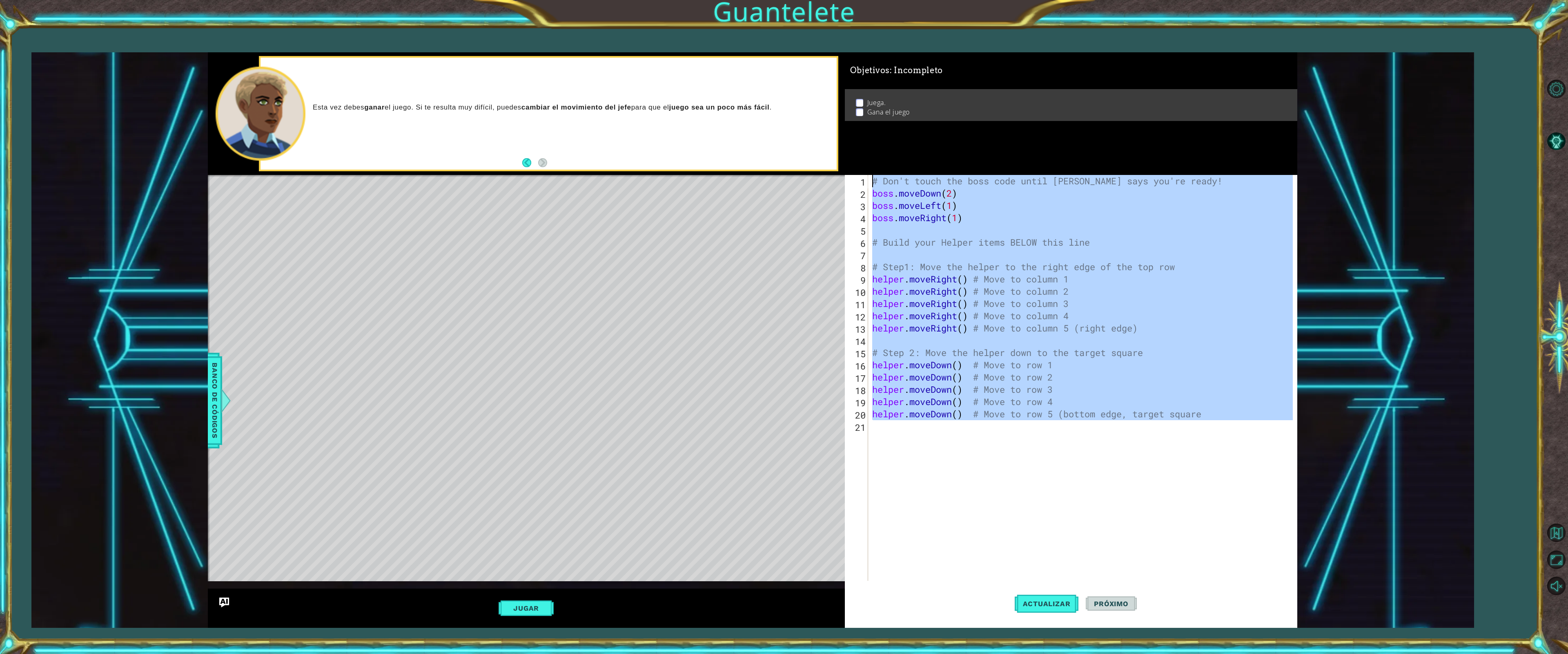
click at [817, 178] on div "1 2 3 4 5 6 7 8 9 10 11 12 13 14 15 16 17 18 19 20 21 # Don't touch the boss co…" at bounding box center [752, 340] width 1089 height 575
type textarea "# Don't touch the boss code until [PERSON_NAME] says you're ready! boss.moveDow…"
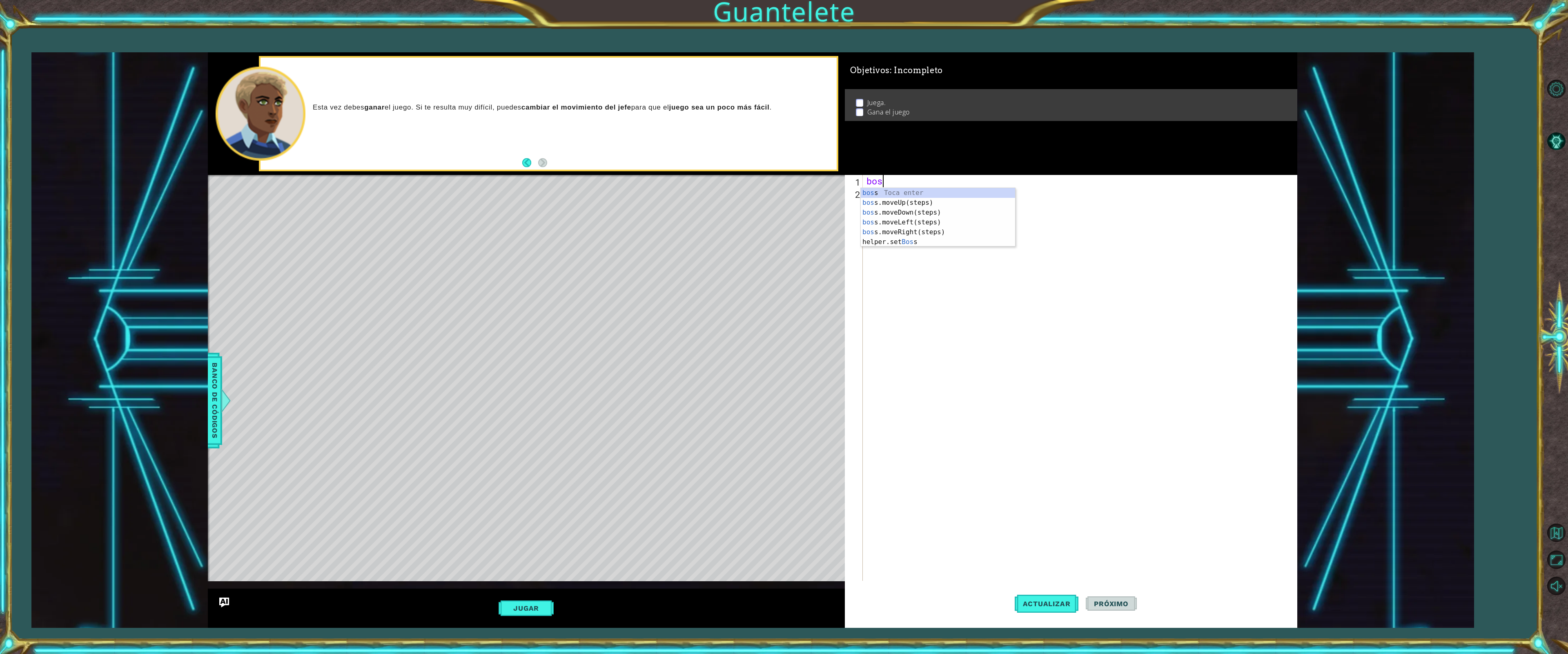
type textarea "boss"
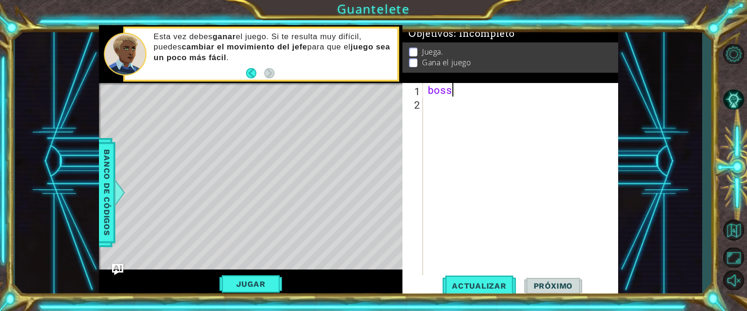
drag, startPoint x: 1387, startPoint y: 3, endPoint x: 474, endPoint y: 199, distance: 933.8
click at [450, 83] on div "Objetivos : Incompleto Juega. Gana el juego" at bounding box center [510, 54] width 216 height 58
type textarea "boss."
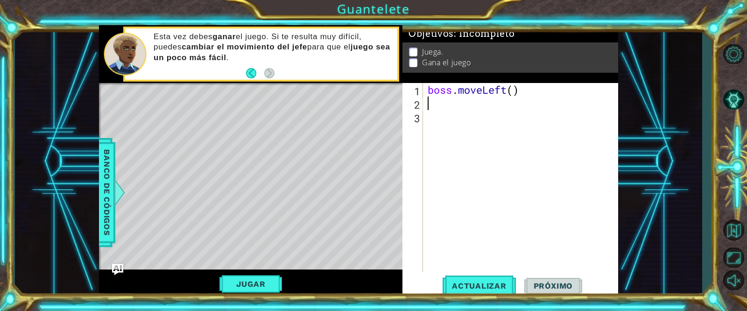
click at [515, 90] on div "boss . moveLeft ( )" at bounding box center [523, 191] width 195 height 217
type textarea "boss.moveLeft(5)"
click at [536, 94] on div "boss . moveLeft ( 5 )" at bounding box center [523, 191] width 195 height 217
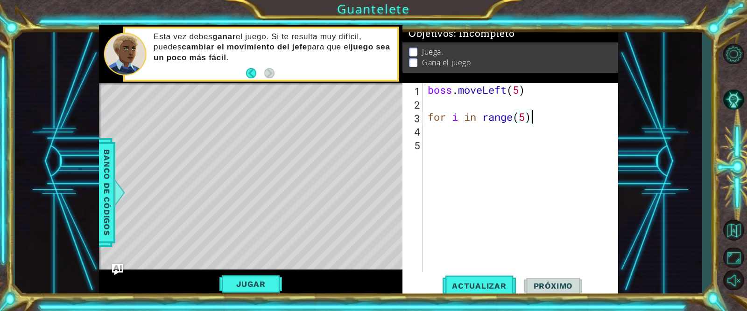
type textarea "for i in range(5):"
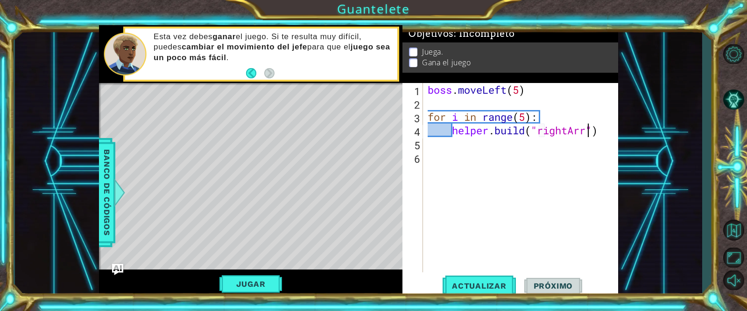
scroll to position [0, 7]
type textarea "[DOMAIN_NAME]("rightArrow")"
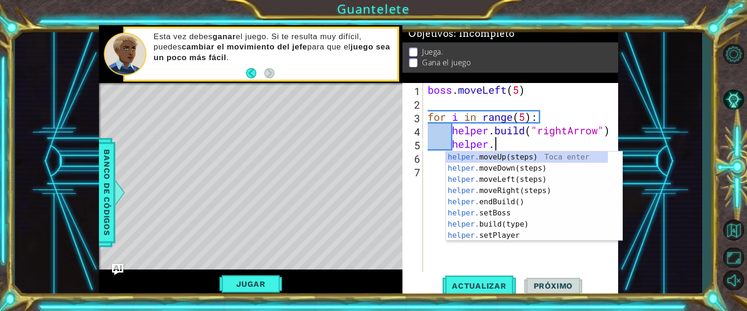
scroll to position [0, 2]
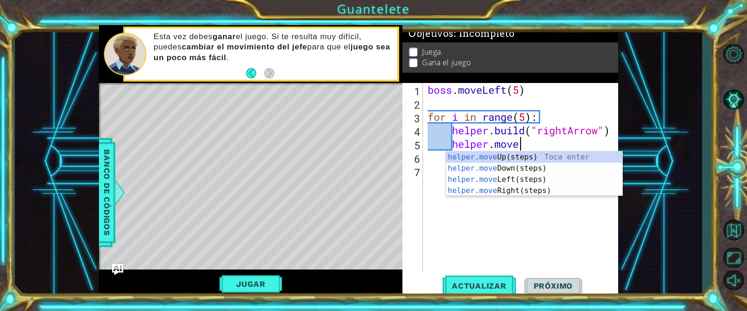
type textarea "helper.move"
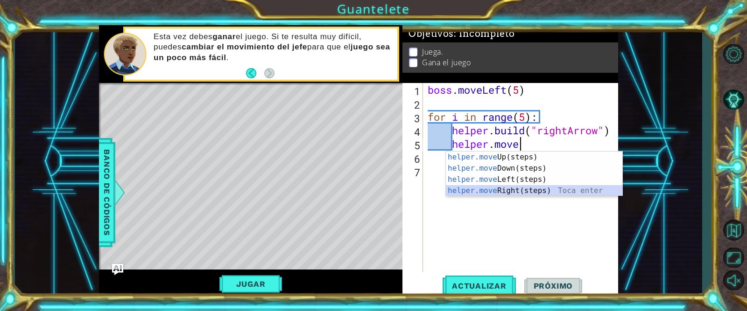
scroll to position [0, 0]
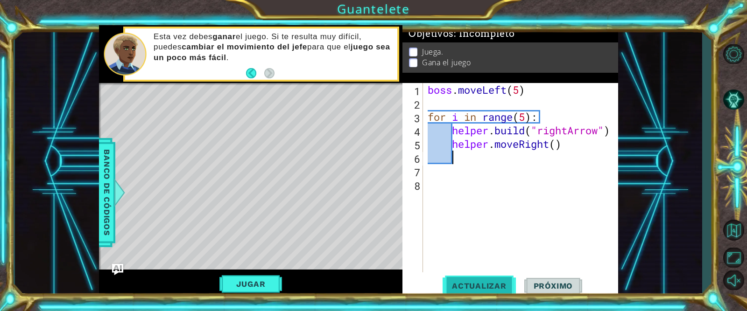
click at [469, 285] on span "Actualizar" at bounding box center [478, 285] width 73 height 9
click at [527, 118] on div "boss . moveLeft ( 5 ) for i in range ( 5 ) : helper . build ( "rightArrow" ) he…" at bounding box center [523, 191] width 195 height 217
type textarea "for i in range(6):"
click at [481, 276] on button "Actualizar" at bounding box center [478, 285] width 73 height 21
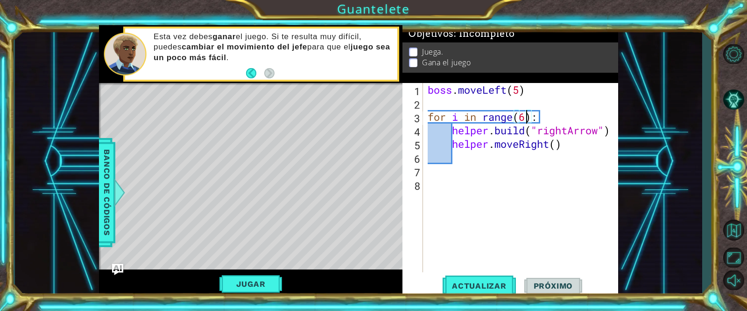
click at [501, 158] on div "boss . moveLeft ( 5 ) for i in range ( 6 ) : helper . build ( "rightArrow" ) he…" at bounding box center [523, 191] width 195 height 217
type textarea "for i in range(5):"
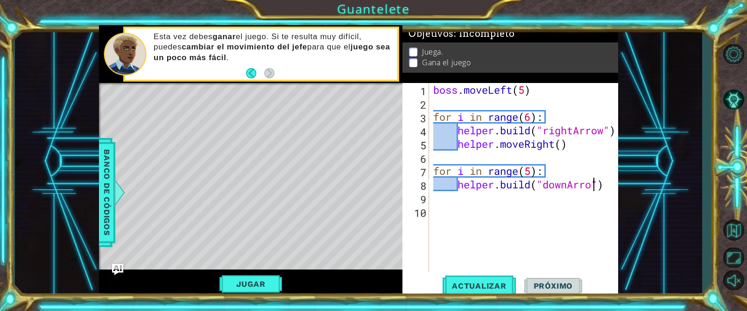
scroll to position [0, 7]
type textarea "[DOMAIN_NAME]("downArrow")"
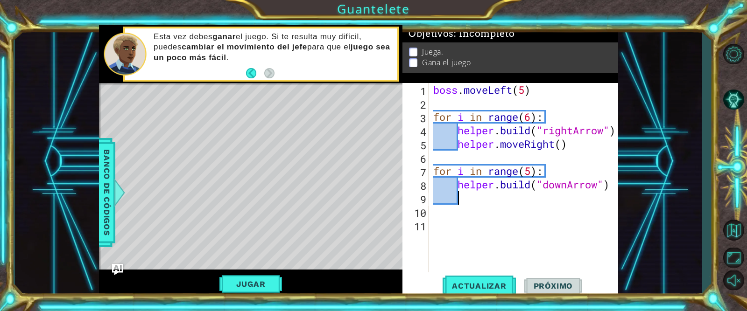
type textarea "he"
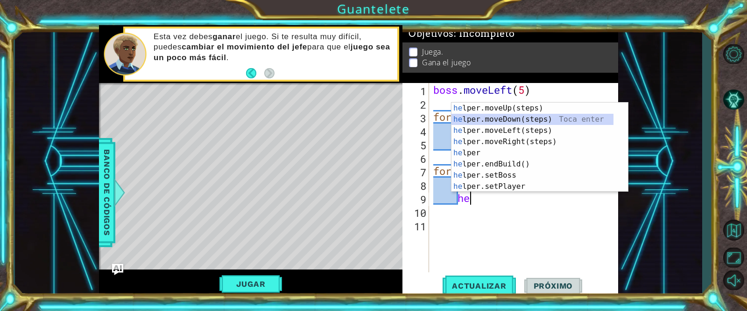
scroll to position [0, 0]
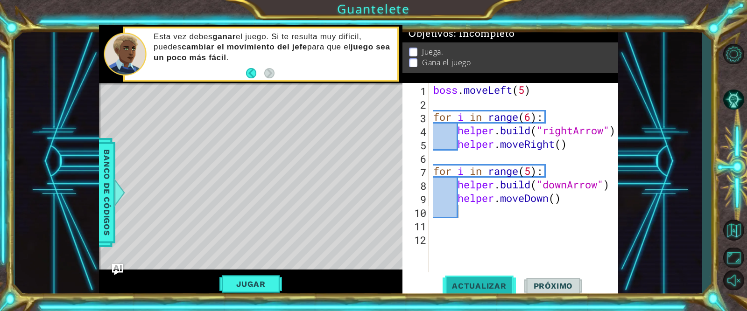
click at [495, 281] on span "Actualizar" at bounding box center [478, 285] width 73 height 9
click at [250, 280] on button "Jugar" at bounding box center [250, 284] width 63 height 18
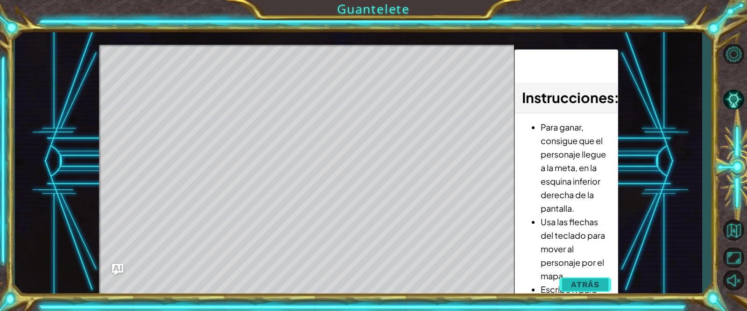
click at [580, 281] on span "Atrás" at bounding box center [585, 284] width 28 height 9
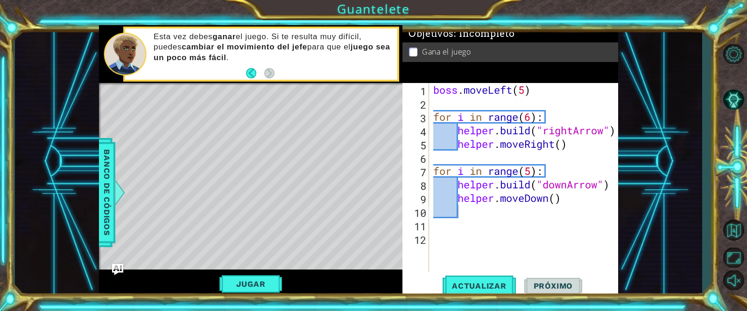
click at [240, 274] on div "Jugar" at bounding box center [250, 284] width 303 height 29
click at [240, 281] on button "Jugar" at bounding box center [250, 284] width 63 height 18
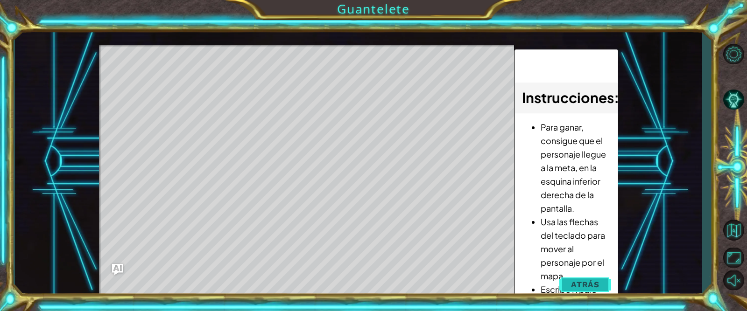
click at [594, 288] on span "Atrás" at bounding box center [585, 284] width 28 height 9
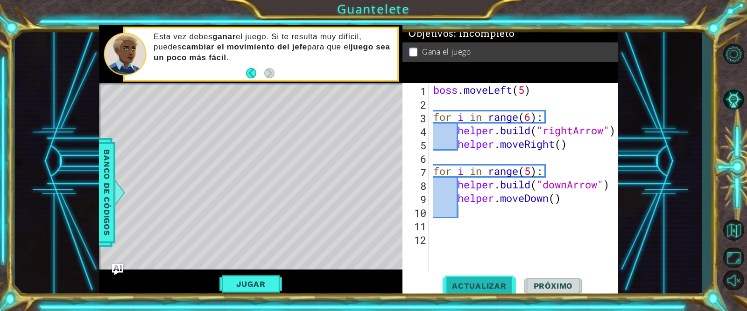
click at [478, 289] on span "Actualizar" at bounding box center [478, 285] width 73 height 9
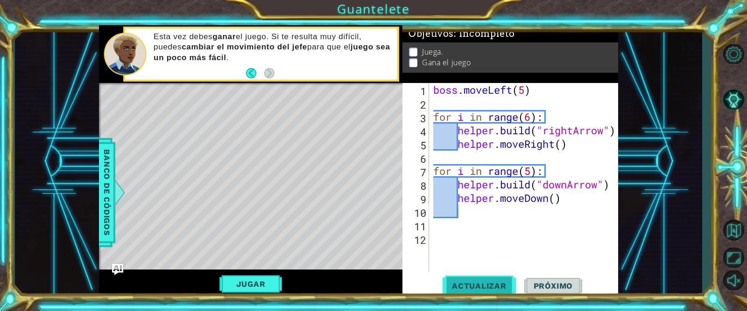
click at [475, 287] on span "Actualizar" at bounding box center [478, 285] width 73 height 9
click at [250, 290] on button "Jugar" at bounding box center [250, 284] width 63 height 18
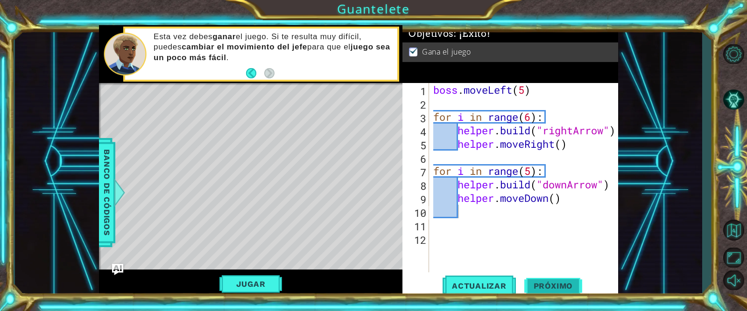
click at [570, 284] on span "Próximo" at bounding box center [553, 285] width 58 height 9
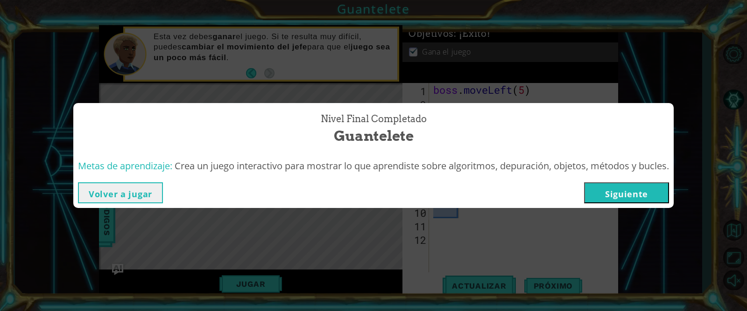
click at [626, 199] on button "Siguiente" at bounding box center [626, 193] width 85 height 21
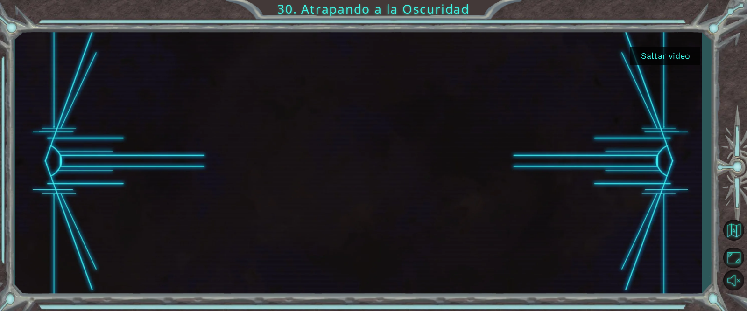
click at [677, 53] on button "Saltar video" at bounding box center [665, 56] width 70 height 18
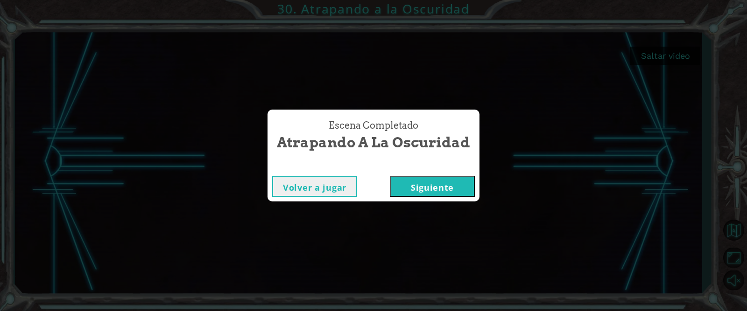
click at [467, 186] on button "Siguiente" at bounding box center [432, 186] width 85 height 21
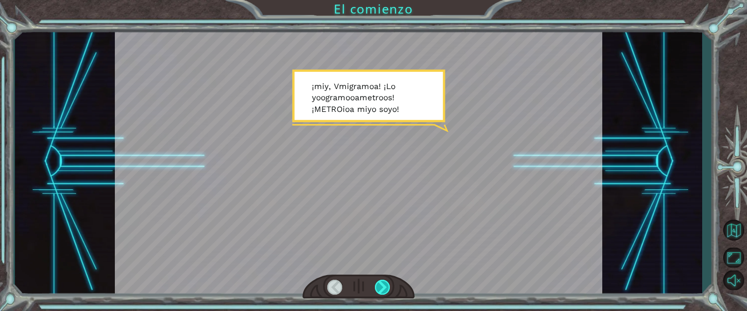
click at [384, 286] on div at bounding box center [382, 287] width 15 height 15
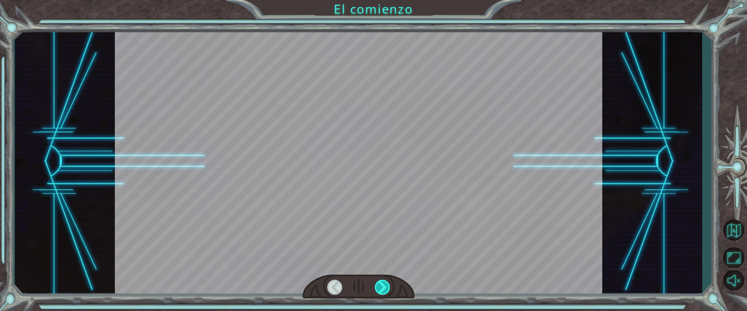
click at [384, 286] on div at bounding box center [382, 287] width 15 height 15
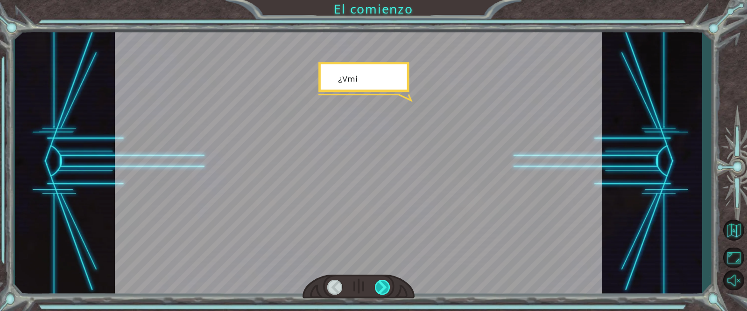
click at [384, 286] on div at bounding box center [382, 287] width 15 height 15
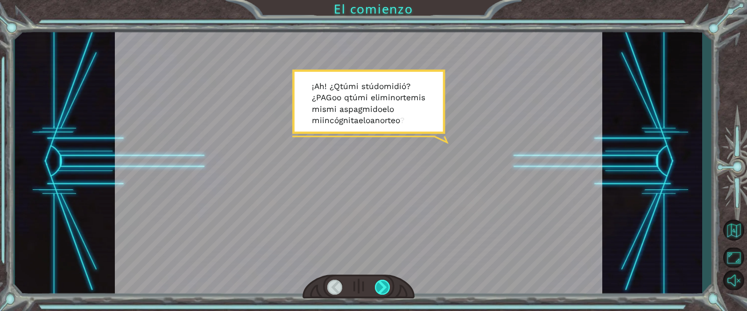
click at [384, 286] on div at bounding box center [382, 287] width 15 height 15
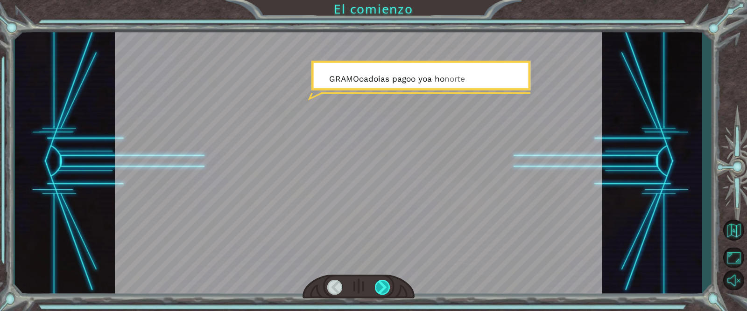
click at [384, 286] on div at bounding box center [382, 287] width 15 height 15
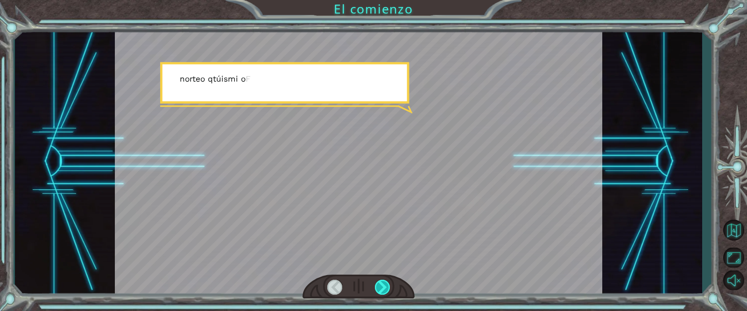
click at [384, 286] on div at bounding box center [382, 287] width 15 height 15
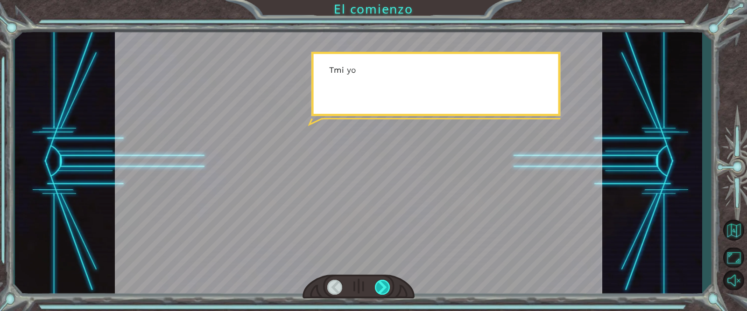
click at [384, 286] on div at bounding box center [382, 287] width 15 height 15
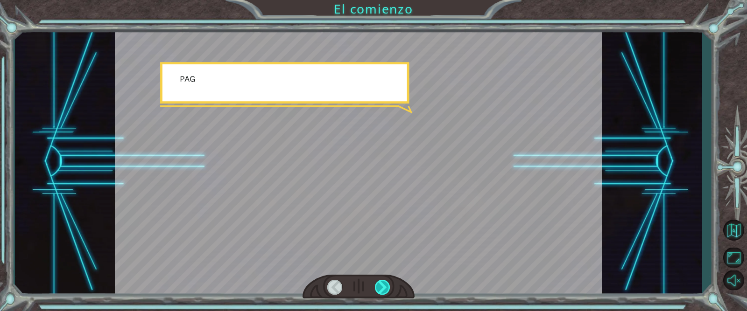
click at [384, 286] on div at bounding box center [382, 287] width 15 height 15
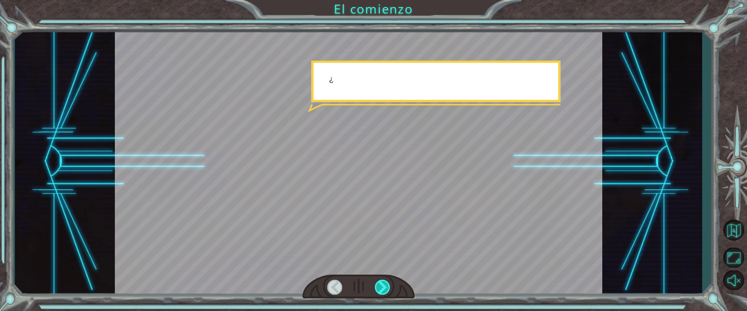
click at [384, 286] on div at bounding box center [382, 287] width 15 height 15
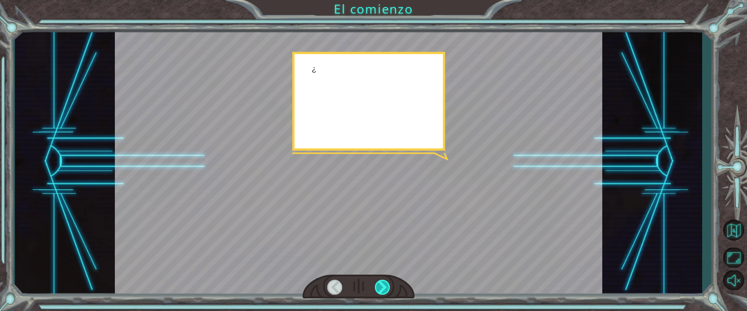
click at [384, 286] on div at bounding box center [382, 287] width 15 height 15
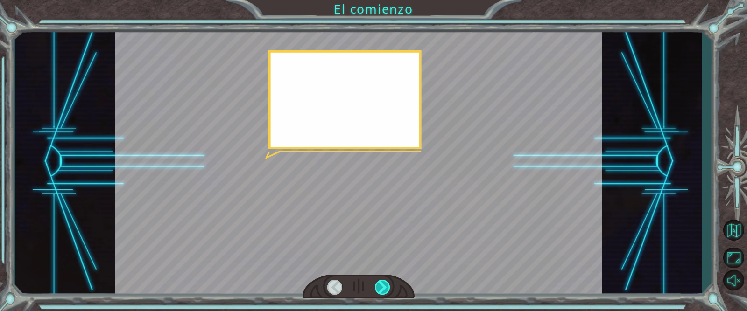
click at [384, 286] on div at bounding box center [382, 287] width 15 height 15
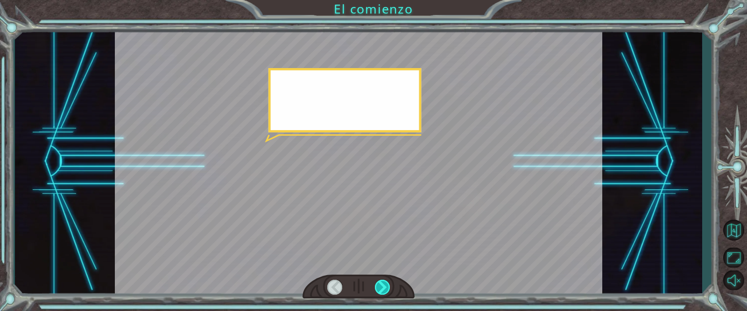
click at [384, 286] on div at bounding box center [382, 287] width 15 height 15
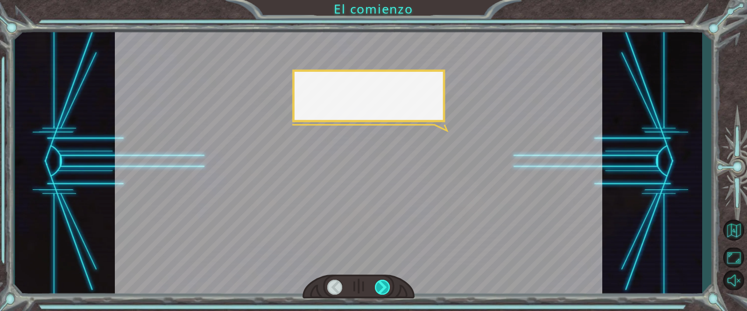
click at [384, 286] on div at bounding box center [382, 287] width 15 height 15
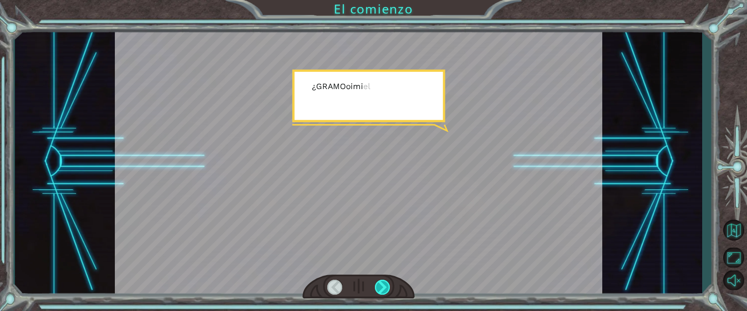
click at [384, 286] on div at bounding box center [382, 287] width 15 height 15
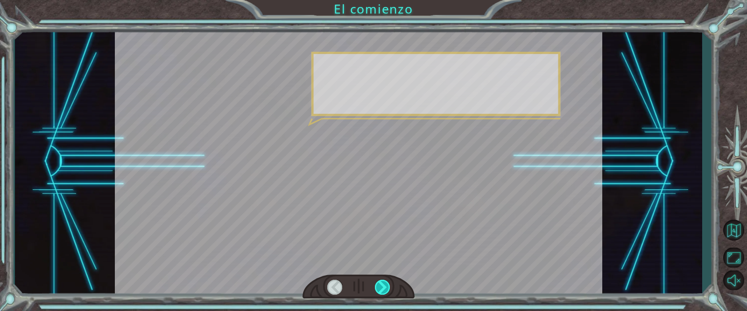
click at [384, 286] on div at bounding box center [382, 287] width 15 height 15
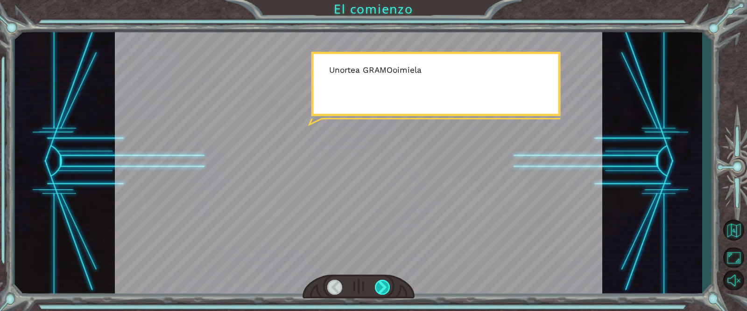
click at [384, 286] on div at bounding box center [382, 287] width 15 height 15
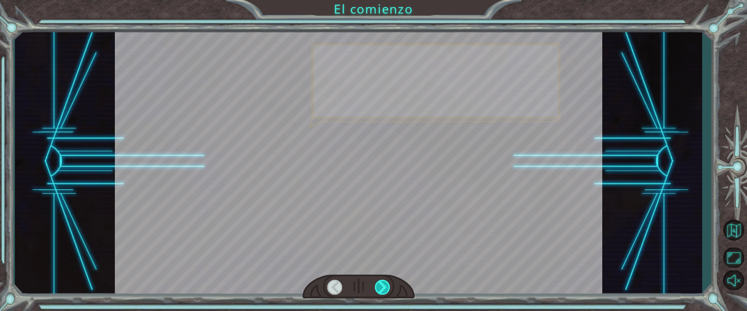
click at [384, 286] on div at bounding box center [382, 287] width 15 height 15
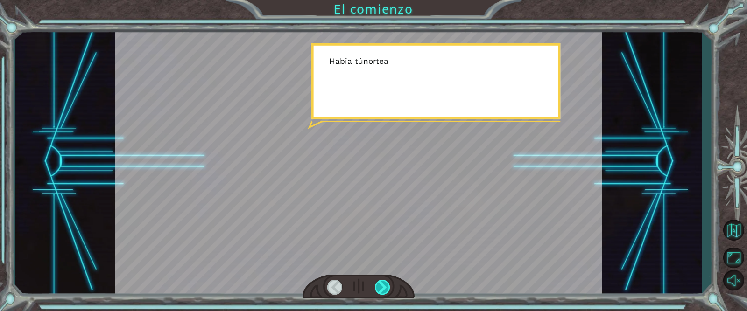
click at [384, 286] on div at bounding box center [382, 287] width 15 height 15
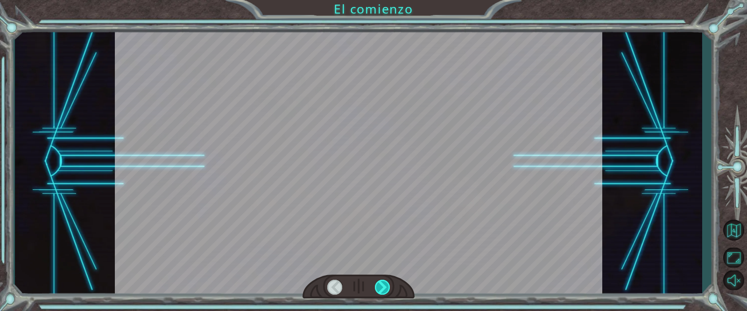
click at [385, 286] on div at bounding box center [382, 287] width 15 height 15
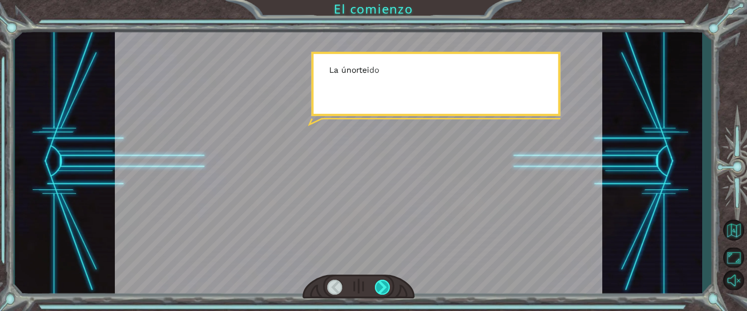
click at [385, 286] on div at bounding box center [382, 287] width 15 height 15
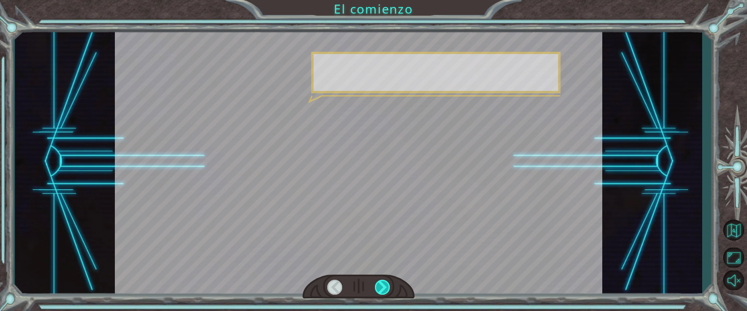
click at [385, 286] on div at bounding box center [382, 287] width 15 height 15
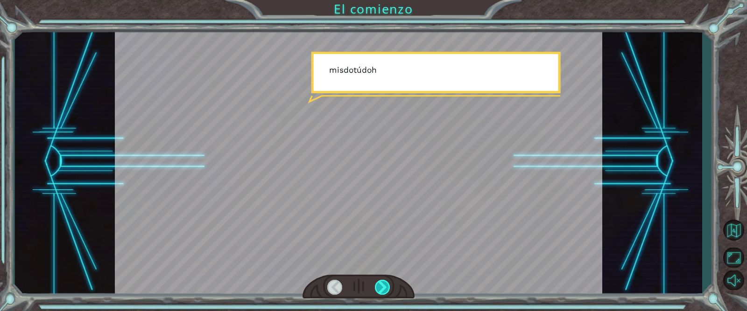
click at [385, 286] on div at bounding box center [382, 287] width 15 height 15
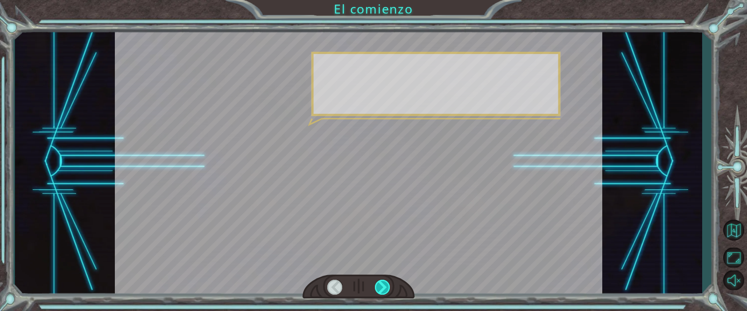
click at [385, 286] on div at bounding box center [382, 287] width 15 height 15
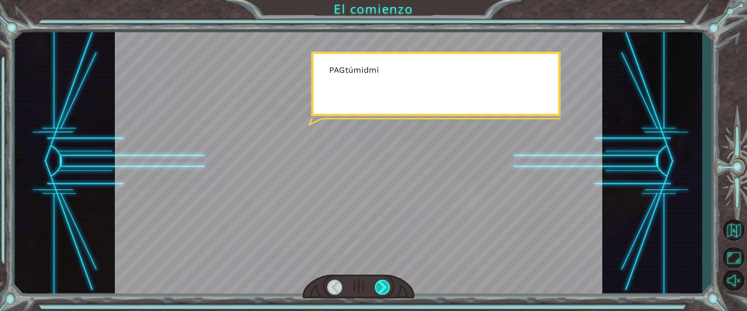
click at [385, 286] on div at bounding box center [382, 287] width 15 height 15
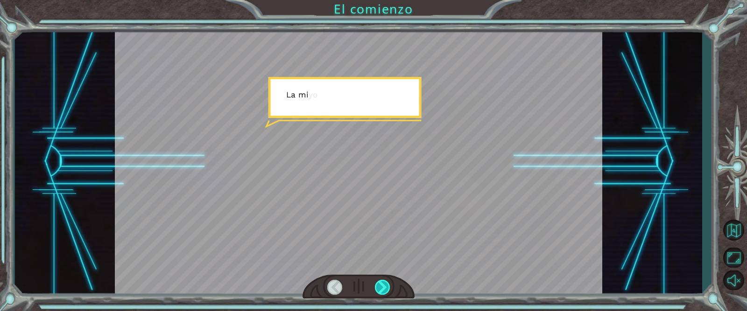
click at [384, 284] on div at bounding box center [382, 287] width 15 height 15
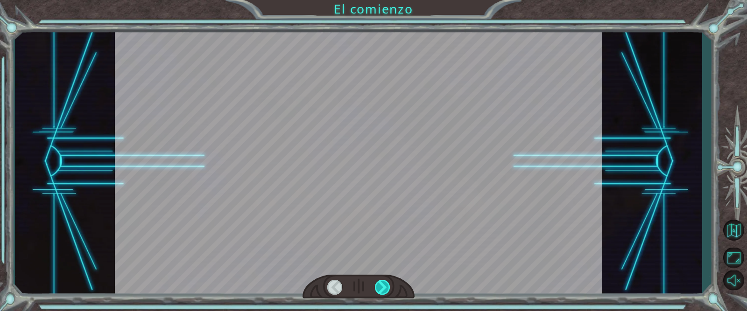
click at [384, 284] on div at bounding box center [382, 287] width 15 height 15
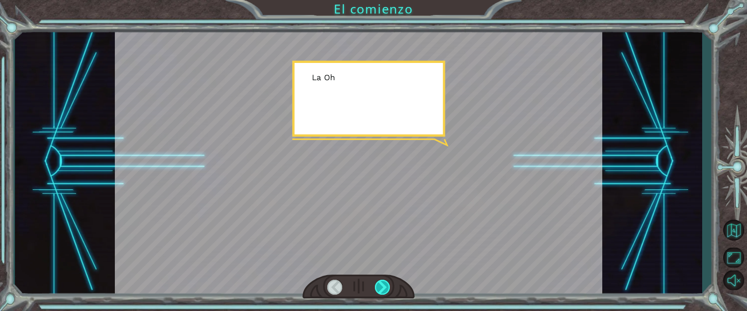
click at [384, 284] on div at bounding box center [382, 287] width 15 height 15
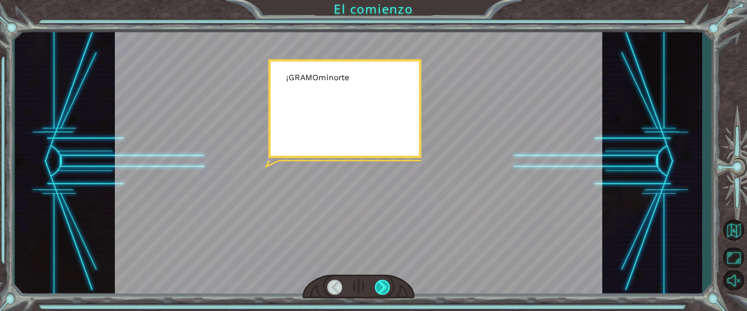
click at [384, 284] on div at bounding box center [382, 287] width 15 height 15
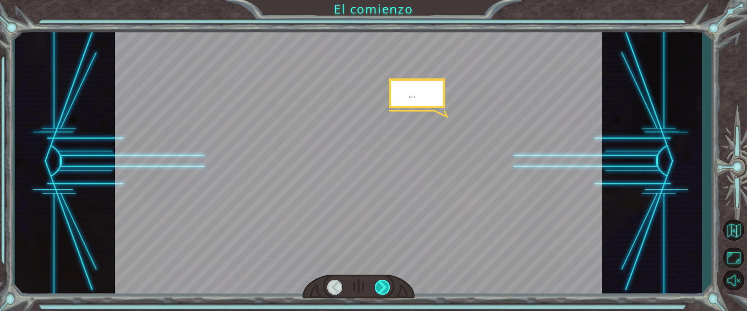
click at [384, 284] on div at bounding box center [382, 287] width 15 height 15
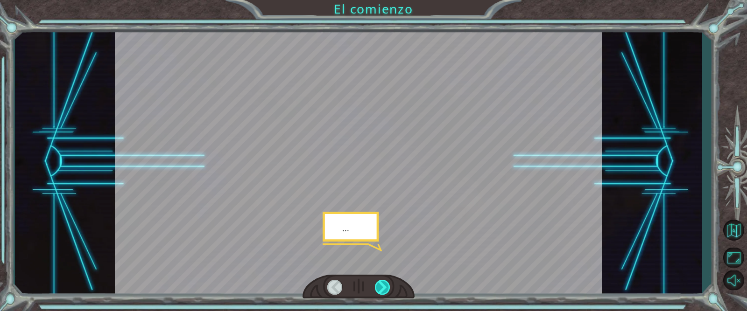
click at [384, 284] on div at bounding box center [382, 287] width 15 height 15
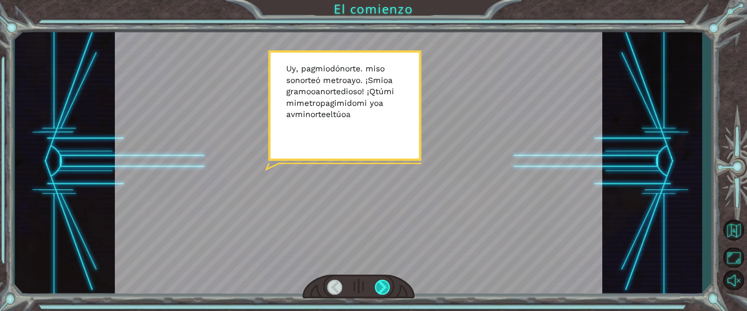
click at [387, 288] on div at bounding box center [382, 287] width 15 height 15
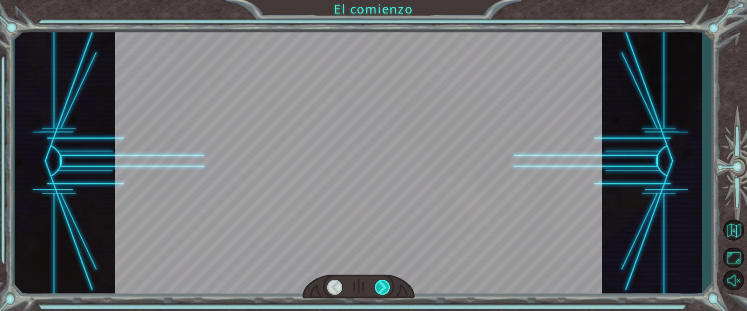
click at [387, 288] on div at bounding box center [382, 287] width 15 height 15
click at [386, 288] on div at bounding box center [382, 287] width 15 height 15
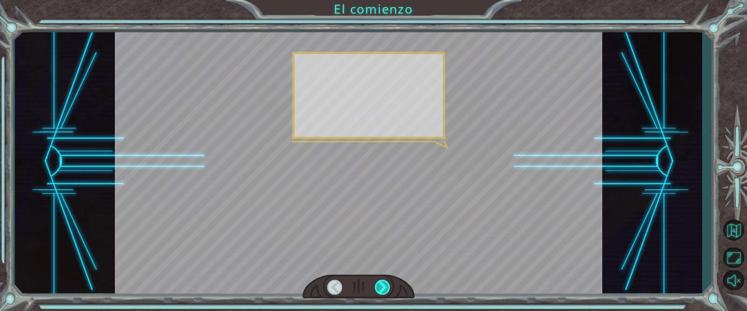
click at [386, 288] on div at bounding box center [382, 287] width 15 height 15
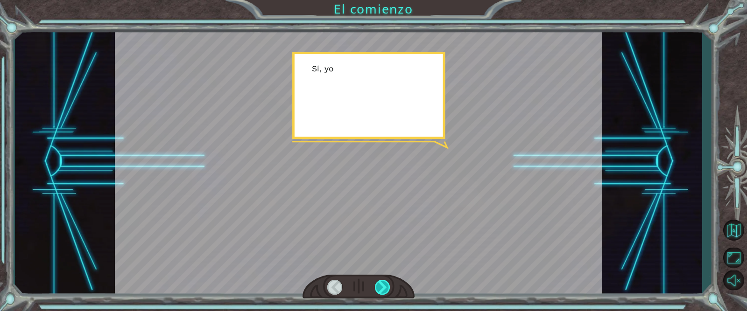
click at [386, 288] on div at bounding box center [382, 287] width 15 height 15
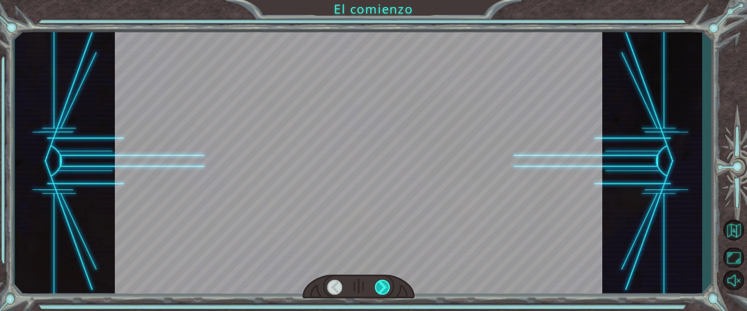
click at [386, 288] on div at bounding box center [382, 287] width 15 height 15
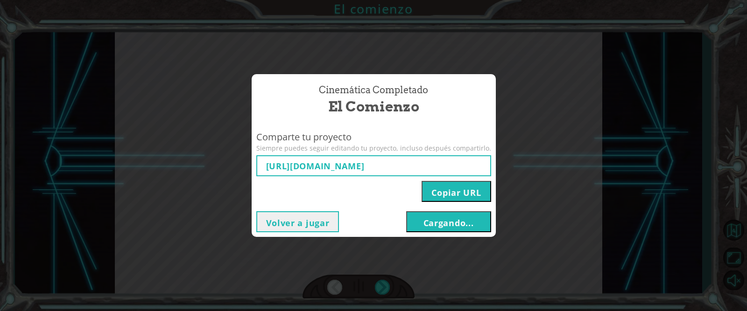
type input "https://www.ozaria.com/play/game-dev-level/1fhcapstoneb/68cb0d8560b2d4298e68b0c…"
click at [443, 276] on div "Cinemática Completado El comienzo Comparte tu proyecto Siempre puedes seguir ed…" at bounding box center [373, 155] width 747 height 311
click at [449, 225] on font "Cargando..." at bounding box center [448, 223] width 50 height 11
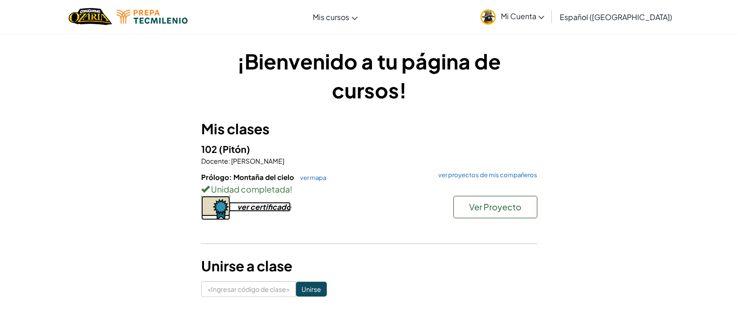
click at [259, 206] on font "ver certificado" at bounding box center [264, 207] width 54 height 10
